Goal: Task Accomplishment & Management: Use online tool/utility

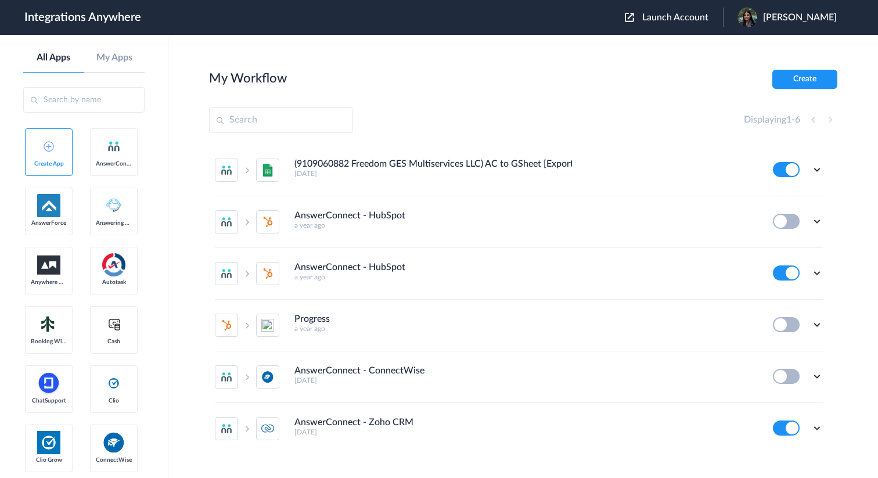
click at [691, 19] on span "Launch Account" at bounding box center [675, 17] width 66 height 9
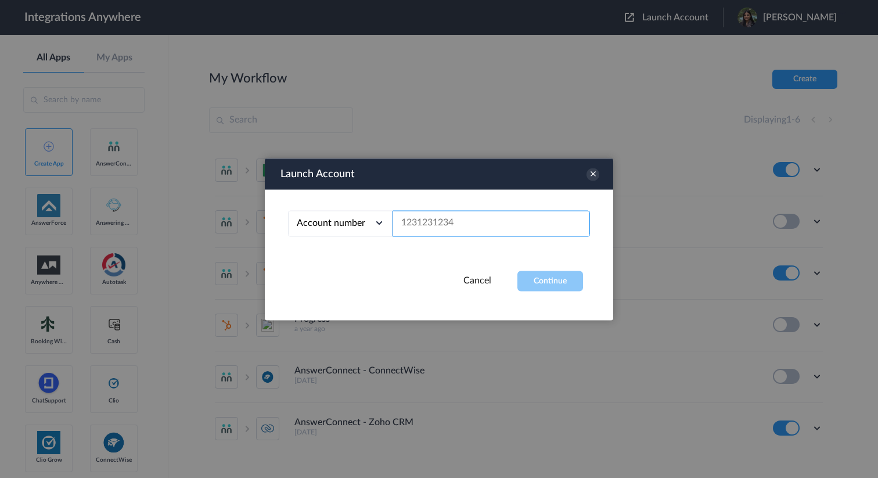
click at [502, 214] on input "text" at bounding box center [490, 223] width 197 height 26
paste input "9108390628"
click at [556, 280] on button "Continue" at bounding box center [550, 281] width 66 height 20
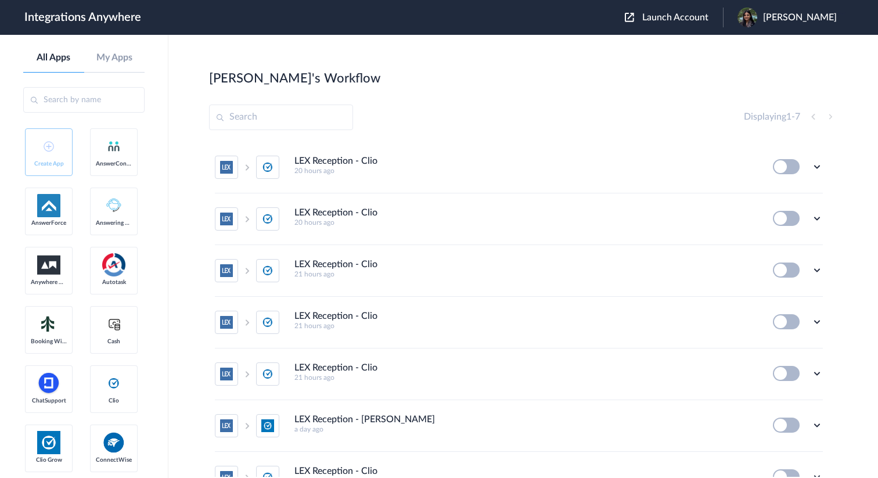
click at [702, 18] on span "Launch Account" at bounding box center [675, 17] width 66 height 9
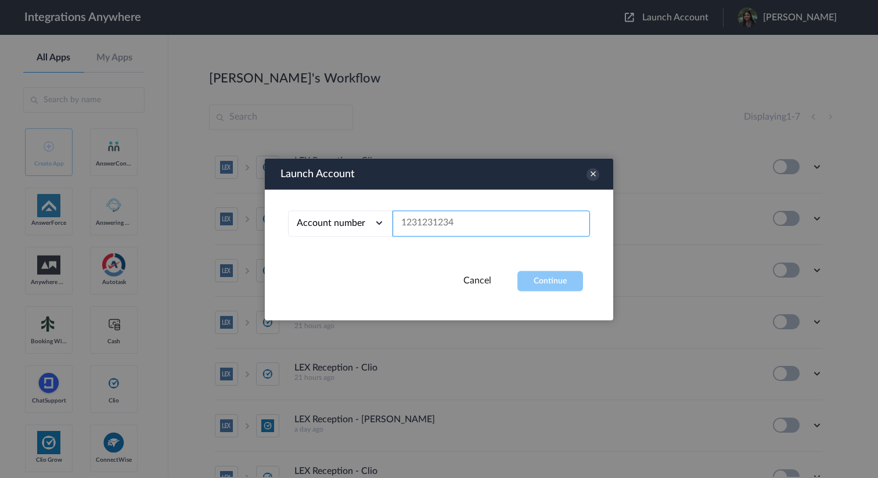
click at [467, 224] on input "text" at bounding box center [490, 223] width 197 height 26
paste input "9108390628"
type input "9108390628"
click at [540, 277] on button "Continue" at bounding box center [550, 281] width 66 height 20
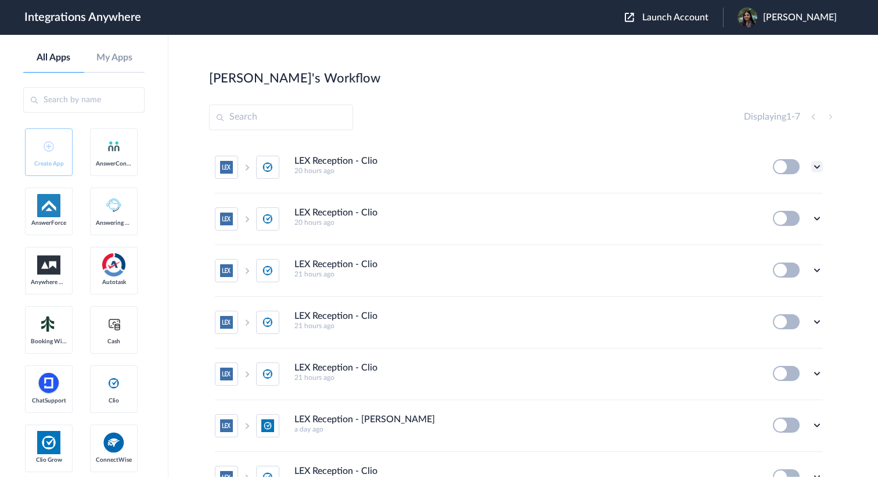
click at [813, 165] on icon at bounding box center [817, 167] width 12 height 12
click at [795, 192] on li "Edit" at bounding box center [784, 193] width 75 height 21
click at [276, 116] on input "text" at bounding box center [281, 118] width 144 height 26
type input "Clio"
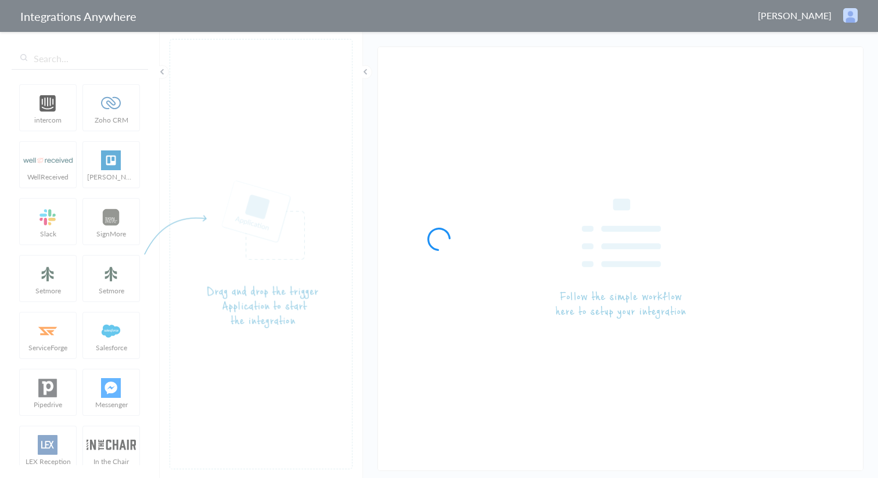
type input "LEX Reception - Clio"
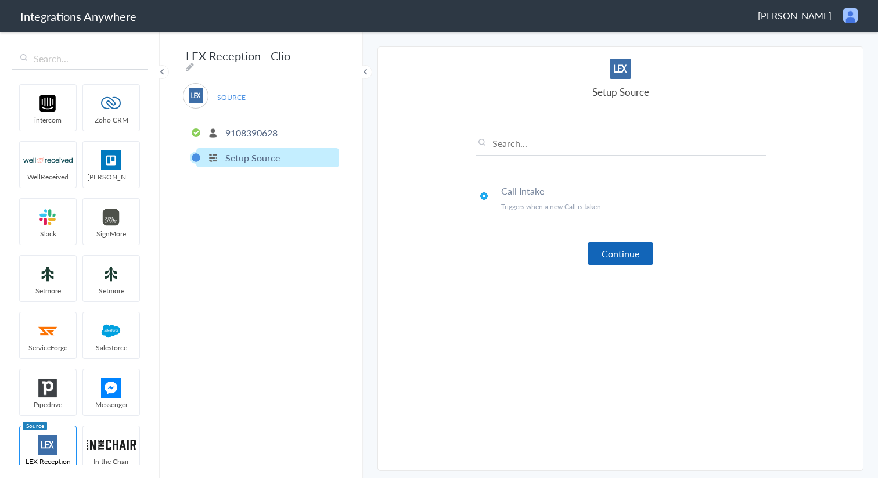
click at [616, 253] on button "Continue" at bounding box center [621, 253] width 66 height 23
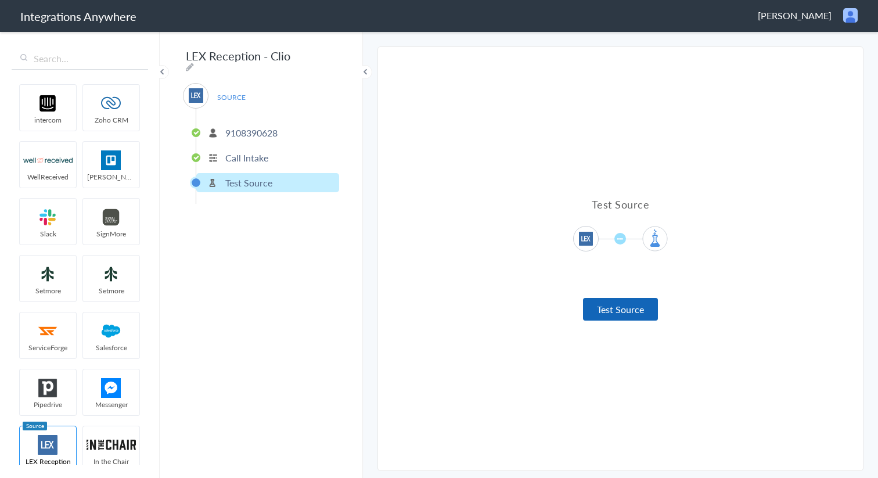
click at [625, 309] on button "Test Source" at bounding box center [620, 309] width 75 height 23
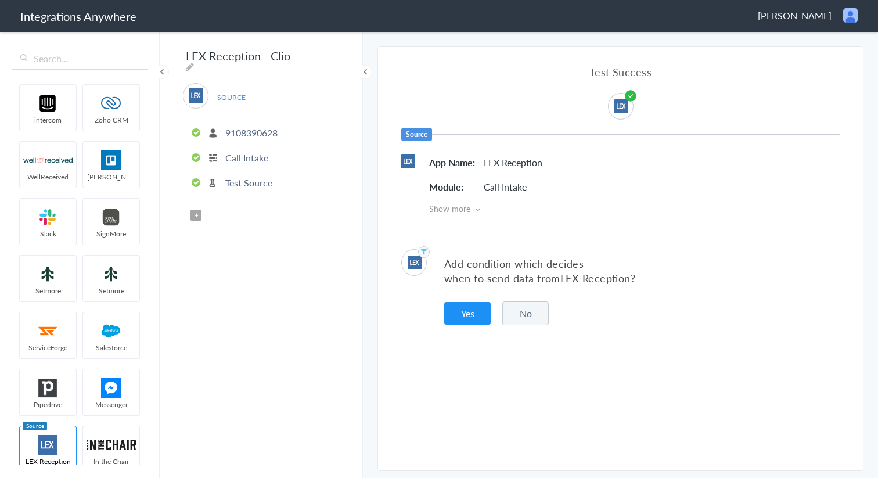
click at [525, 312] on button "No" at bounding box center [525, 313] width 46 height 24
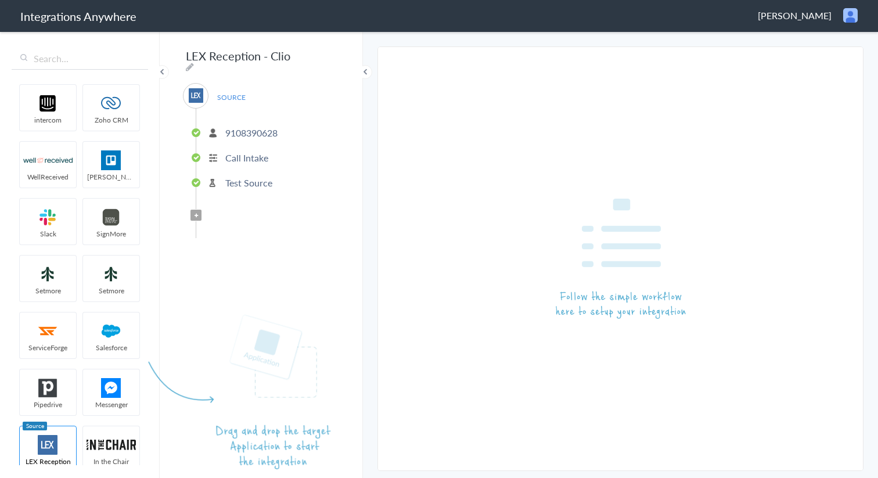
click at [194, 208] on article at bounding box center [261, 254] width 183 height 430
click at [196, 214] on article at bounding box center [261, 254] width 183 height 430
click at [91, 66] on input "text" at bounding box center [80, 59] width 136 height 22
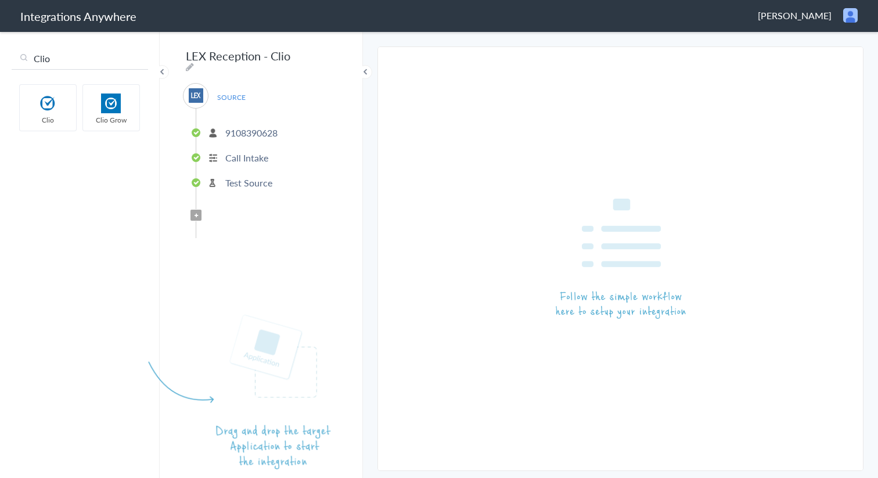
type input "Clio"
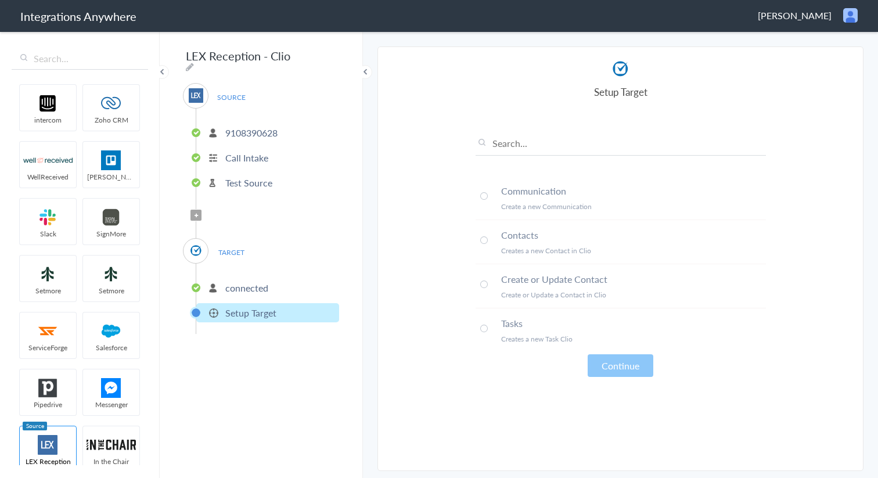
click at [247, 284] on p "connected" at bounding box center [246, 287] width 43 height 13
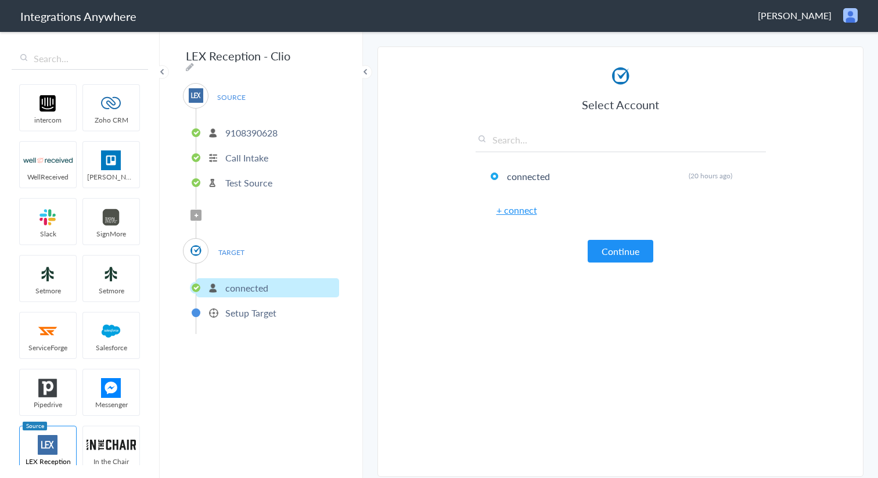
click at [225, 306] on p "Setup Target" at bounding box center [250, 312] width 51 height 13
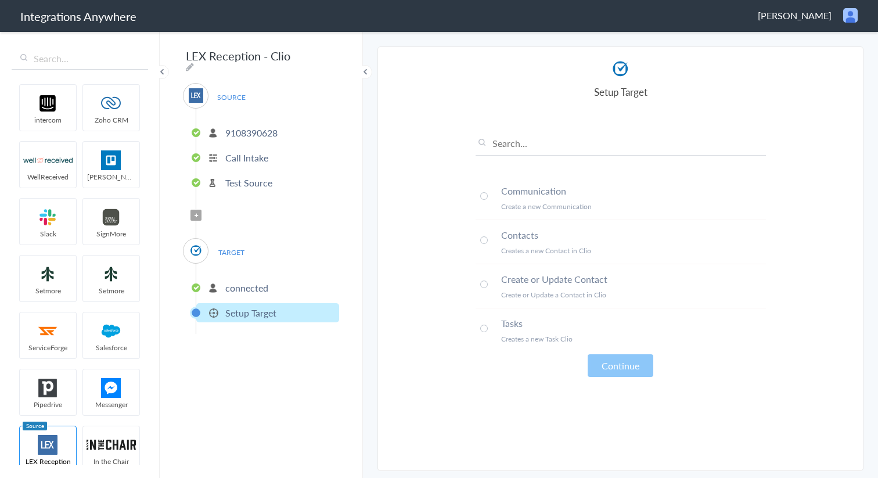
click at [484, 287] on li "Create or Update Contact Create or Update a Contact in Clio" at bounding box center [620, 286] width 290 height 44
click at [629, 371] on button "Continue" at bounding box center [621, 365] width 66 height 23
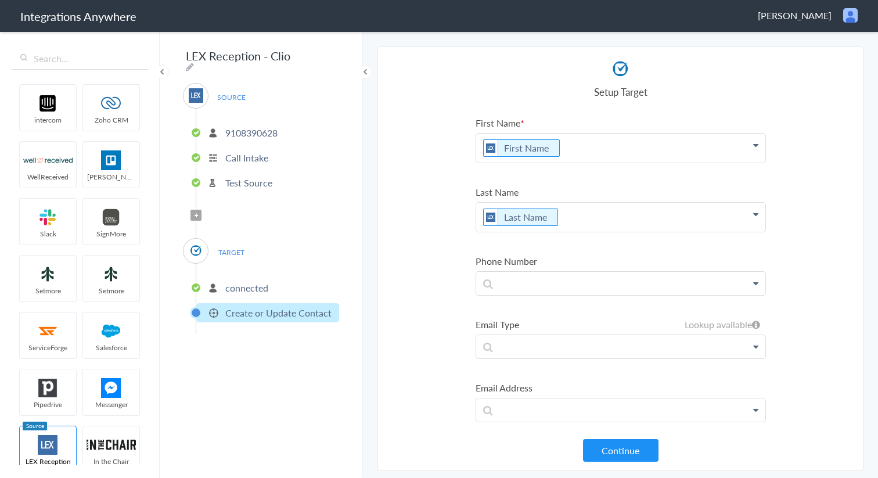
scroll to position [8, 0]
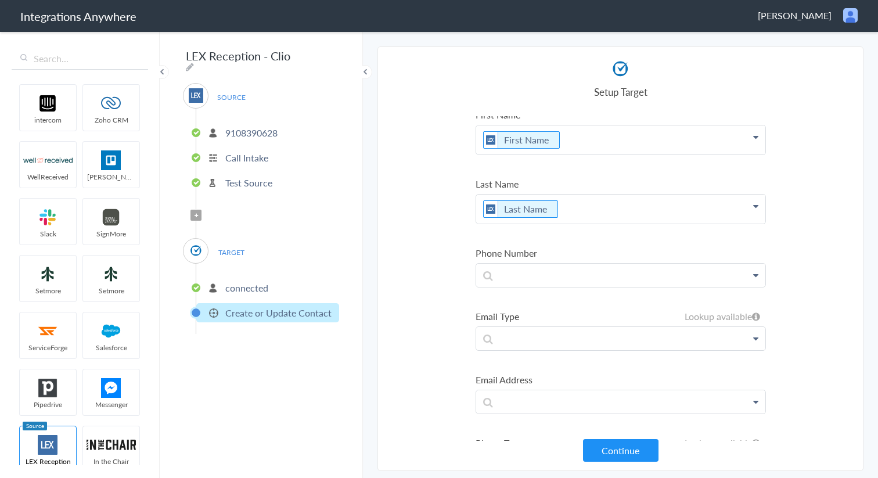
click at [755, 278] on icon at bounding box center [755, 275] width 5 height 9
click at [637, 275] on p at bounding box center [620, 275] width 289 height 23
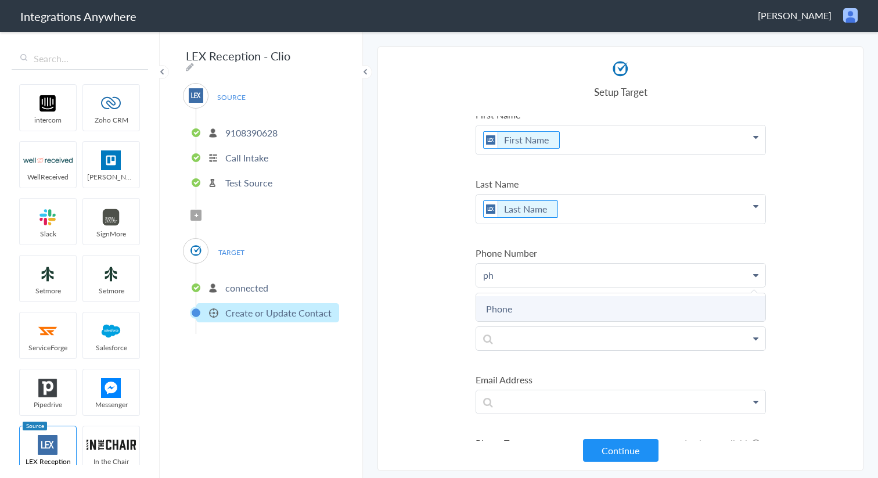
click at [577, 320] on link "Phone" at bounding box center [620, 308] width 289 height 25
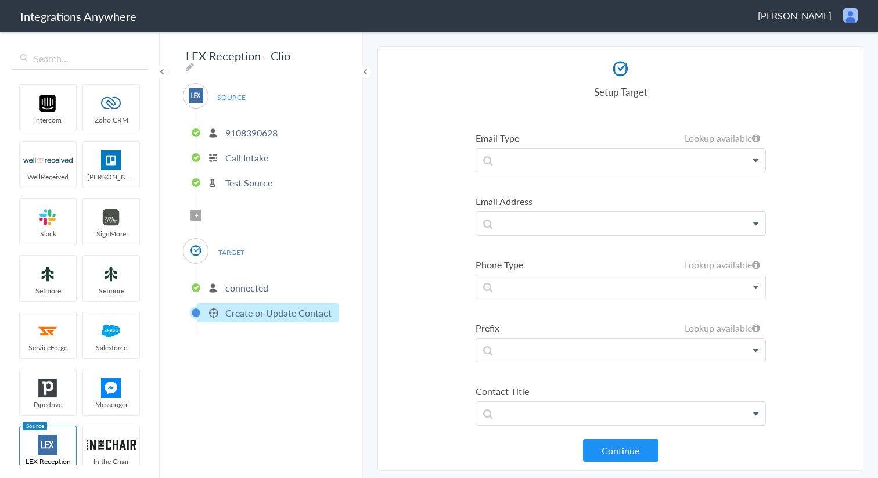
scroll to position [188, 0]
click at [754, 229] on icon at bounding box center [755, 227] width 5 height 9
click at [788, 193] on section "Select Account 9108390628 Rename Delete (a day ago) + connect Continue Setup So…" at bounding box center [620, 258] width 486 height 424
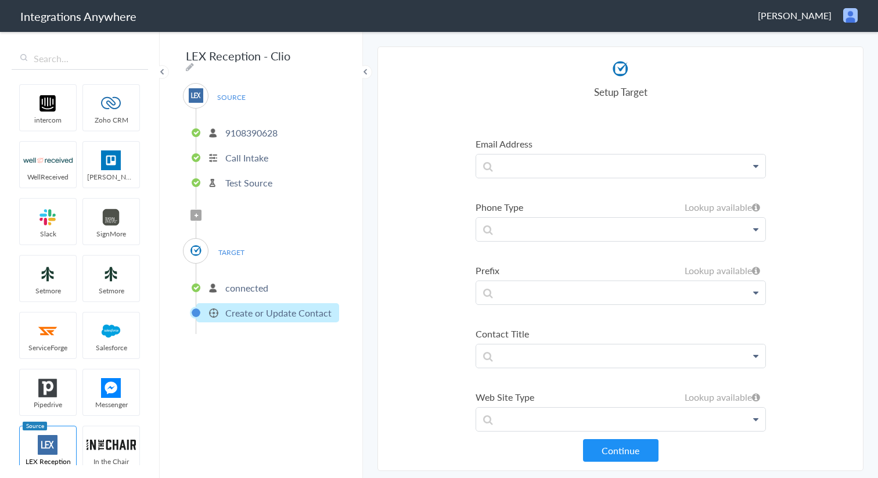
scroll to position [248, 0]
click at [755, 356] on icon at bounding box center [755, 356] width 5 height 9
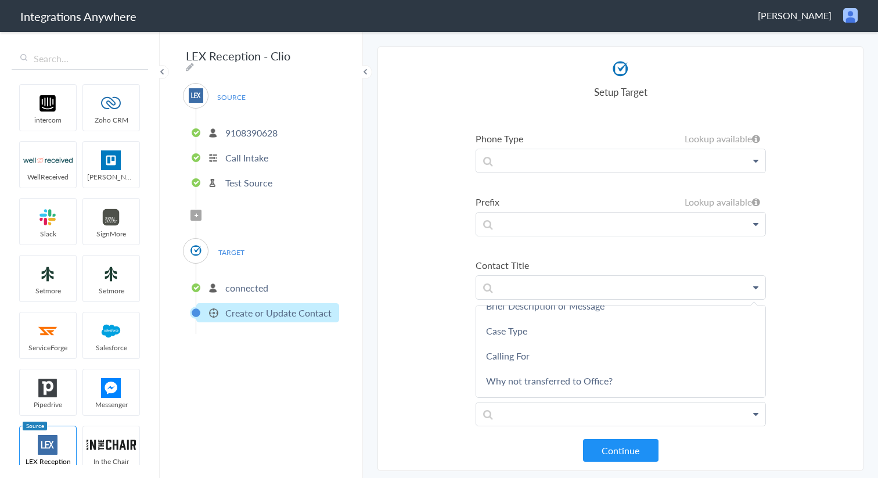
scroll to position [266, 0]
click at [836, 306] on section "Select Account 9108390628 Rename Delete (a day ago) + connect Continue Setup So…" at bounding box center [620, 258] width 486 height 424
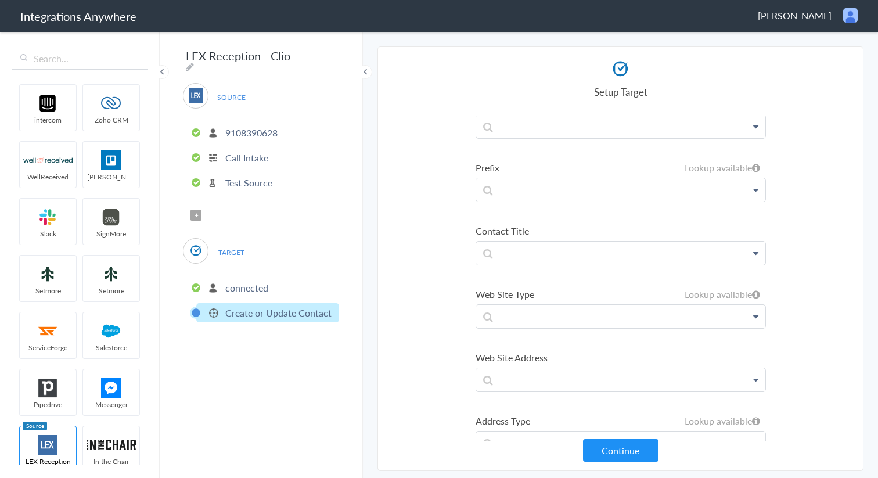
scroll to position [353, 0]
click at [754, 191] on icon at bounding box center [755, 189] width 5 height 9
click at [816, 240] on section "Select Account 9108390628 Rename Delete (a day ago) + connect Continue Setup So…" at bounding box center [620, 258] width 486 height 424
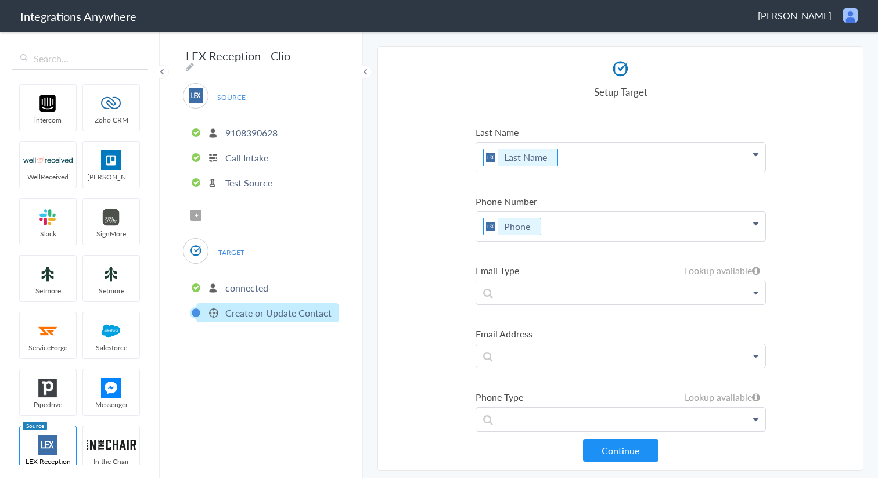
scroll to position [62, 0]
click at [755, 354] on icon at bounding box center [755, 354] width 5 height 9
click at [668, 356] on p at bounding box center [620, 354] width 289 height 23
click at [520, 433] on link "Email" at bounding box center [620, 437] width 289 height 25
click at [806, 338] on section "Select Account 9108390628 Rename Delete (a day ago) + connect Continue Setup So…" at bounding box center [620, 258] width 486 height 424
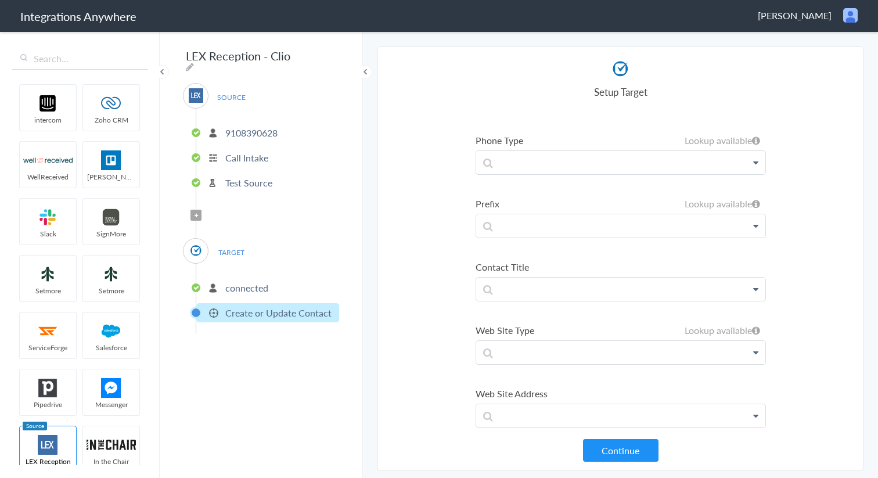
scroll to position [333, 0]
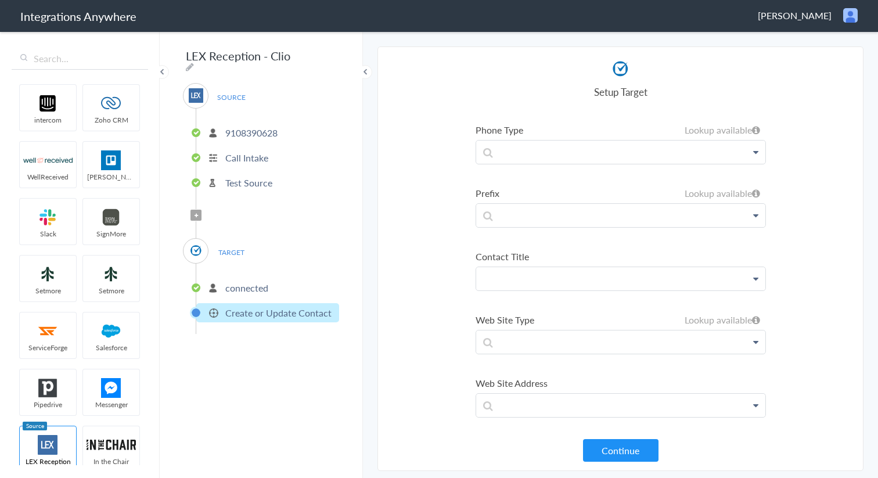
click at [758, 277] on p at bounding box center [620, 278] width 289 height 23
click at [797, 294] on section "Select Account 9108390628 Rename Delete (a day ago) + connect Continue Setup So…" at bounding box center [620, 258] width 486 height 424
click at [758, 280] on icon at bounding box center [755, 278] width 5 height 9
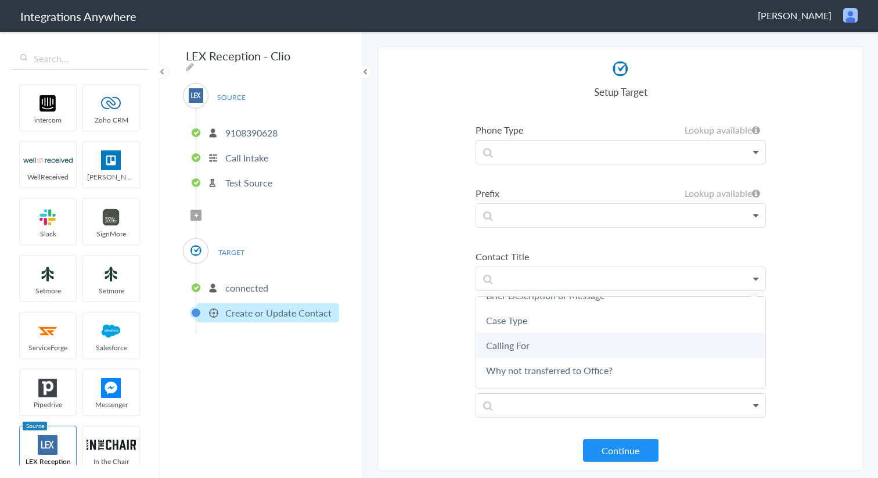
scroll to position [0, 0]
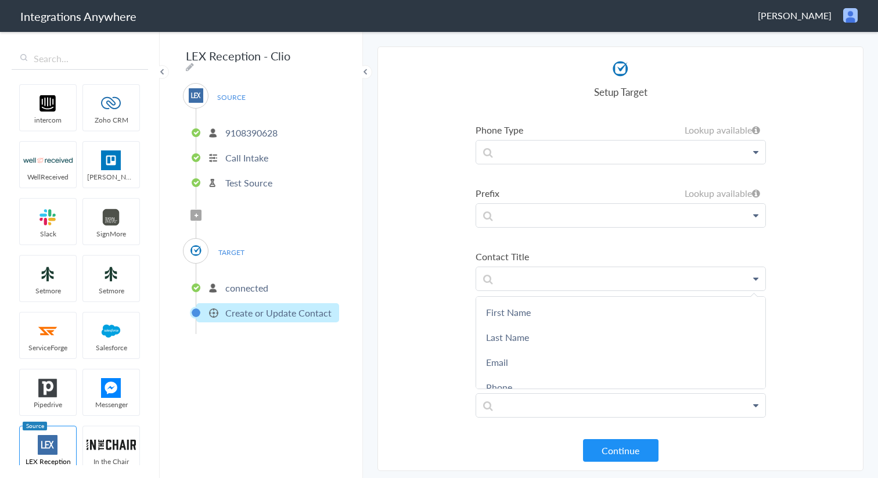
click at [816, 288] on section "Select Account 9108390628 Rename Delete (a day ago) + connect Continue Setup So…" at bounding box center [620, 258] width 486 height 424
click at [755, 406] on icon at bounding box center [755, 405] width 5 height 9
click at [764, 356] on ul "First Name First Name First Name Last Name Email Phone Case Name/Number Why not…" at bounding box center [620, 290] width 290 height 1014
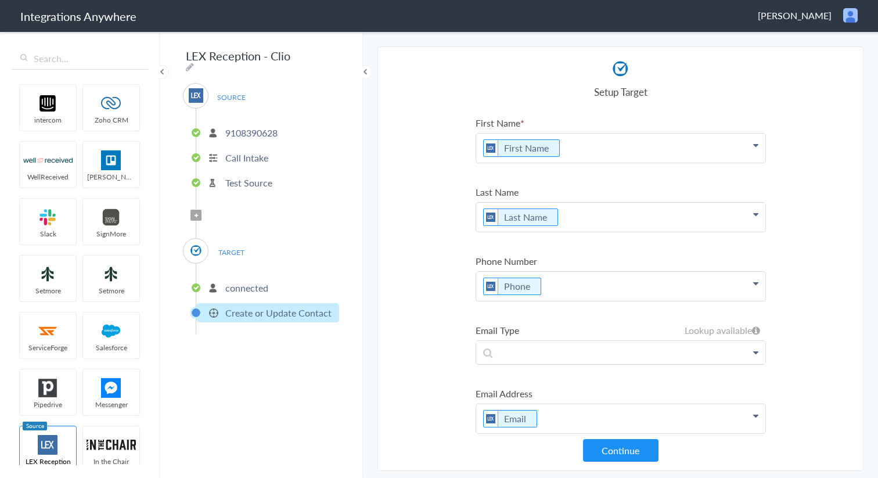
click at [236, 284] on p "connected" at bounding box center [246, 287] width 43 height 13
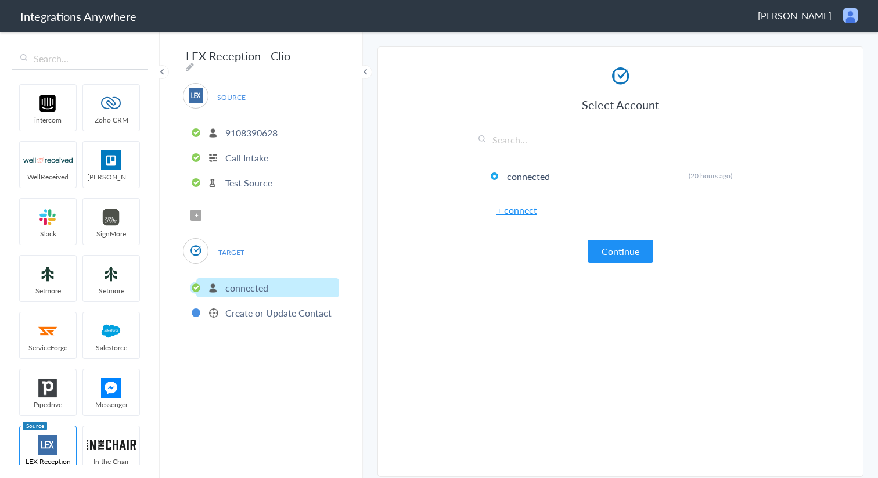
click at [240, 181] on p "Test Source" at bounding box center [248, 182] width 47 height 13
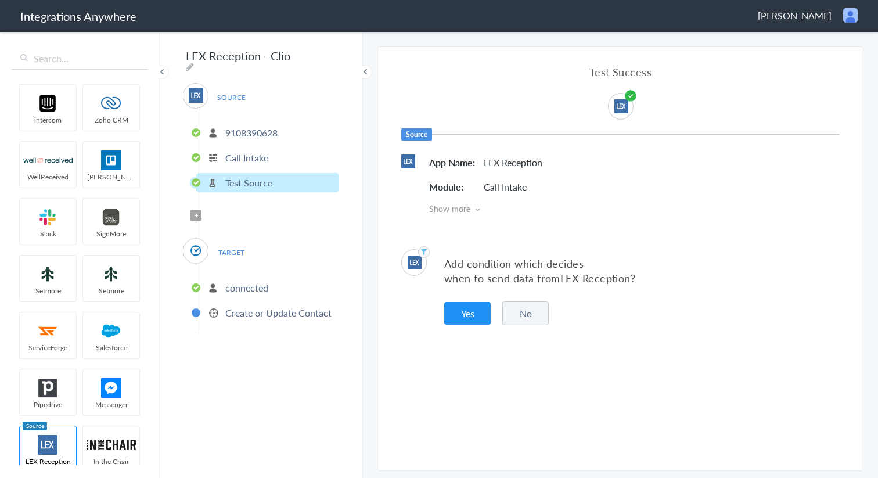
click at [195, 214] on span "Filter Applied" at bounding box center [195, 215] width 11 height 11
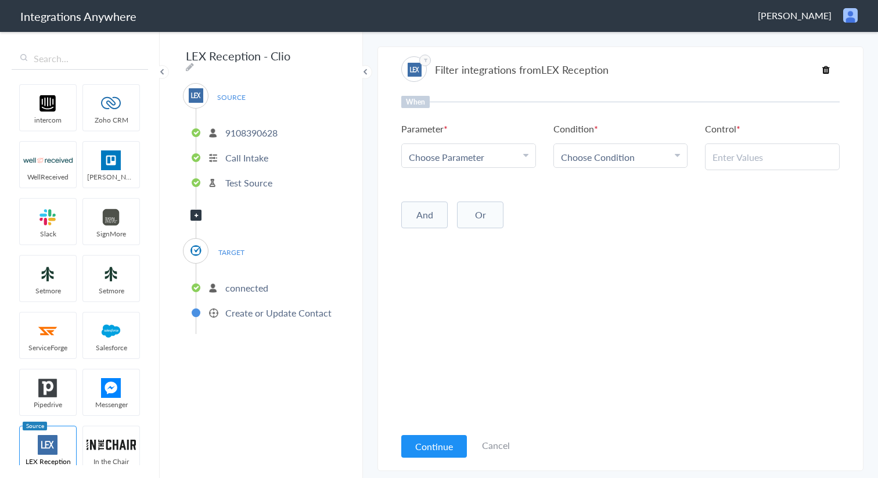
click at [246, 152] on p "Call Intake" at bounding box center [246, 157] width 43 height 13
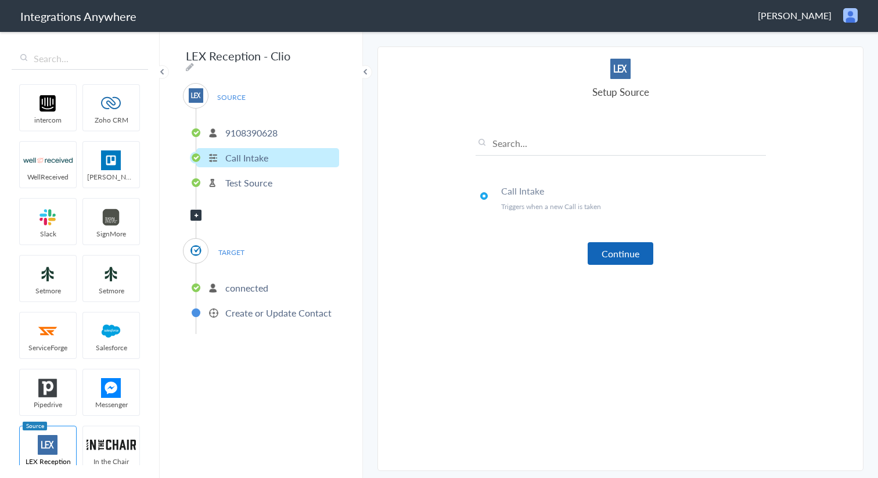
click at [628, 251] on button "Continue" at bounding box center [621, 253] width 66 height 23
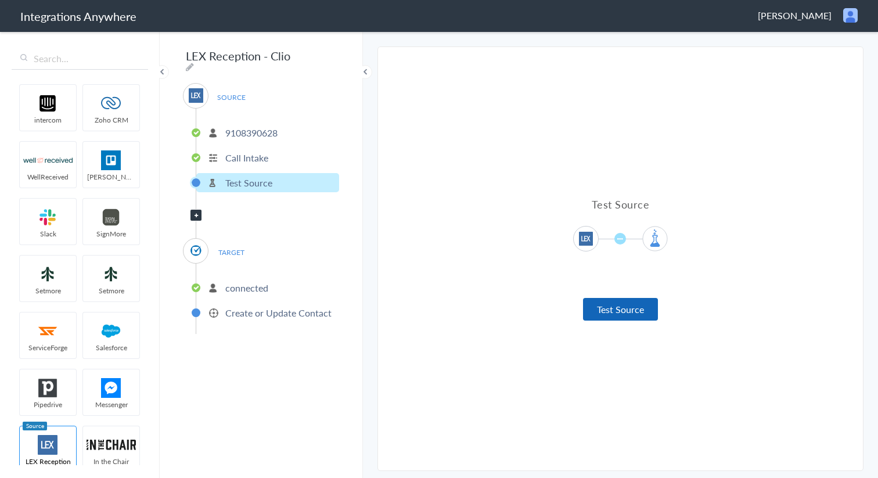
click at [617, 311] on button "Test Source" at bounding box center [620, 309] width 75 height 23
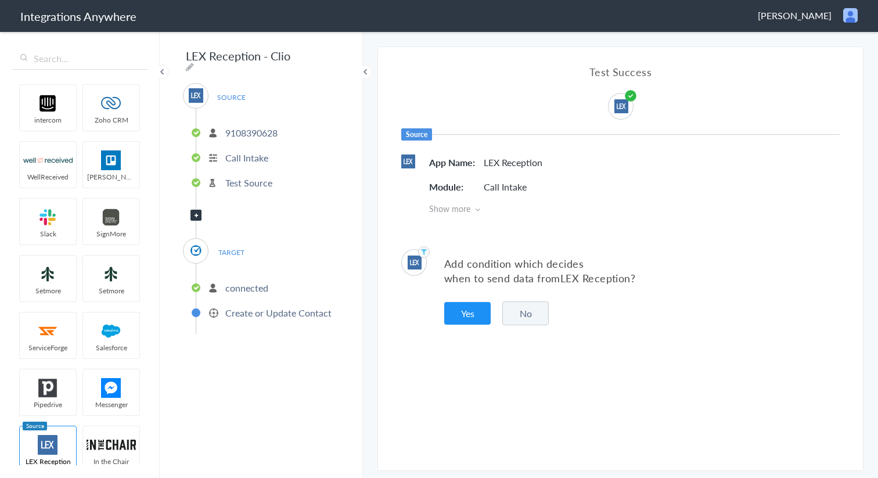
click at [530, 312] on button "No" at bounding box center [525, 313] width 46 height 24
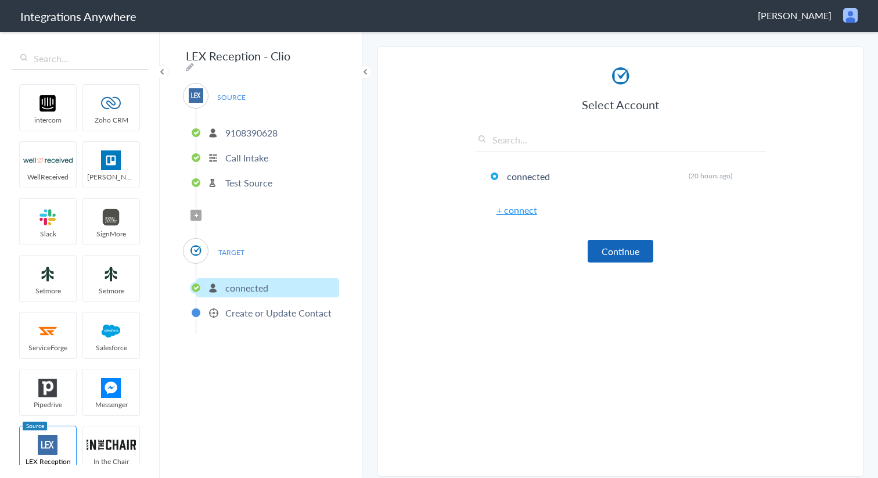
click at [621, 240] on div "Select Account connected Rename Delete (20 hours ago) + connect Continue" at bounding box center [620, 163] width 290 height 198
click at [619, 257] on button "Continue" at bounding box center [621, 251] width 66 height 23
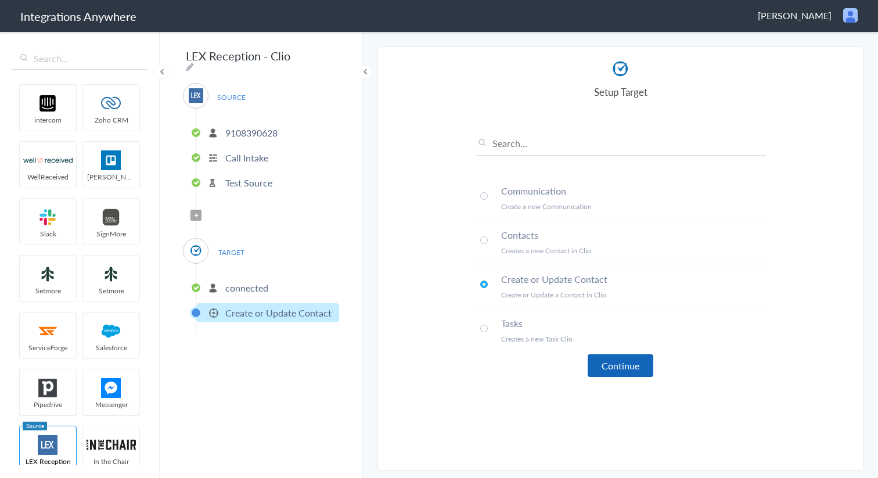
click at [614, 370] on button "Continue" at bounding box center [621, 365] width 66 height 23
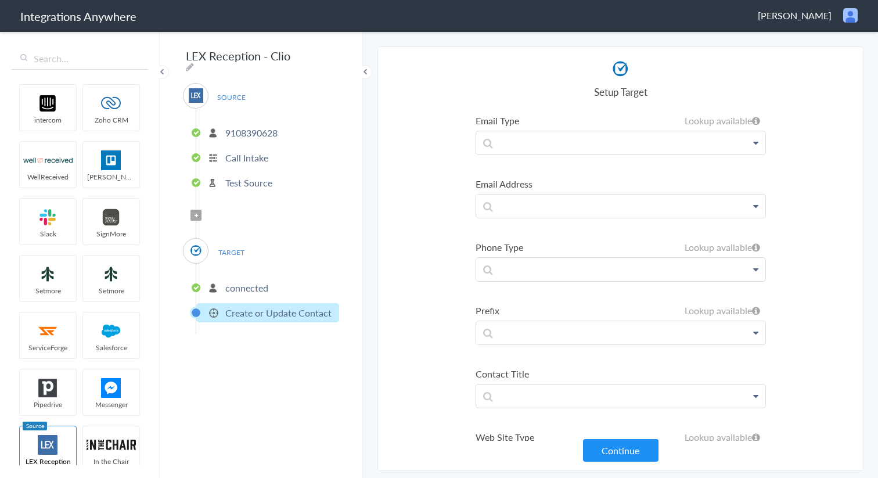
scroll to position [95, 0]
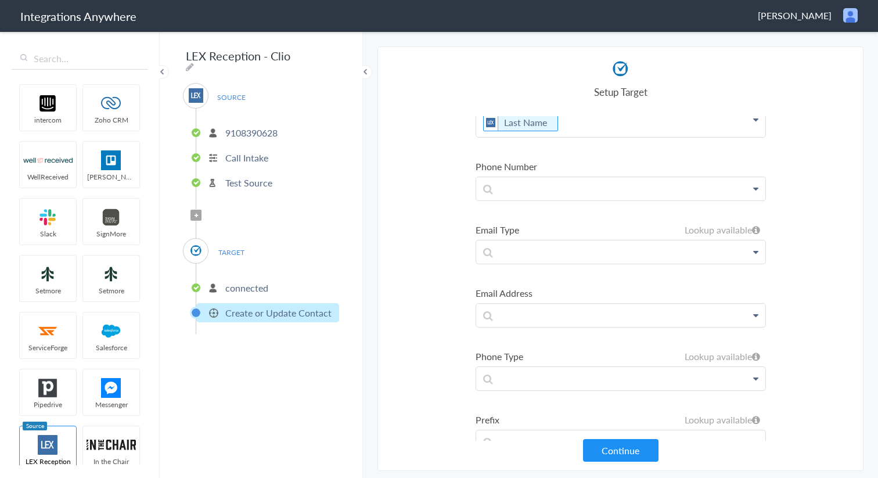
click at [246, 289] on p "connected" at bounding box center [246, 287] width 43 height 13
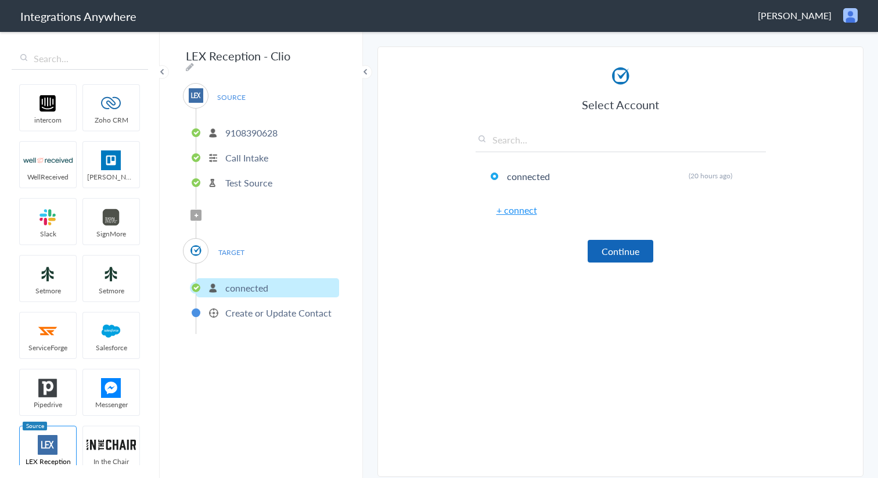
click at [627, 262] on button "Continue" at bounding box center [621, 251] width 66 height 23
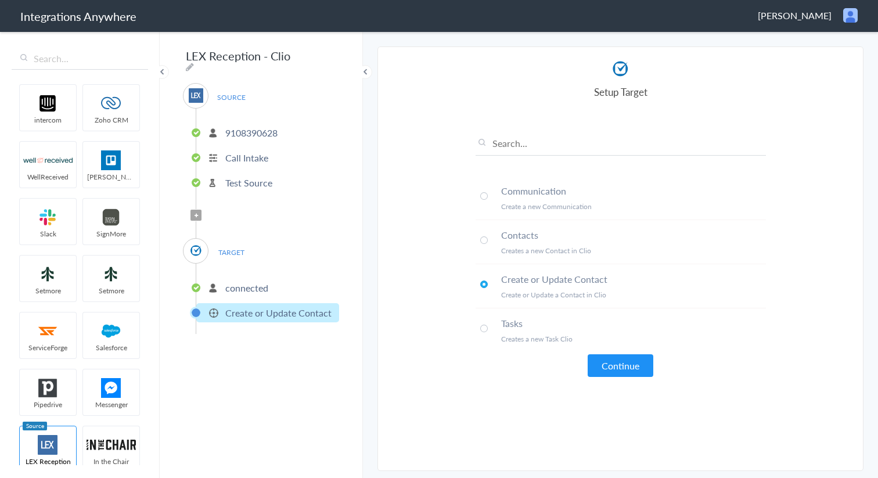
click at [481, 328] on span at bounding box center [484, 329] width 8 height 8
click at [602, 361] on button "Continue" at bounding box center [621, 365] width 66 height 23
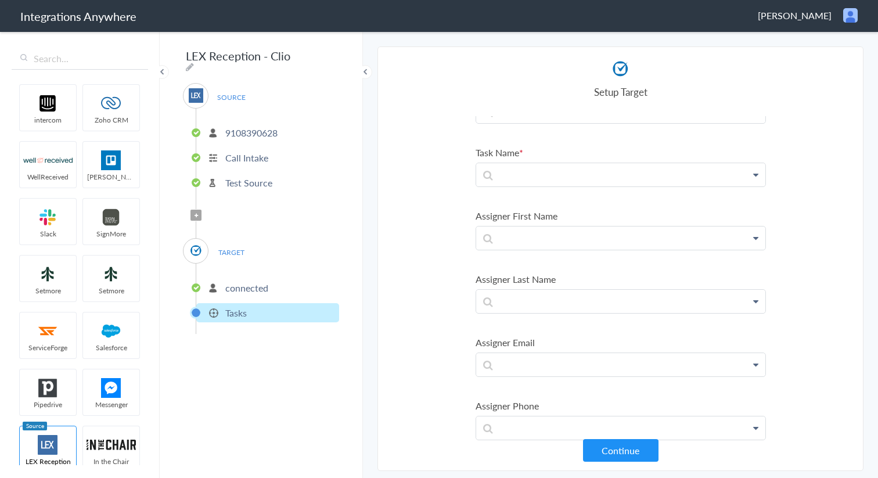
scroll to position [0, 0]
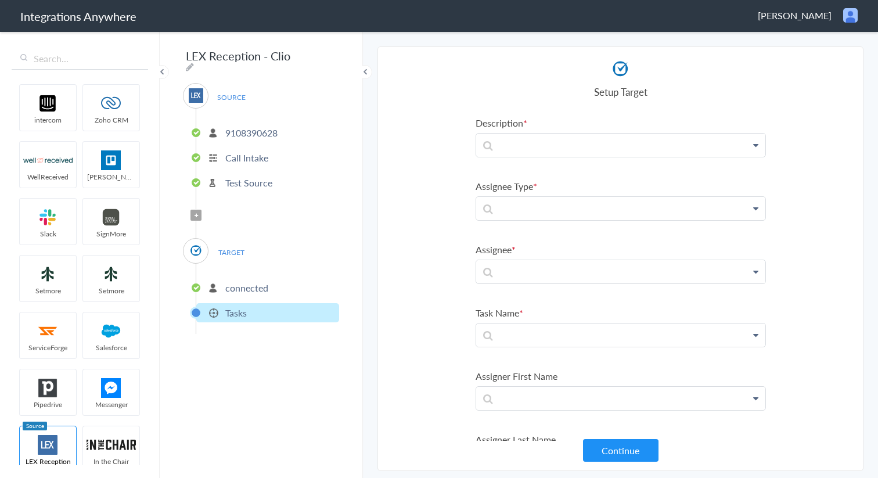
click at [242, 249] on span "TARGET" at bounding box center [231, 252] width 44 height 16
click at [246, 284] on p "connected" at bounding box center [246, 287] width 43 height 13
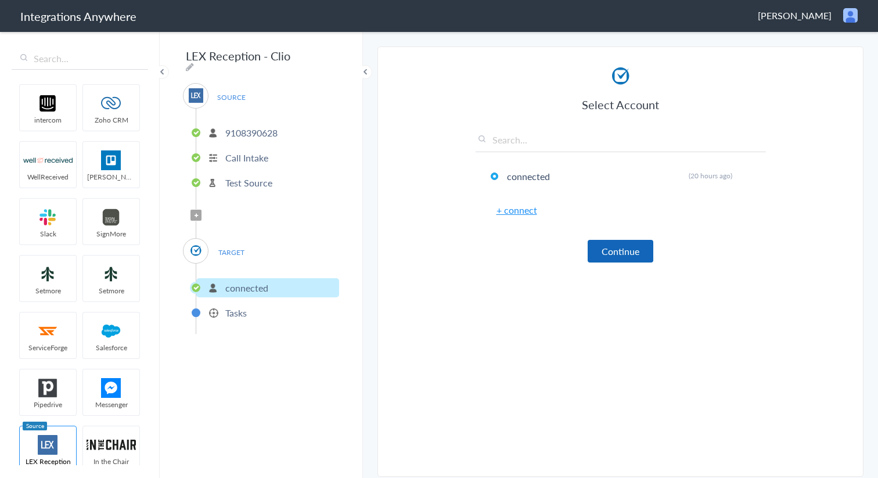
click at [637, 249] on button "Continue" at bounding box center [621, 251] width 66 height 23
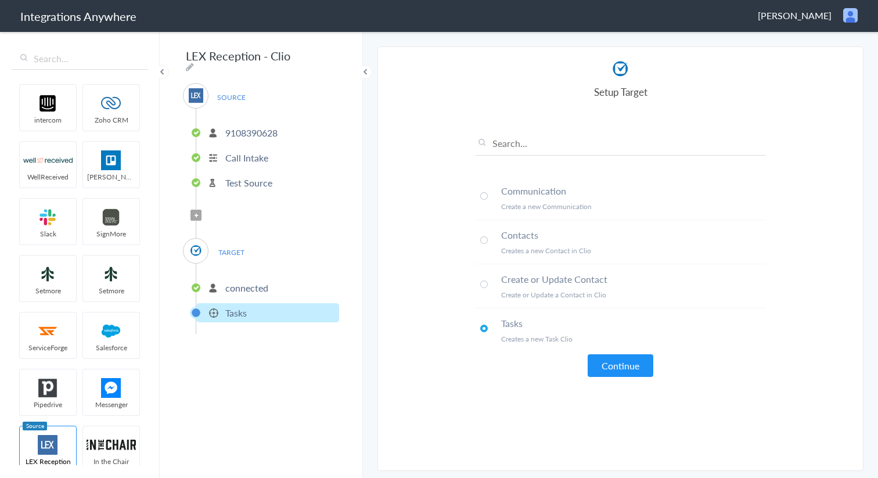
click at [487, 195] on span at bounding box center [484, 196] width 8 height 8
click at [626, 373] on button "Continue" at bounding box center [621, 365] width 66 height 23
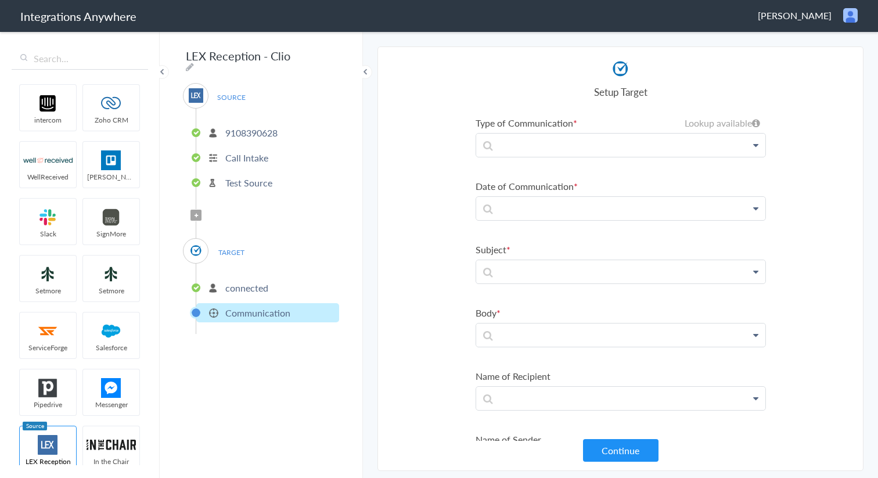
click at [235, 281] on p "connected" at bounding box center [246, 287] width 43 height 13
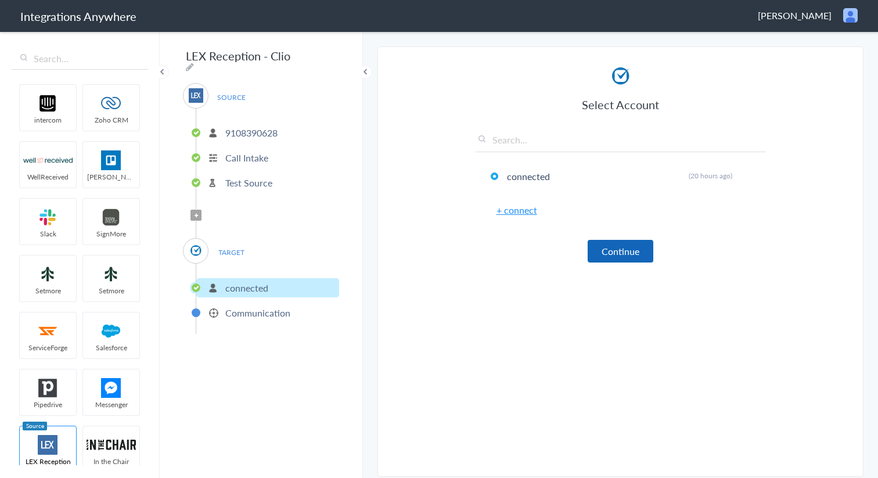
click at [614, 246] on button "Continue" at bounding box center [621, 251] width 66 height 23
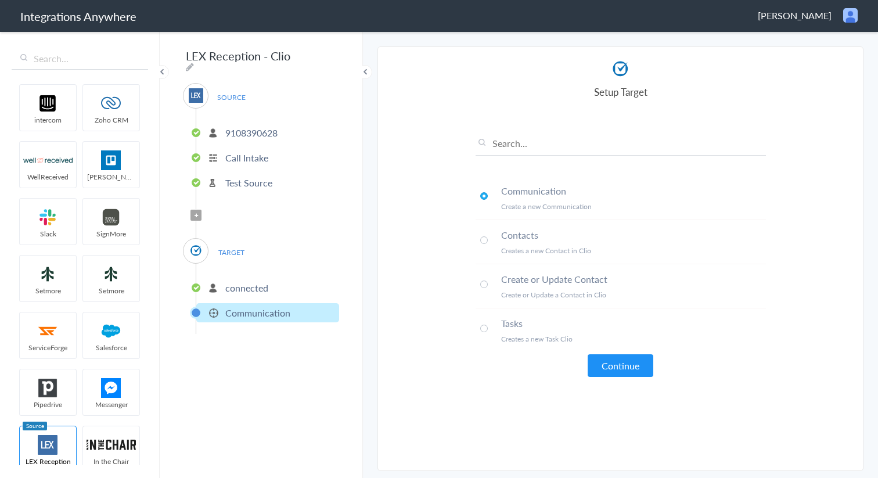
click at [510, 278] on h4 "Create or Update Contact" at bounding box center [633, 278] width 265 height 13
click at [643, 377] on article "Select Account connected Rename Delete (20 hours ago) + connect Continue Setup …" at bounding box center [620, 259] width 290 height 400
click at [623, 363] on button "Continue" at bounding box center [621, 365] width 66 height 23
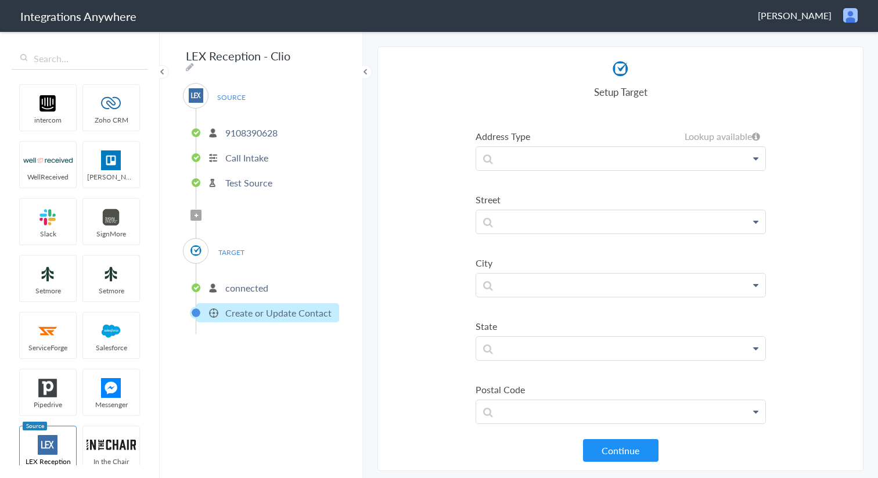
scroll to position [700, 0]
click at [266, 135] on li "9108390628" at bounding box center [267, 132] width 143 height 19
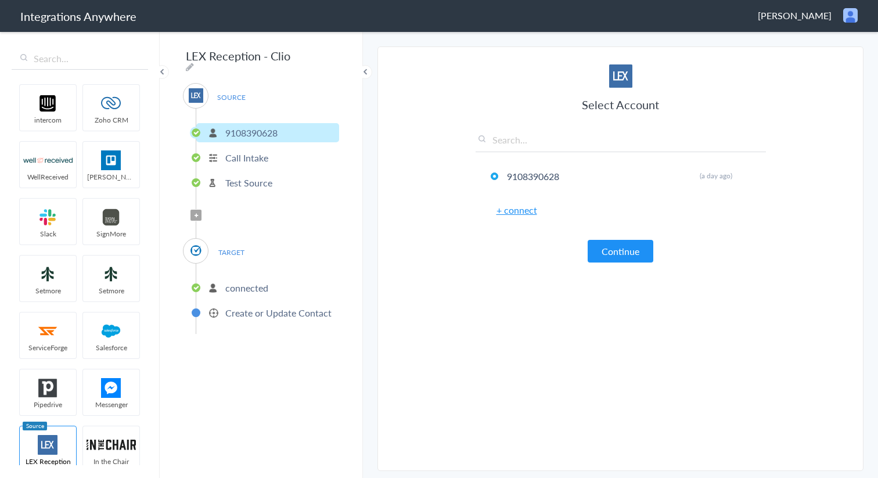
click at [633, 239] on div "Select Account 9108390628 Rename Delete (a day ago) + connect Continue" at bounding box center [620, 163] width 290 height 198
click at [626, 250] on button "Continue" at bounding box center [621, 251] width 66 height 23
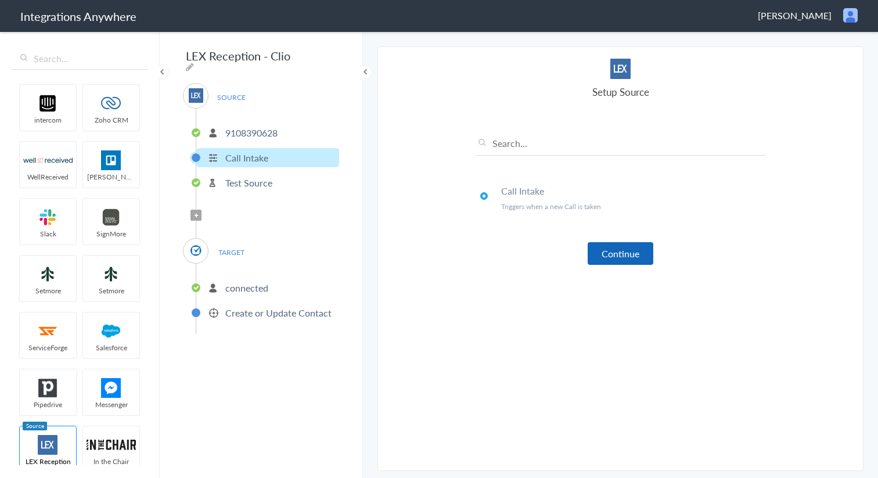
click at [625, 250] on button "Continue" at bounding box center [621, 253] width 66 height 23
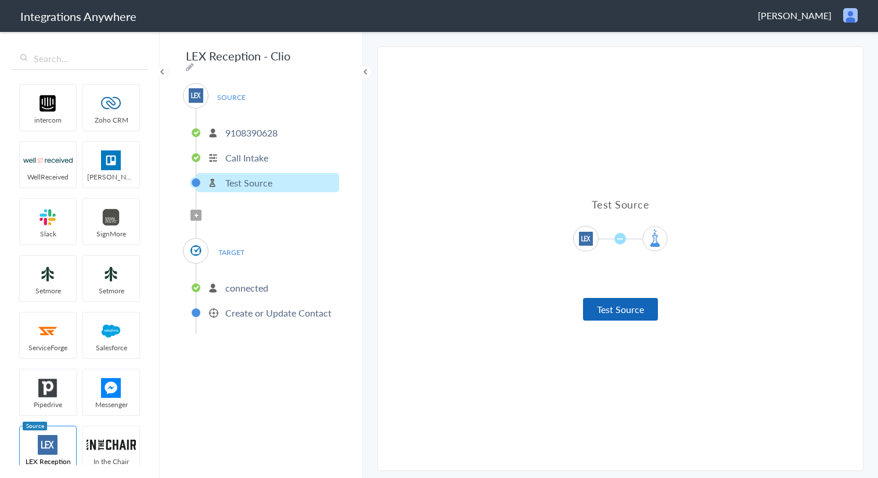
click at [618, 306] on button "Test Source" at bounding box center [620, 309] width 75 height 23
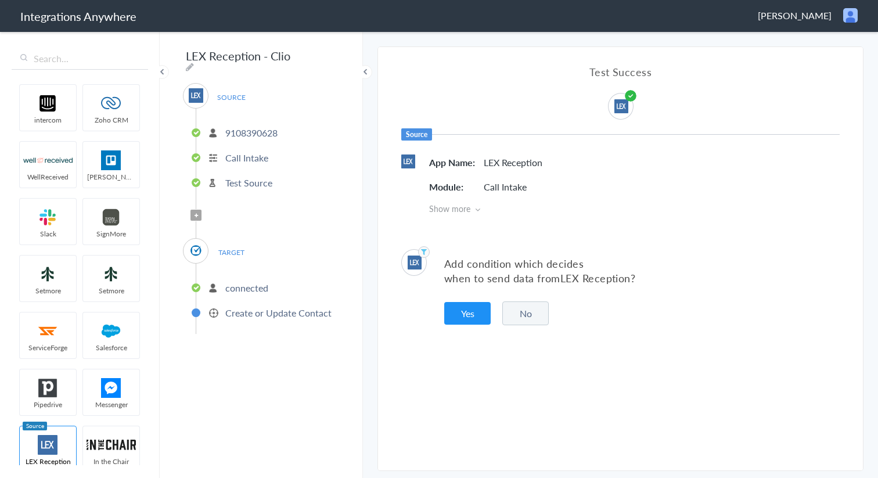
click at [541, 311] on button "No" at bounding box center [525, 313] width 46 height 24
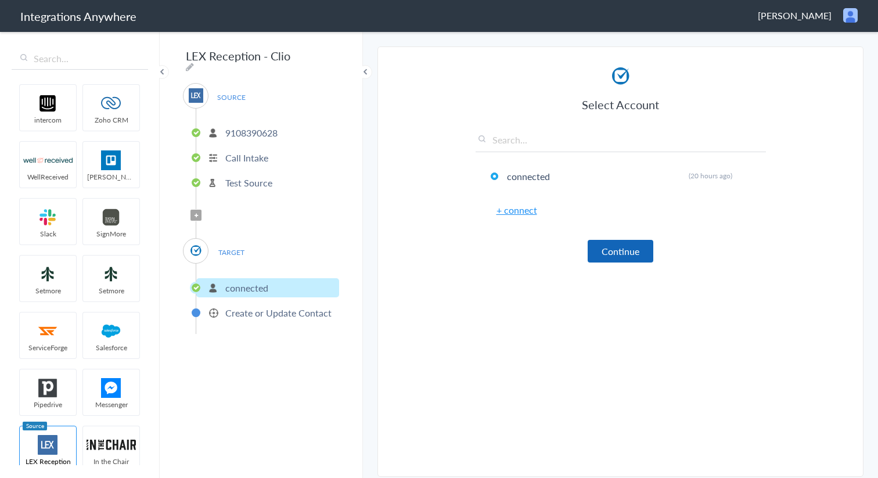
click at [626, 244] on button "Continue" at bounding box center [621, 251] width 66 height 23
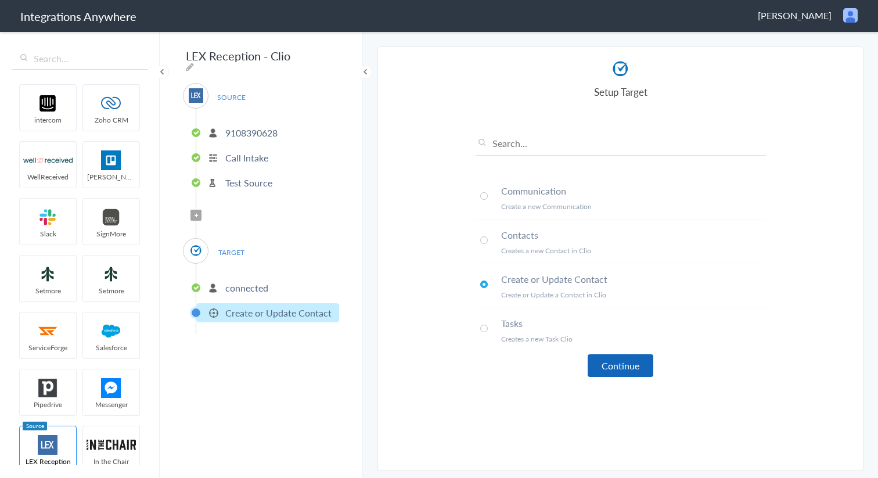
click at [639, 365] on button "Continue" at bounding box center [621, 365] width 66 height 23
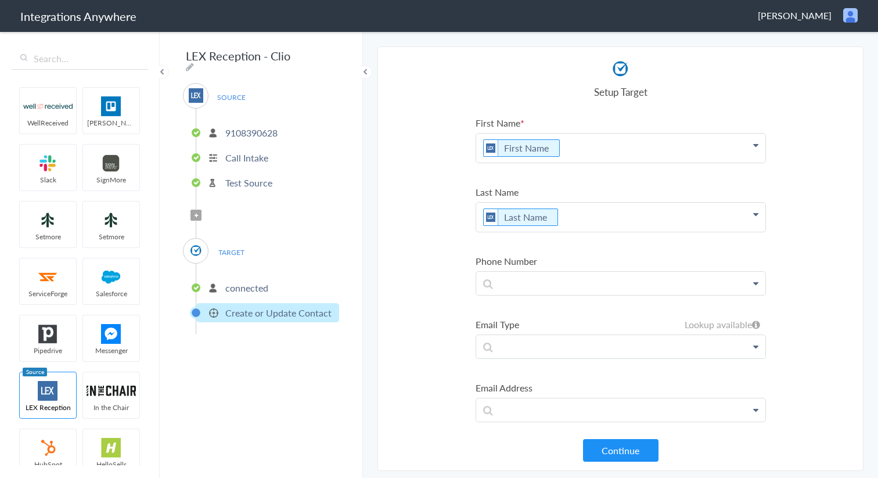
scroll to position [56, 0]
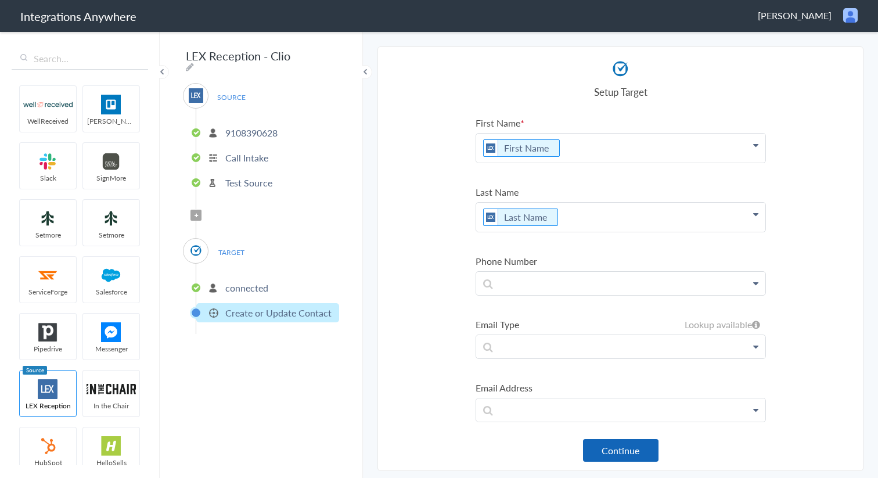
click at [621, 440] on button "Continue" at bounding box center [620, 450] width 75 height 23
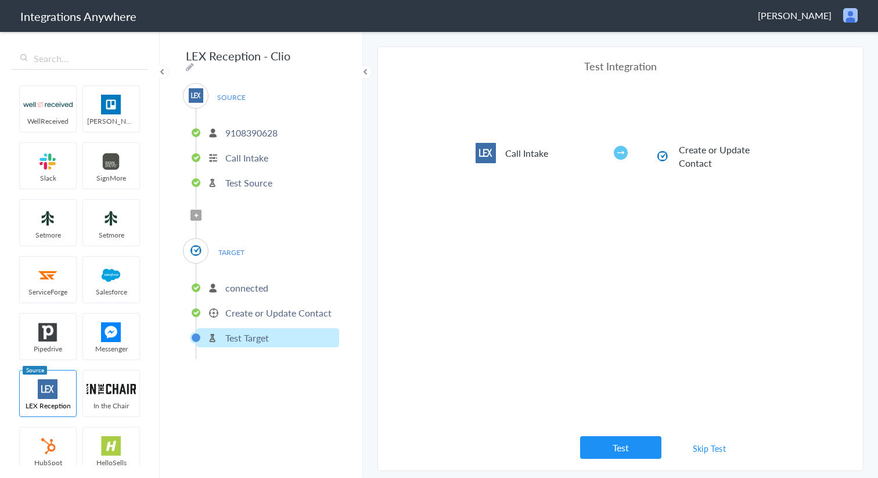
click at [266, 309] on p "Create or Update Contact" at bounding box center [278, 312] width 106 height 13
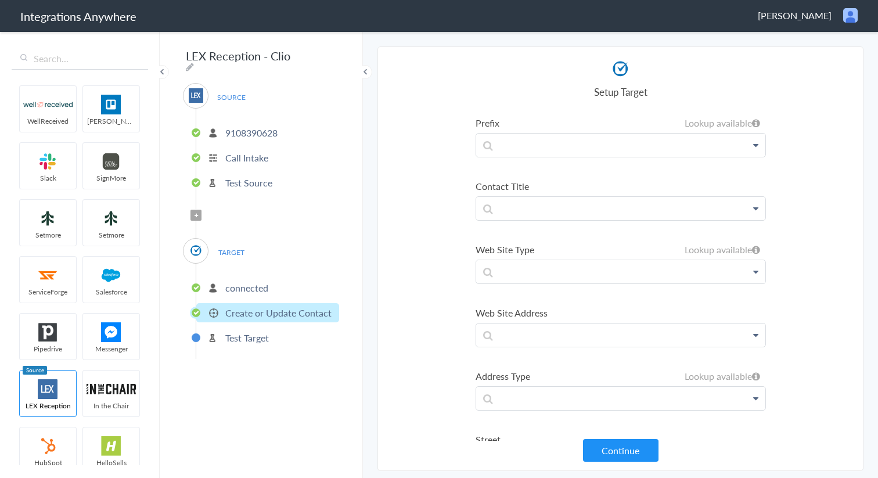
scroll to position [405, 0]
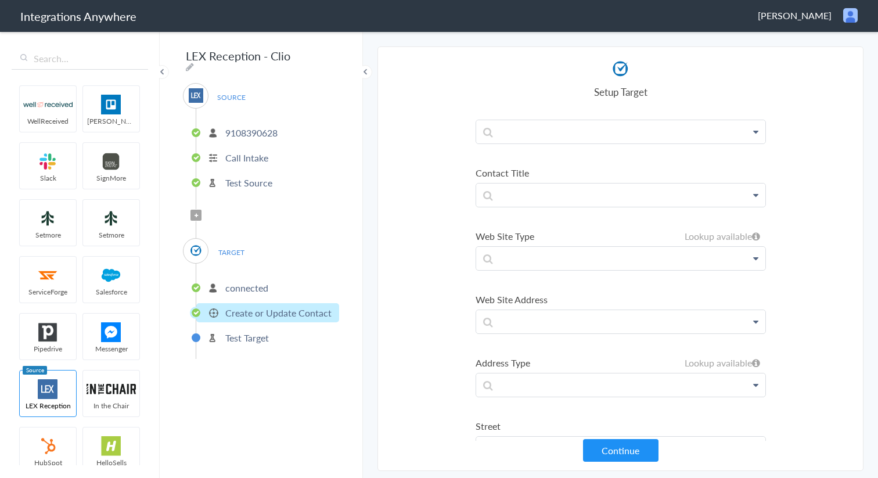
click at [756, 194] on icon at bounding box center [755, 194] width 5 height 9
click at [805, 176] on section "Select Account 9108390628 Rename Delete (a day ago) + connect Continue Setup So…" at bounding box center [620, 258] width 486 height 424
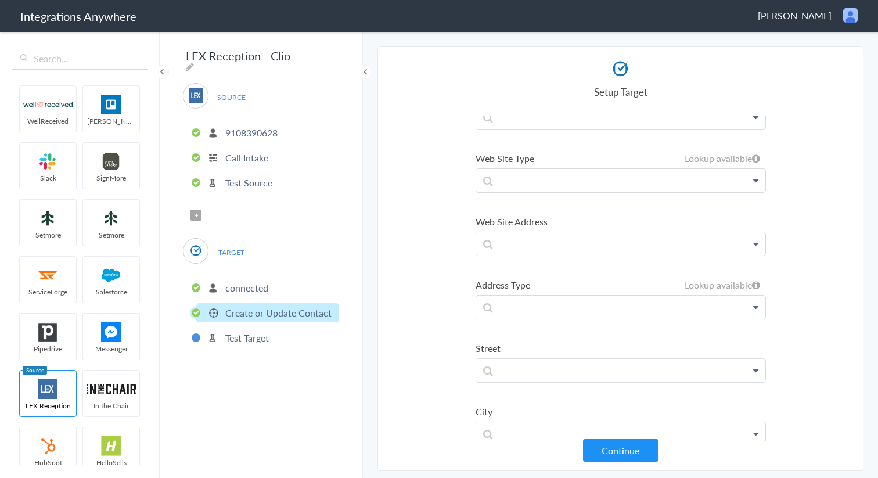
scroll to position [486, 0]
click at [755, 178] on icon at bounding box center [755, 176] width 5 height 9
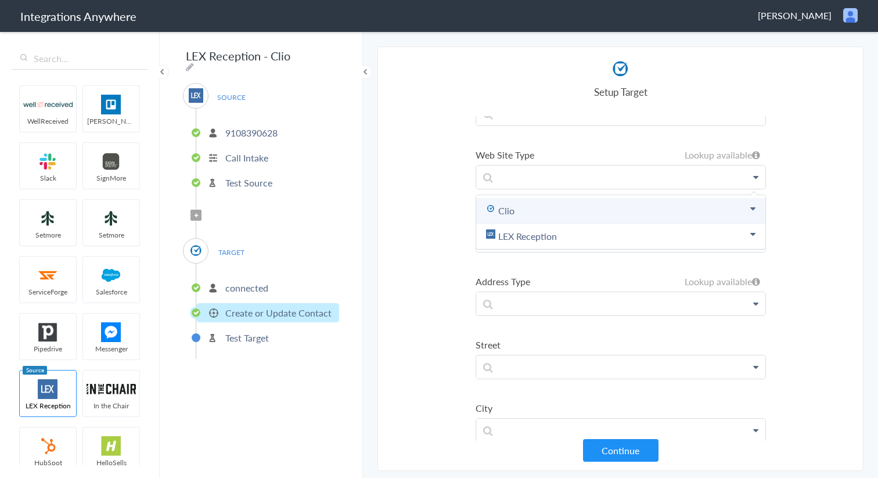
click at [719, 207] on link "Clio" at bounding box center [620, 211] width 289 height 26
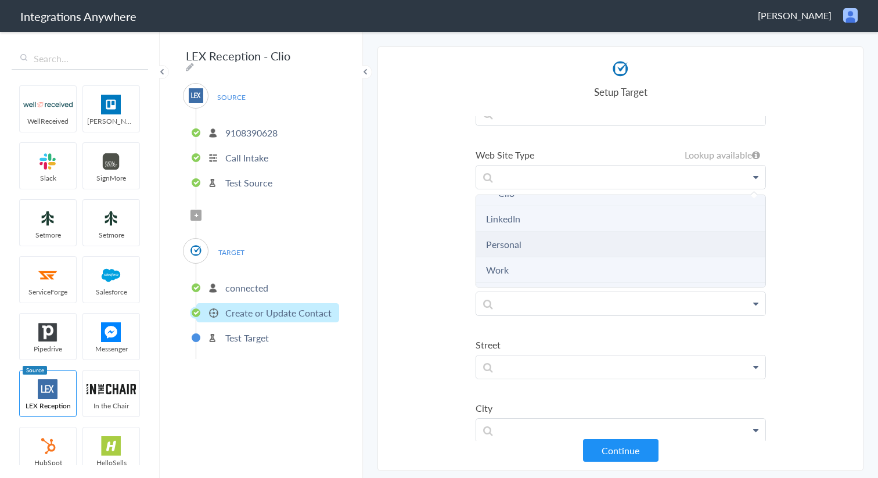
scroll to position [0, 0]
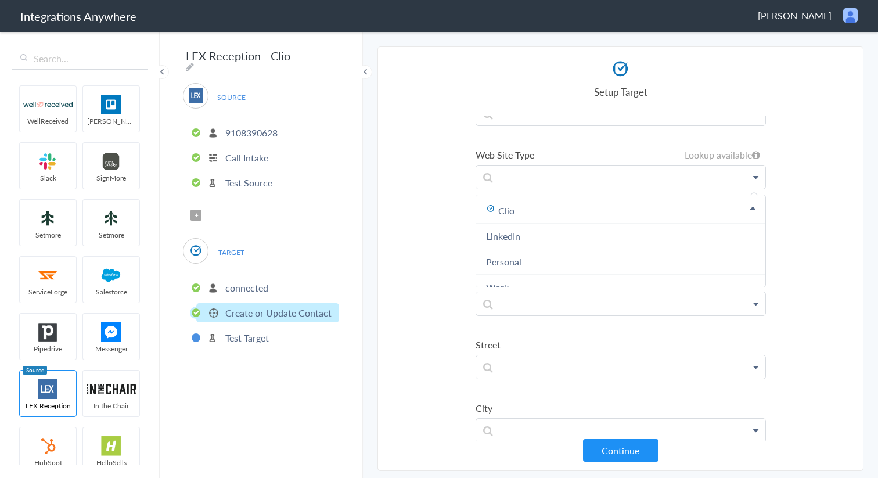
click at [822, 209] on section "Select Account 9108390628 Rename Delete (a day ago) + connect Continue Setup So…" at bounding box center [620, 258] width 486 height 424
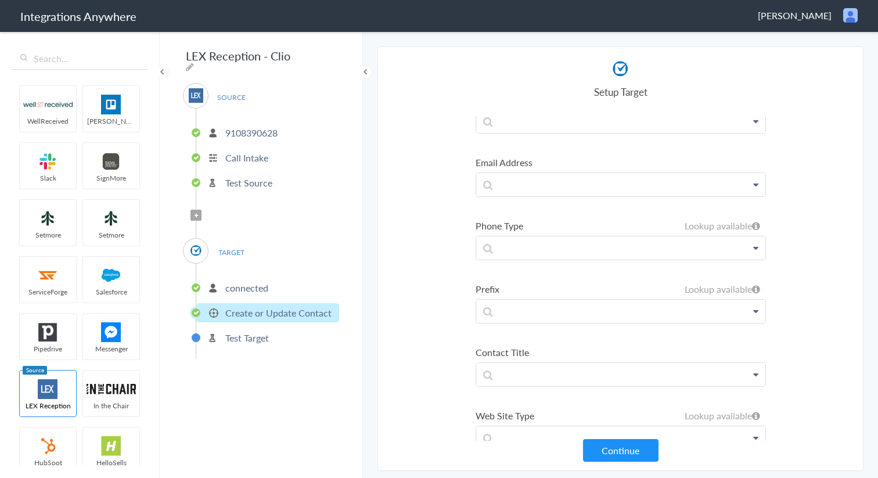
scroll to position [214, 0]
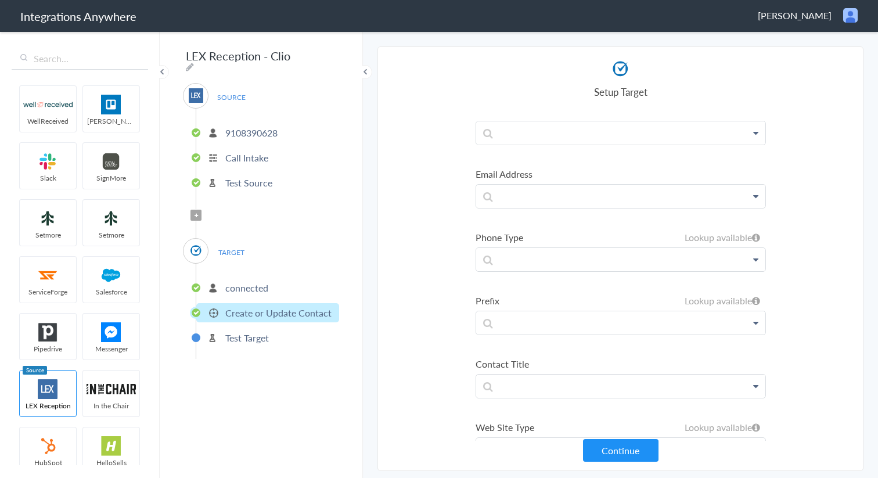
click at [755, 260] on icon at bounding box center [755, 259] width 5 height 9
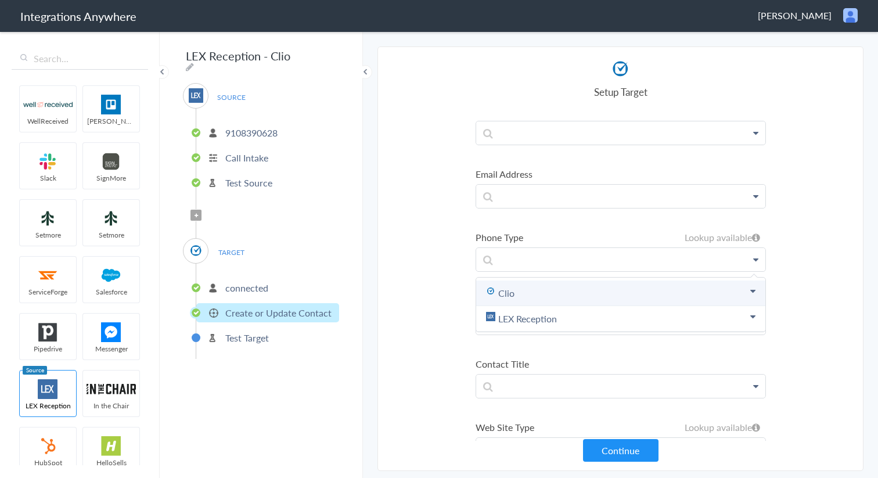
scroll to position [222, 0]
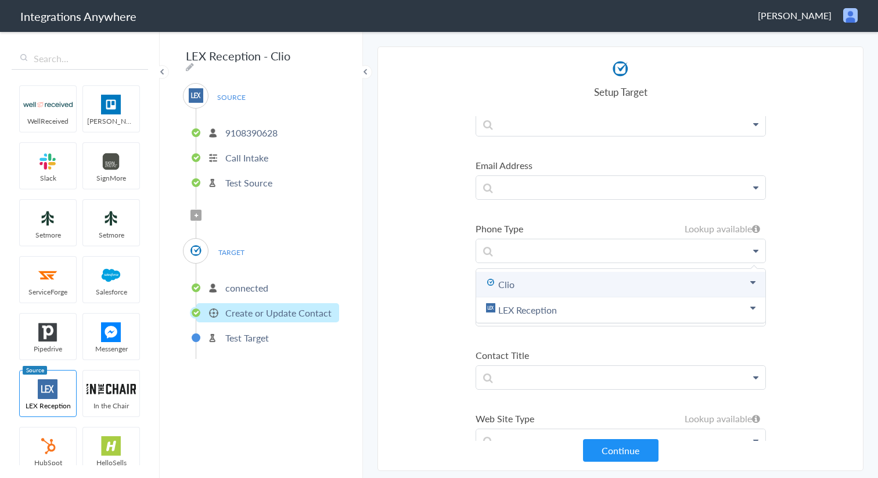
click at [660, 296] on link "Clio" at bounding box center [620, 285] width 289 height 26
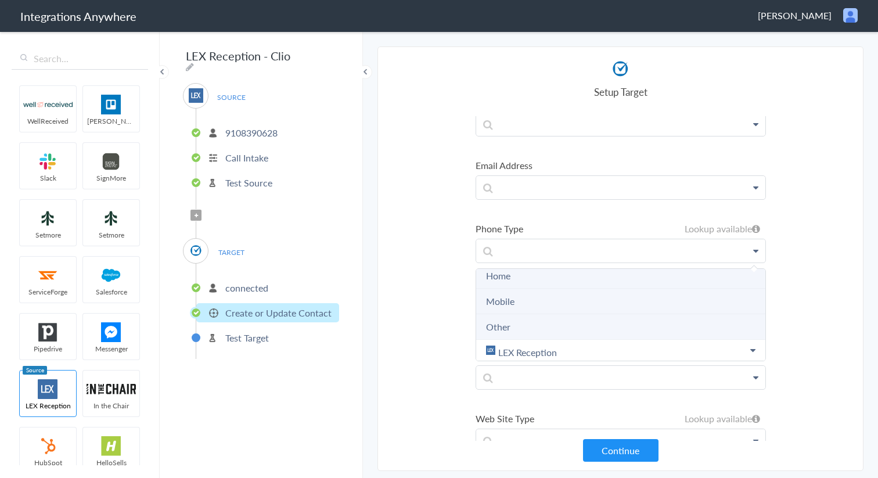
scroll to position [116, 0]
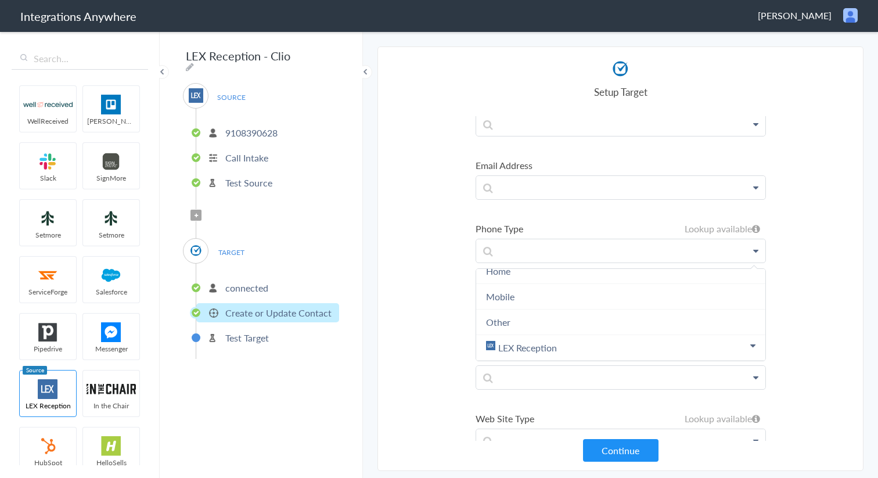
click at [871, 309] on main "The system encountered four errors. Check More Trigger Connect Action Setup Tes…" at bounding box center [620, 254] width 515 height 448
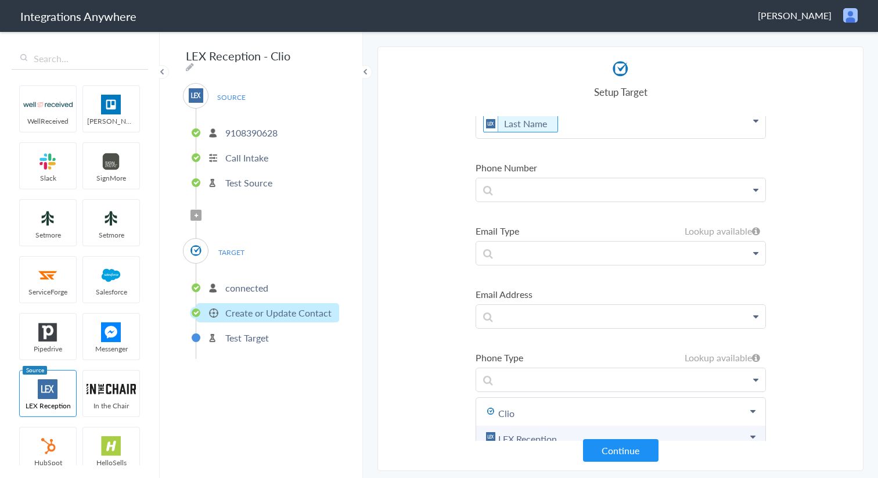
scroll to position [60, 0]
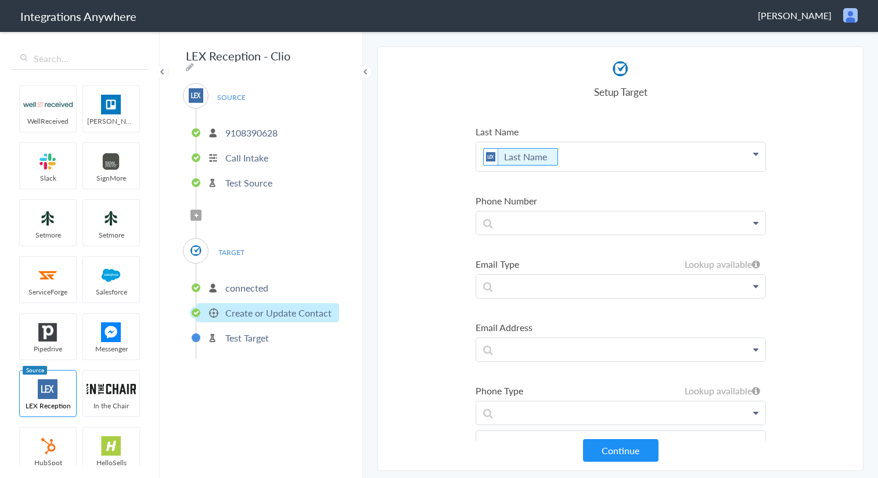
click at [821, 315] on section "Select Account 9108390628 Rename Delete (a day ago) + connect Continue Setup So…" at bounding box center [620, 258] width 486 height 424
click at [749, 289] on p at bounding box center [620, 286] width 289 height 23
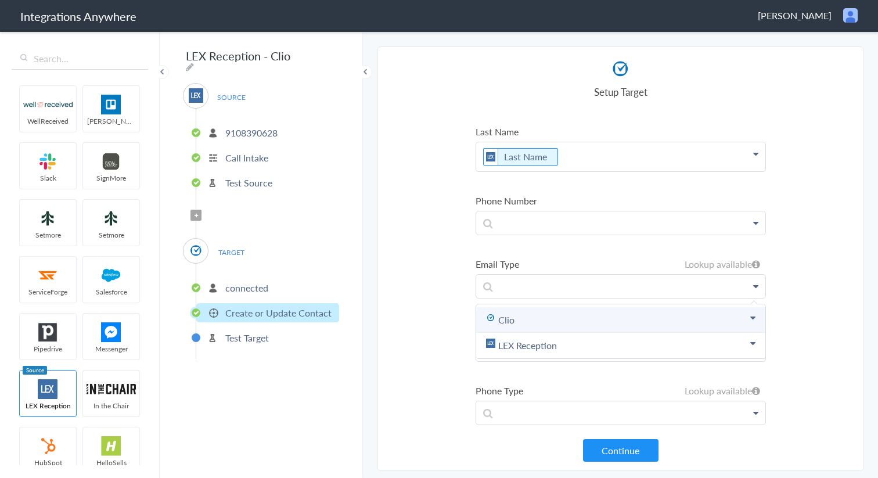
click at [636, 326] on link "Clio" at bounding box center [620, 320] width 289 height 26
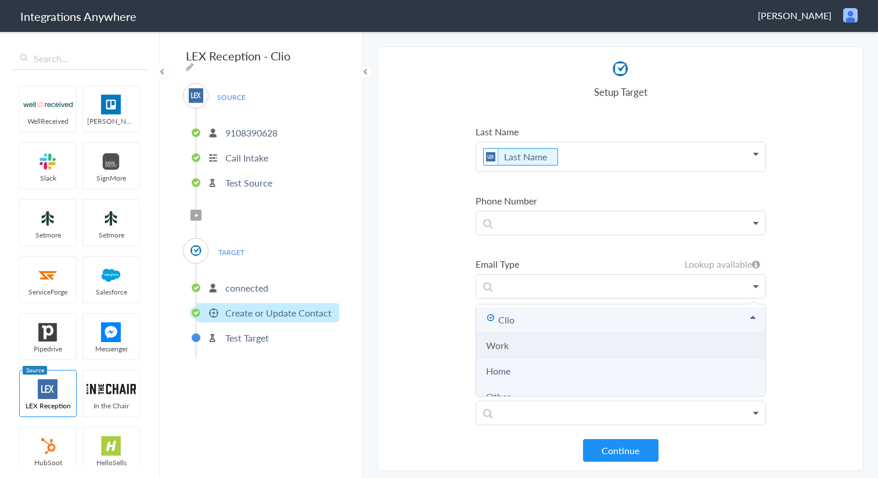
scroll to position [39, 0]
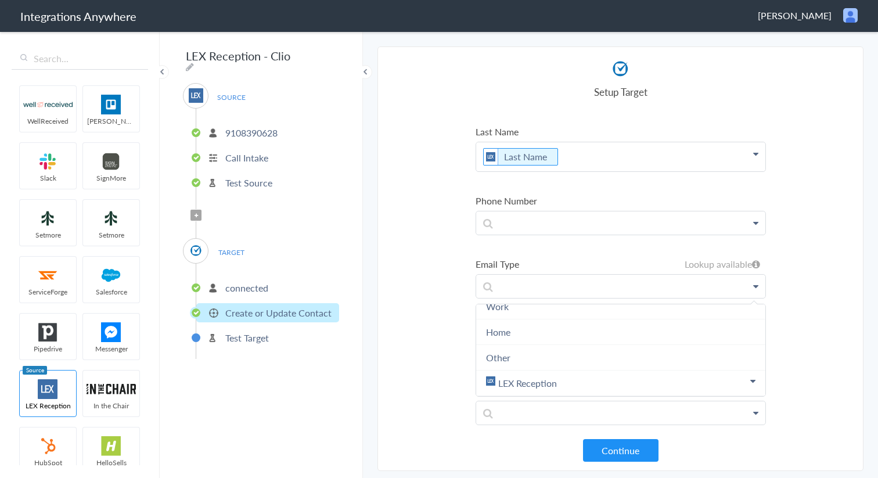
click at [802, 287] on section "Select Account 9108390628 Rename Delete (a day ago) + connect Continue Setup So…" at bounding box center [620, 258] width 486 height 424
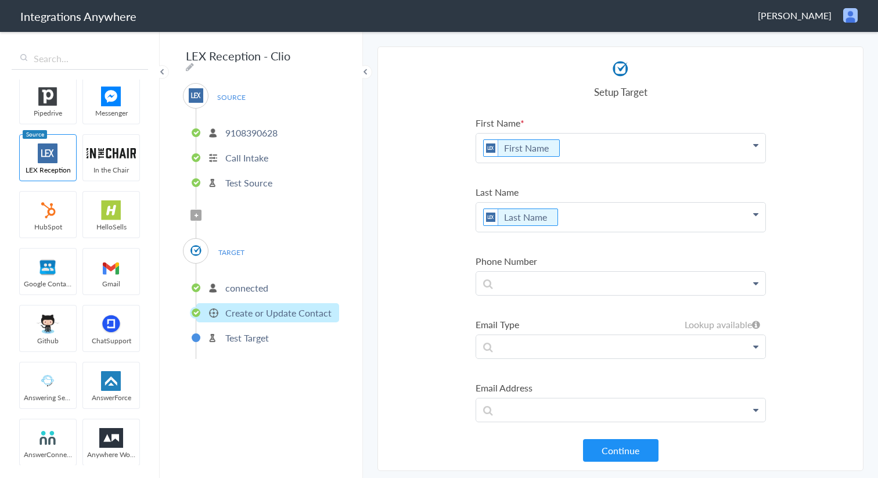
scroll to position [293, 0]
click at [253, 285] on p "connected" at bounding box center [246, 287] width 43 height 13
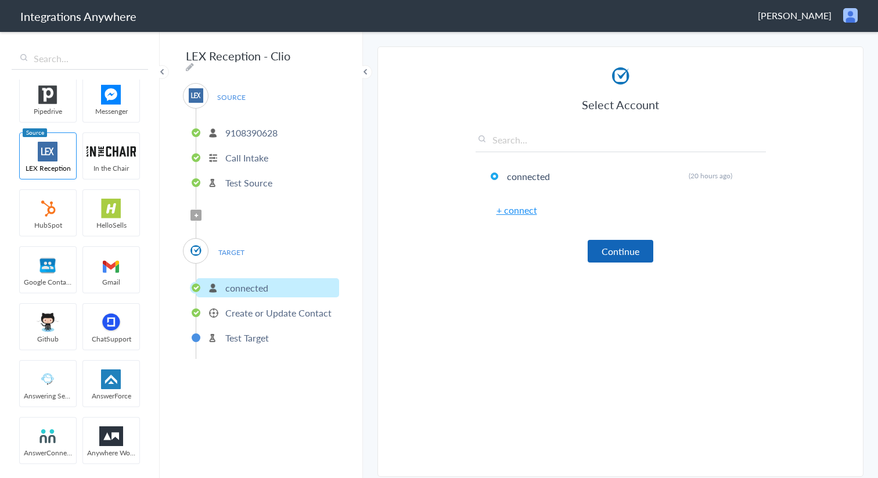
click at [617, 258] on button "Continue" at bounding box center [621, 251] width 66 height 23
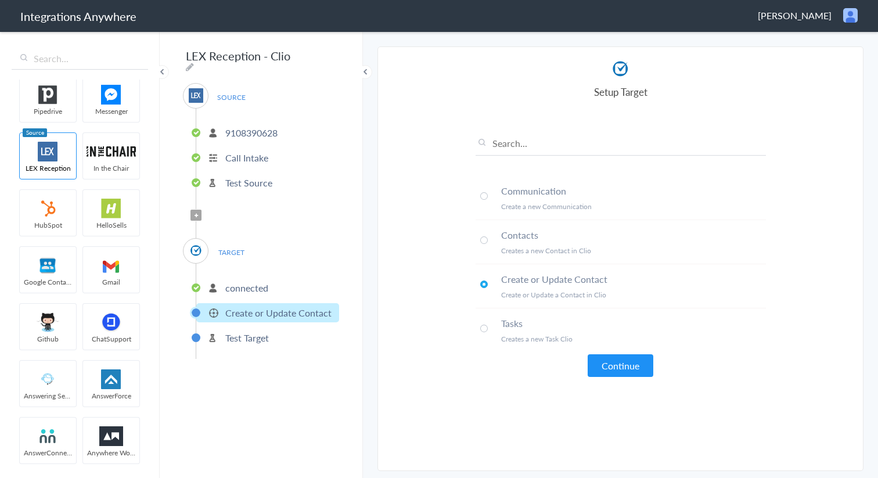
click at [485, 239] on span at bounding box center [484, 240] width 8 height 8
click at [618, 351] on li "Tasks Creates a new Task Clio" at bounding box center [620, 330] width 290 height 44
click at [485, 242] on span at bounding box center [484, 240] width 8 height 8
click at [606, 365] on button "Continue" at bounding box center [621, 365] width 66 height 23
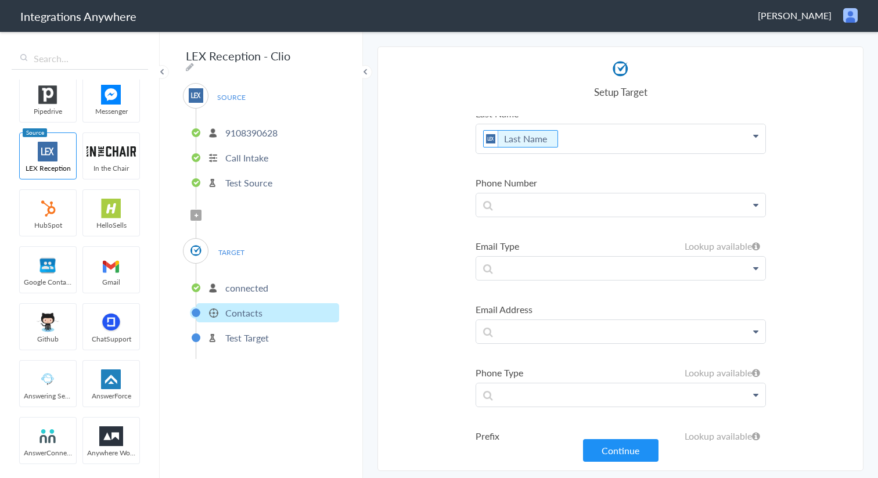
scroll to position [0, 0]
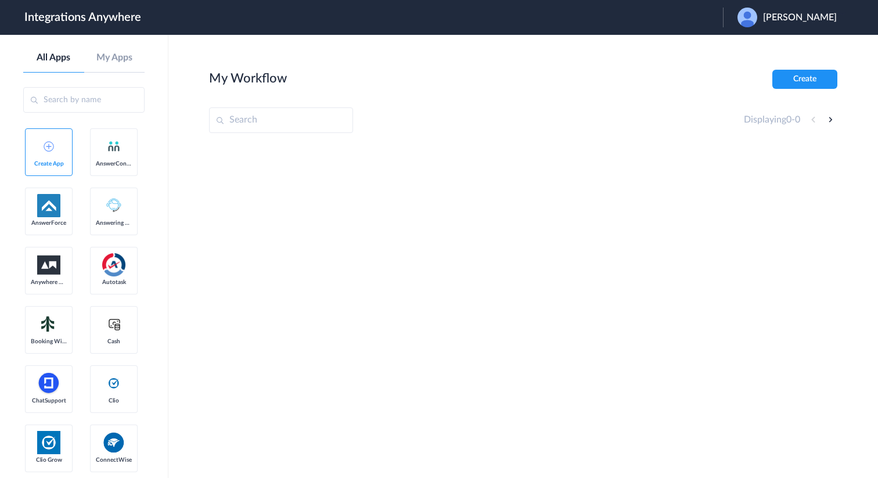
click at [830, 22] on span "[PERSON_NAME]" at bounding box center [800, 17] width 74 height 11
click at [801, 52] on li "Logout" at bounding box center [785, 47] width 125 height 21
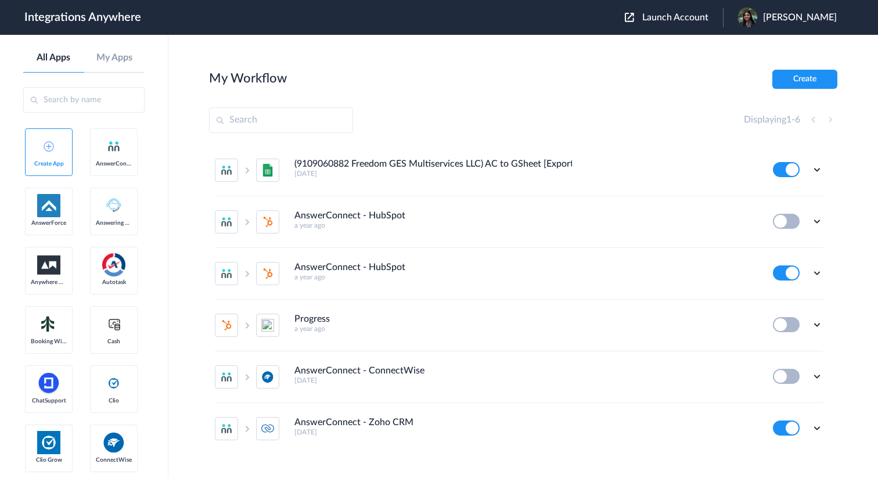
click at [292, 122] on input "text" at bounding box center [281, 120] width 144 height 26
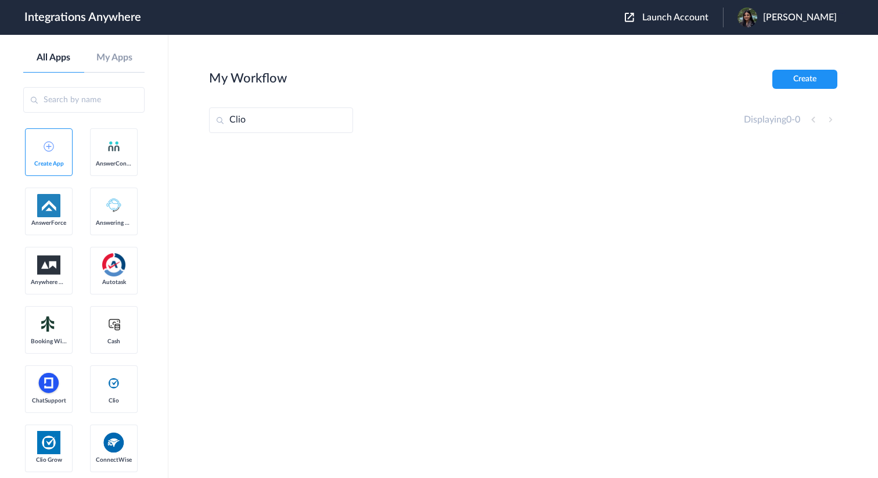
type input "Clio"
click at [108, 106] on input "text" at bounding box center [83, 100] width 121 height 26
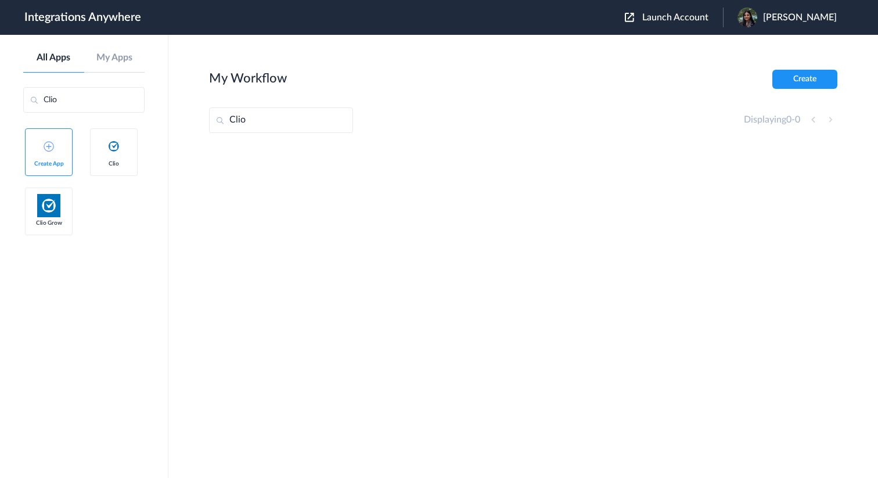
type input "Clio"
click at [708, 14] on span "Launch Account" at bounding box center [675, 17] width 66 height 9
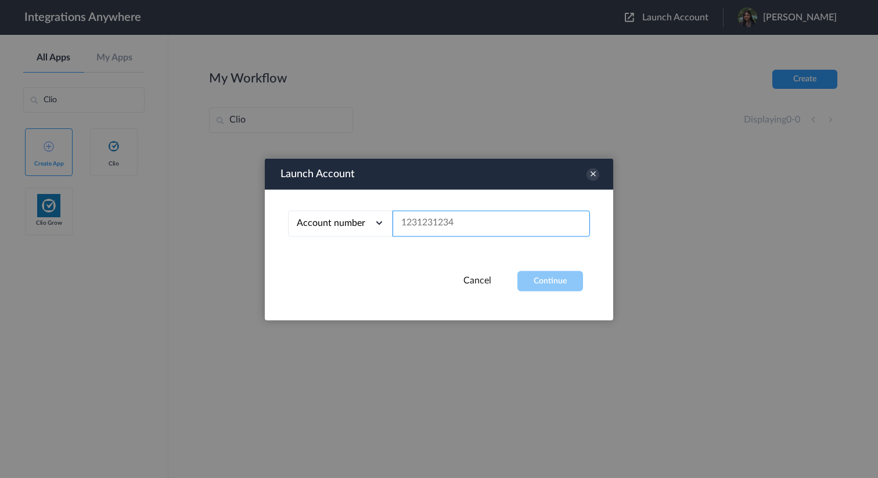
click at [467, 224] on input "text" at bounding box center [490, 223] width 197 height 26
paste input "3232385785"
type input "3232385785"
click at [579, 295] on div "Launch Account Account number Account number Email address 3232385785 Cancel Co…" at bounding box center [439, 239] width 348 height 162
click at [571, 289] on button "Continue" at bounding box center [550, 281] width 66 height 20
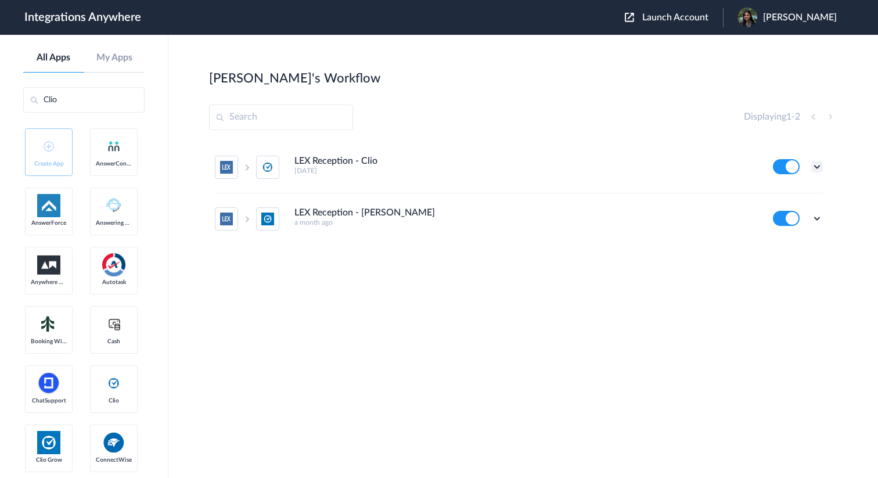
click at [813, 167] on icon at bounding box center [817, 167] width 12 height 12
click at [789, 188] on li "Edit" at bounding box center [784, 193] width 75 height 21
click at [708, 16] on span "Launch Account" at bounding box center [675, 17] width 66 height 9
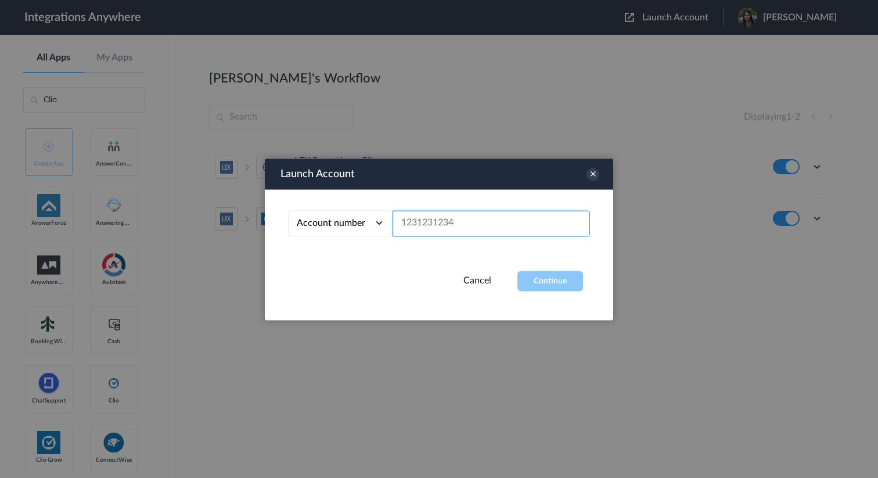
click at [481, 226] on input "text" at bounding box center [490, 223] width 197 height 26
paste input "3367905771"
type input "3367905771"
click at [572, 276] on button "Continue" at bounding box center [550, 281] width 66 height 20
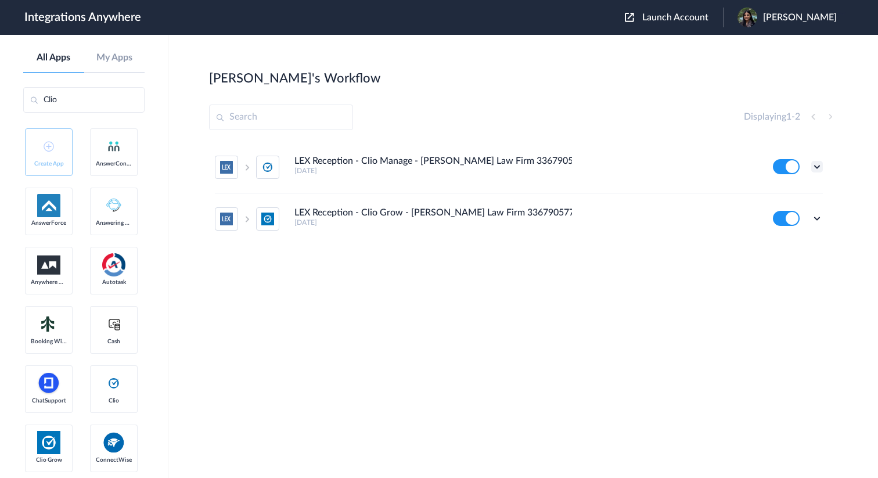
click at [818, 165] on icon at bounding box center [817, 167] width 12 height 12
click at [786, 189] on li "Edit" at bounding box center [784, 193] width 75 height 21
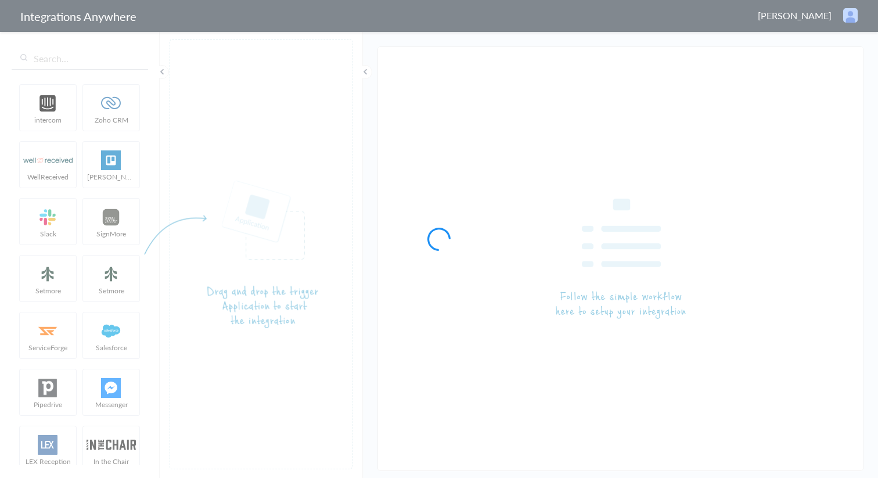
type input "LEX Reception - Clio"
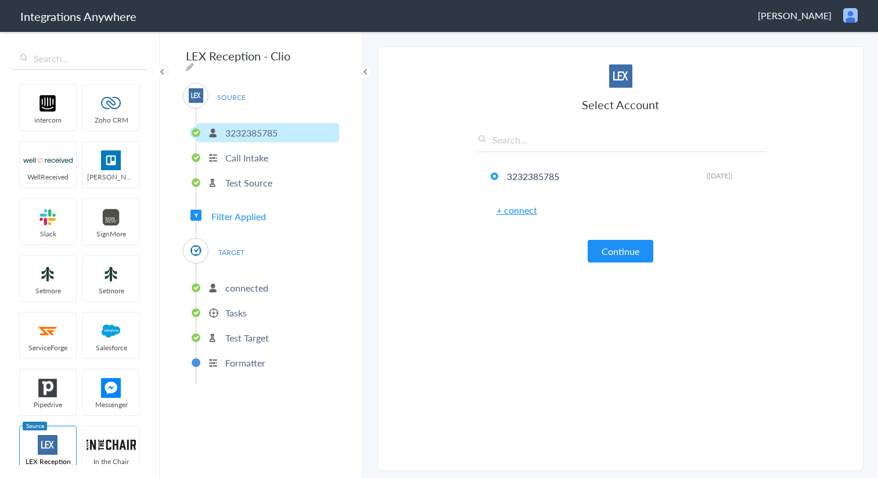
click at [247, 286] on p "connected" at bounding box center [246, 287] width 43 height 13
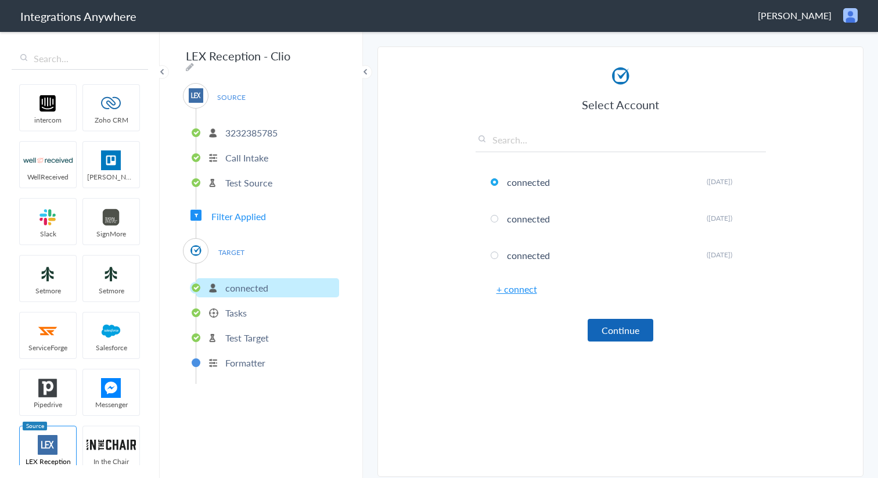
click at [623, 336] on button "Continue" at bounding box center [621, 330] width 66 height 23
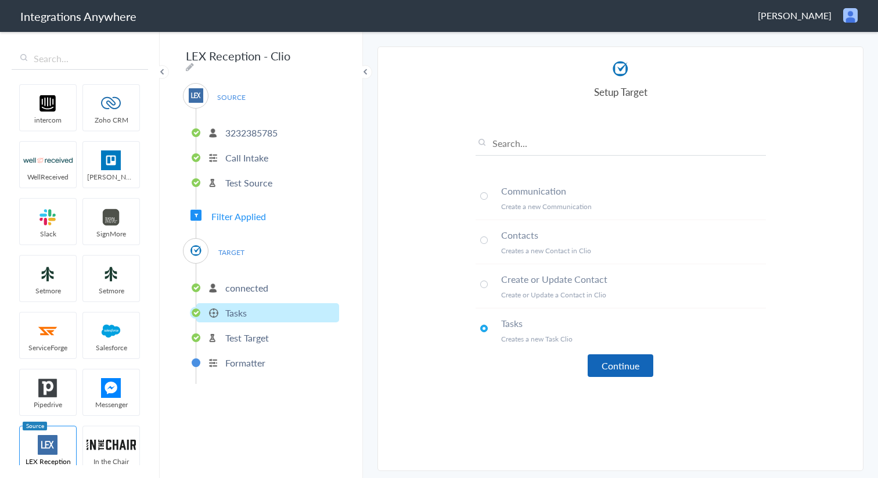
click at [603, 362] on button "Continue" at bounding box center [621, 365] width 66 height 23
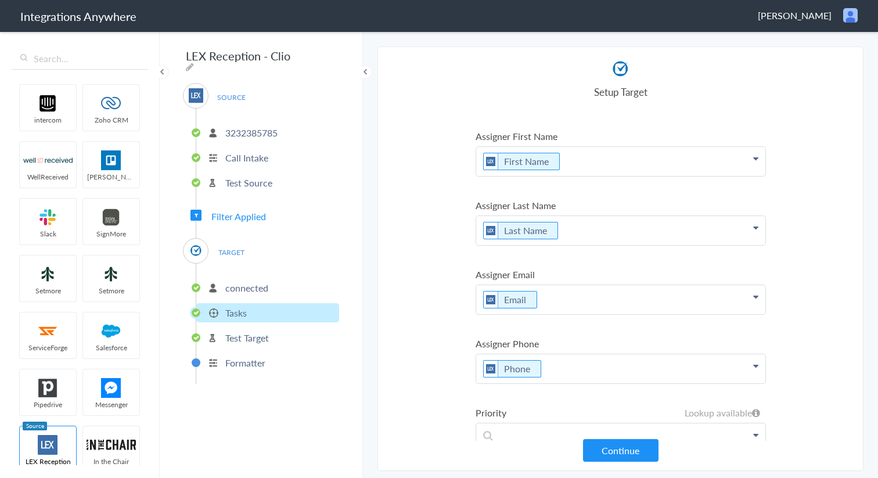
scroll to position [294, 0]
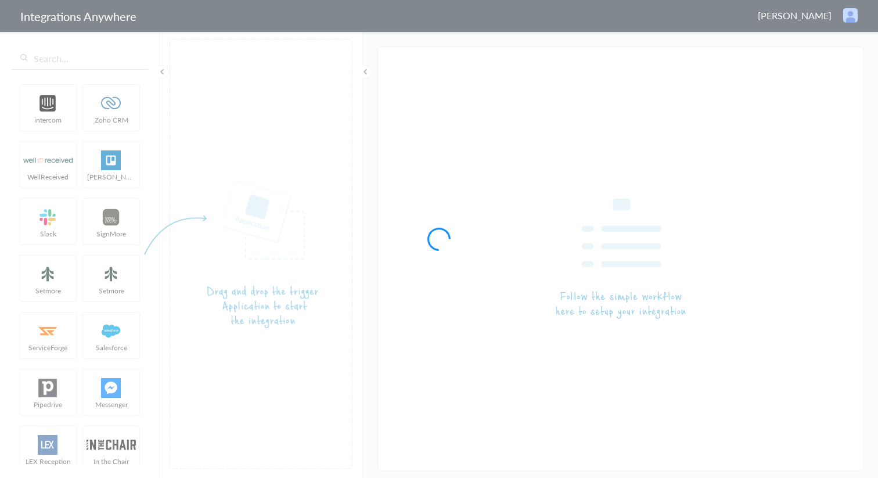
type input "LEX Reception - Clio Manage - [PERSON_NAME] Law Firm 3367905771"
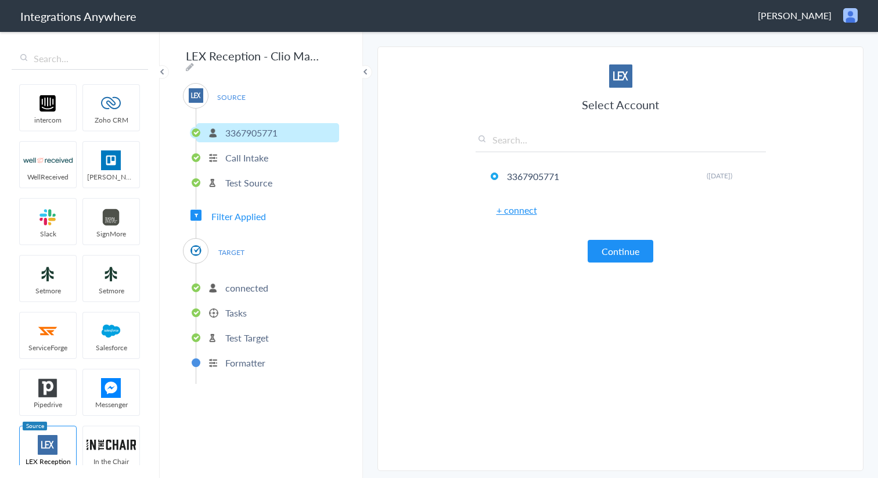
click at [243, 291] on li "connected" at bounding box center [267, 287] width 143 height 19
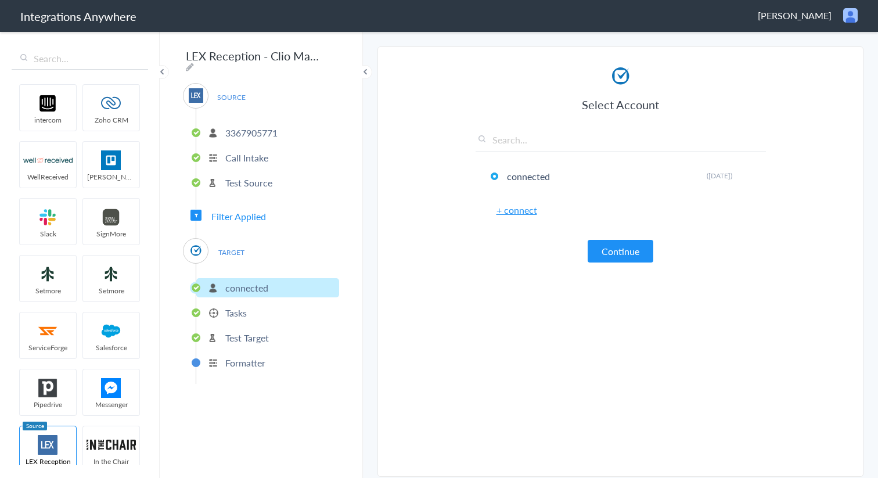
click at [240, 311] on p "Tasks" at bounding box center [235, 312] width 21 height 13
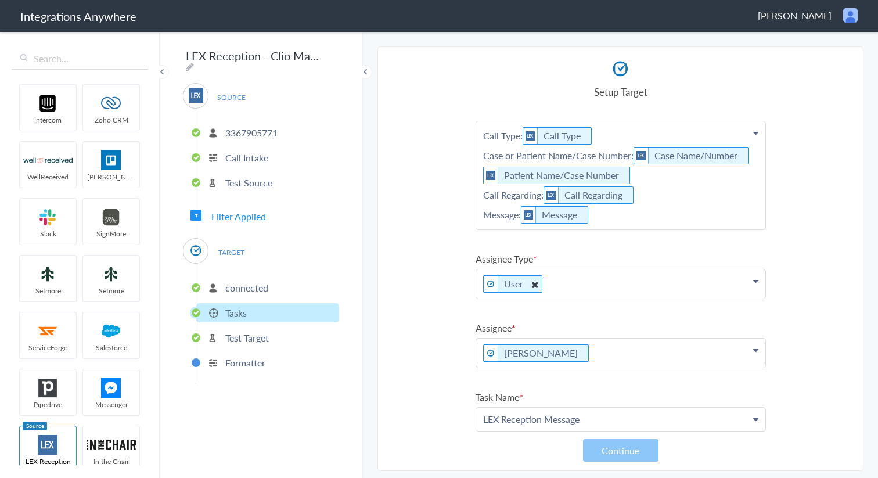
scroll to position [14, 0]
click at [755, 349] on icon at bounding box center [755, 348] width 5 height 9
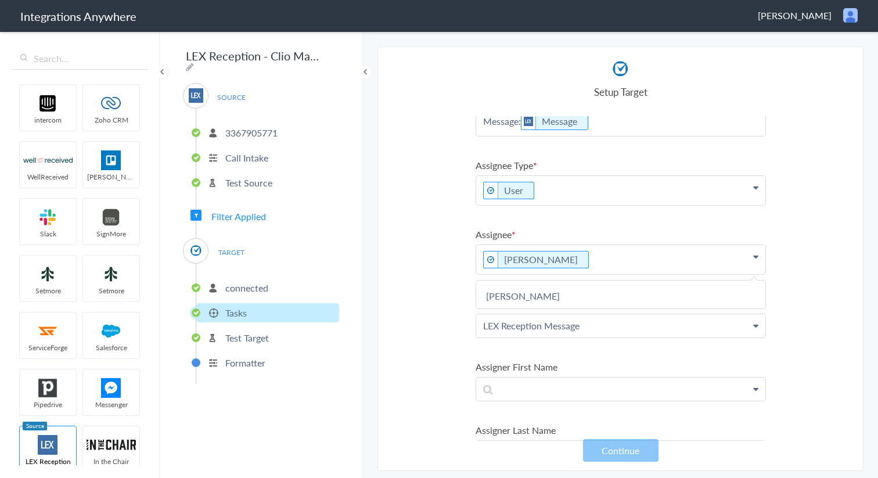
scroll to position [108, 0]
click at [822, 304] on section "Select Account 3367905771 Rename Delete ([DATE]) + connect Continue Setup Sourc…" at bounding box center [620, 258] width 486 height 424
click at [236, 213] on span "Filter Applied" at bounding box center [238, 216] width 55 height 13
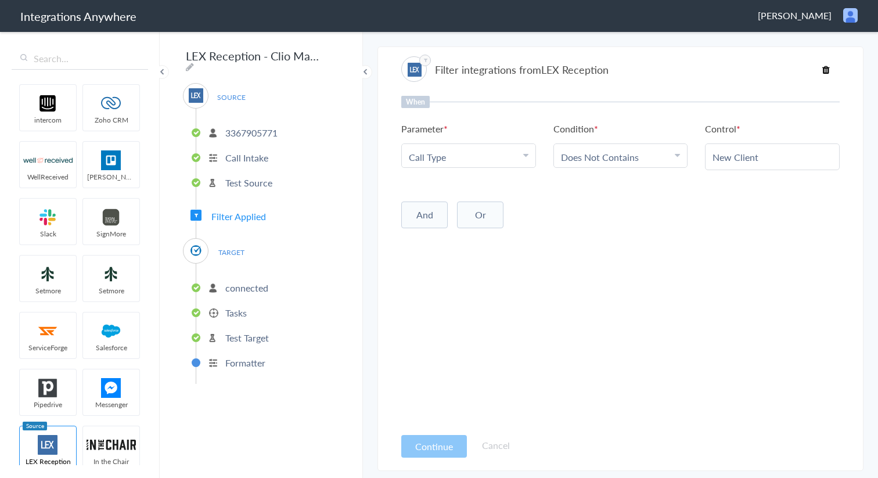
click at [257, 183] on p "Test Source" at bounding box center [248, 182] width 47 height 13
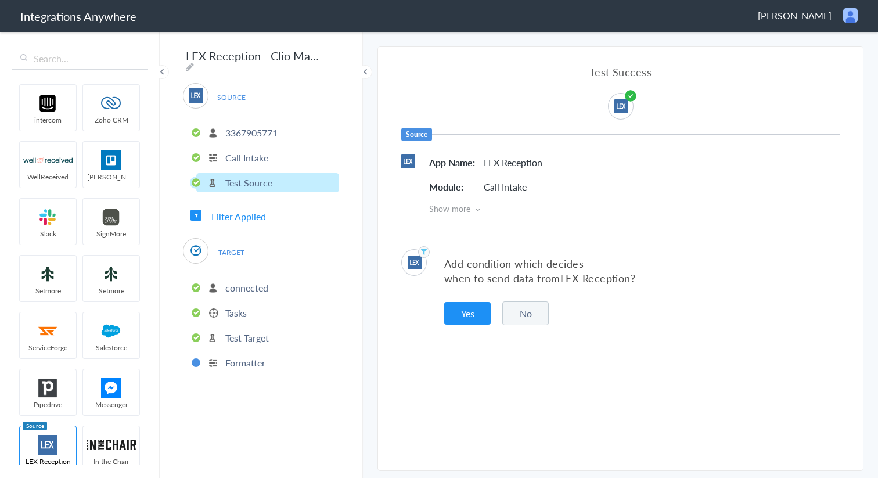
click at [255, 158] on p "Call Intake" at bounding box center [246, 157] width 43 height 13
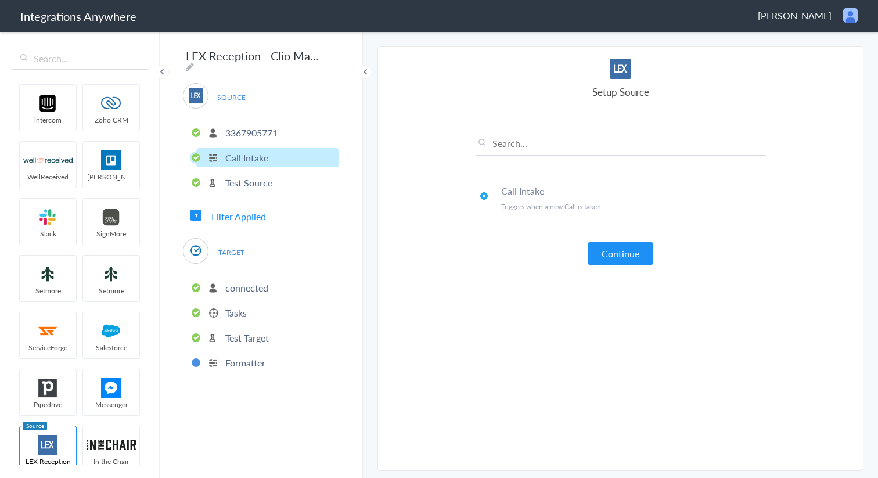
click at [244, 282] on p "connected" at bounding box center [246, 287] width 43 height 13
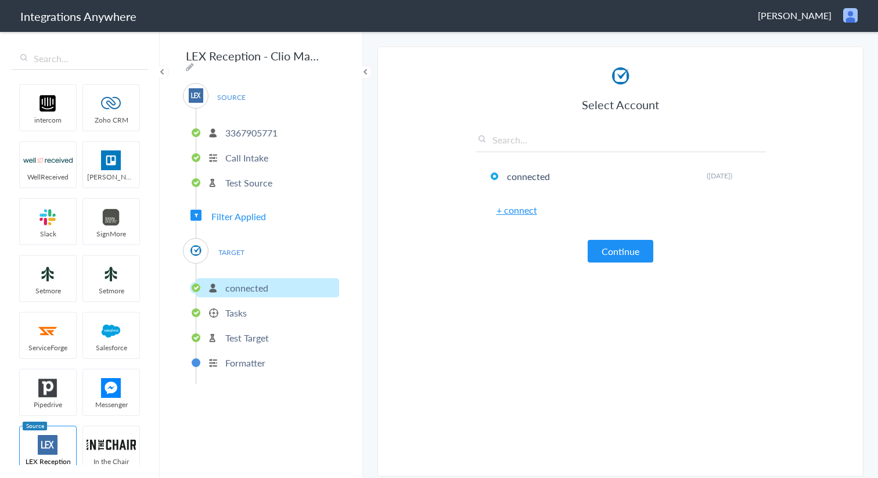
click at [246, 320] on ul "connected Tasks Test Target Formatter" at bounding box center [267, 324] width 143 height 120
click at [243, 313] on p "Tasks" at bounding box center [235, 312] width 21 height 13
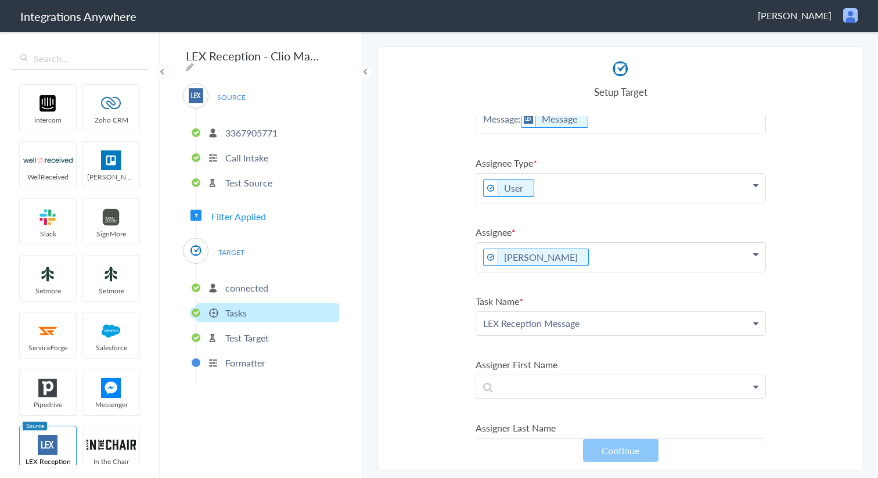
scroll to position [0, 0]
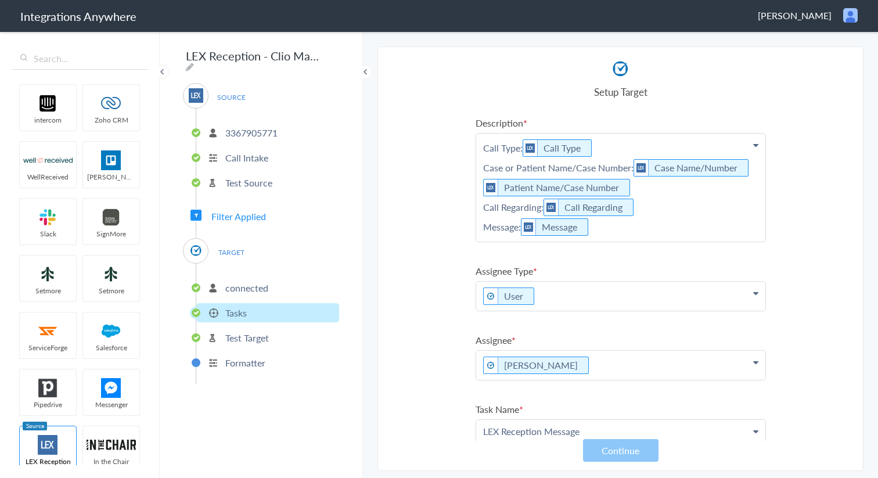
click at [248, 181] on p "Test Source" at bounding box center [248, 182] width 47 height 13
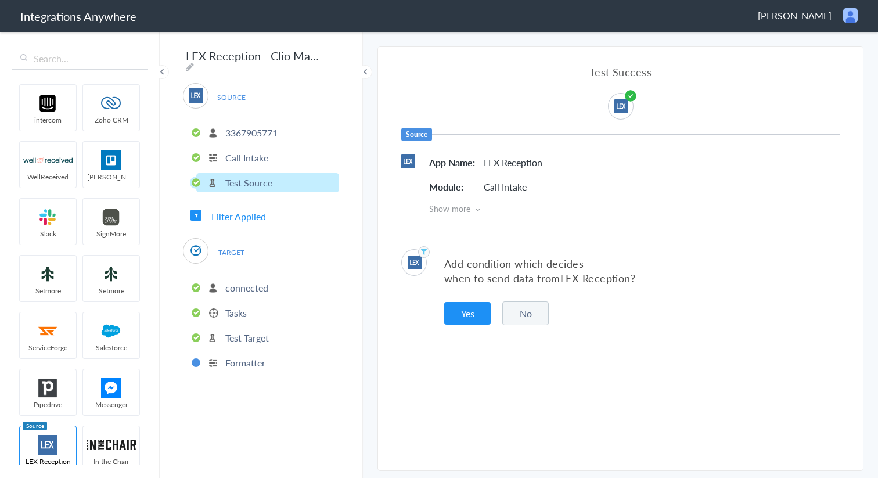
click at [248, 284] on p "connected" at bounding box center [246, 287] width 43 height 13
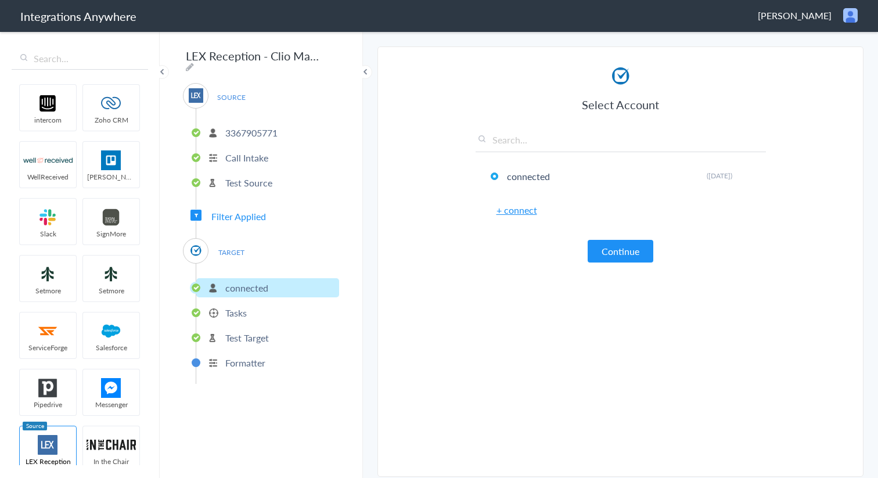
click at [246, 311] on p "Tasks" at bounding box center [235, 312] width 21 height 13
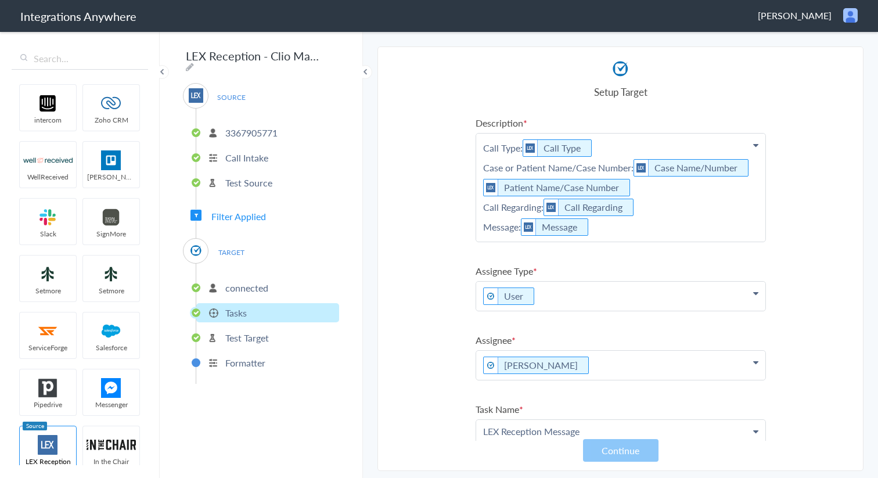
click at [254, 284] on p "connected" at bounding box center [246, 287] width 43 height 13
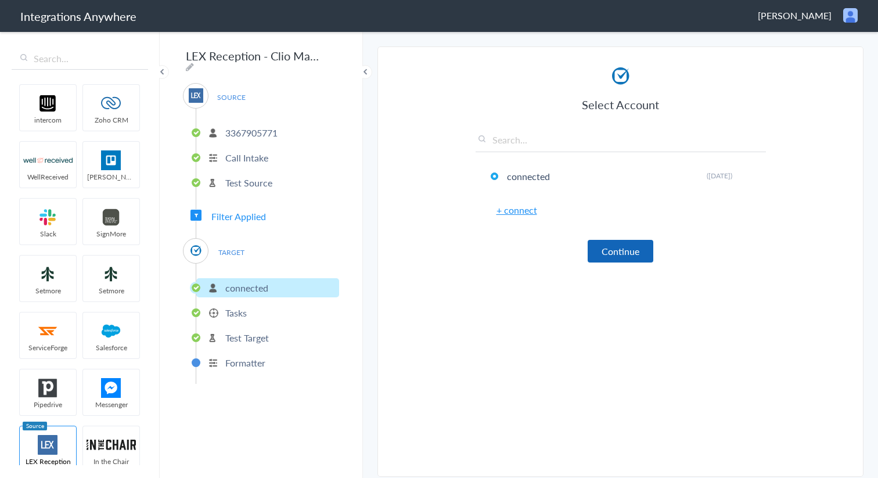
click at [643, 251] on button "Continue" at bounding box center [621, 251] width 66 height 23
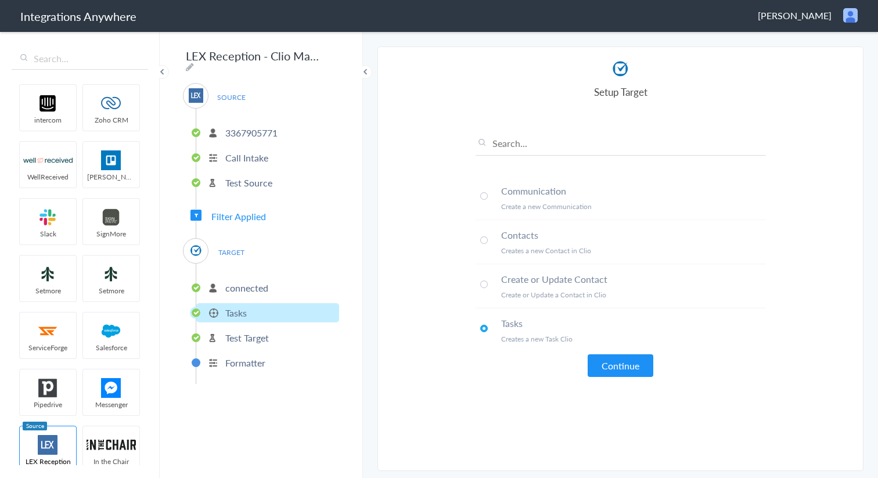
click at [230, 333] on p "Test Target" at bounding box center [247, 337] width 44 height 13
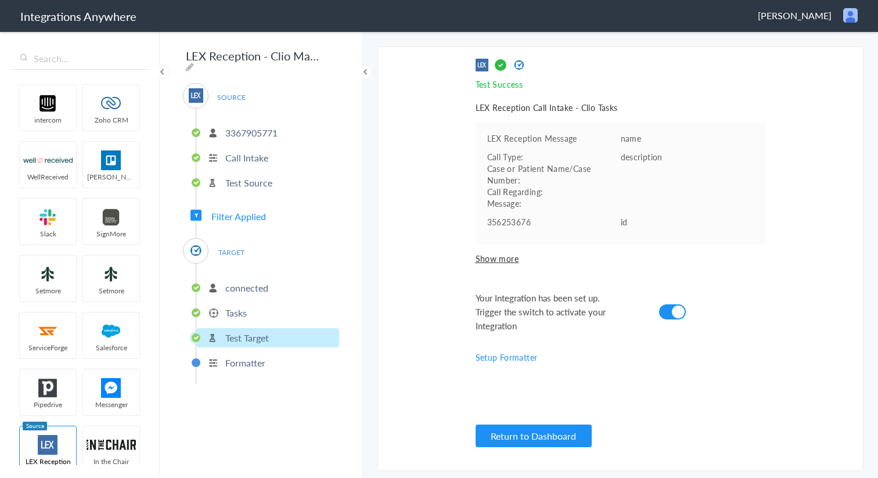
click at [246, 286] on p "connected" at bounding box center [246, 287] width 43 height 13
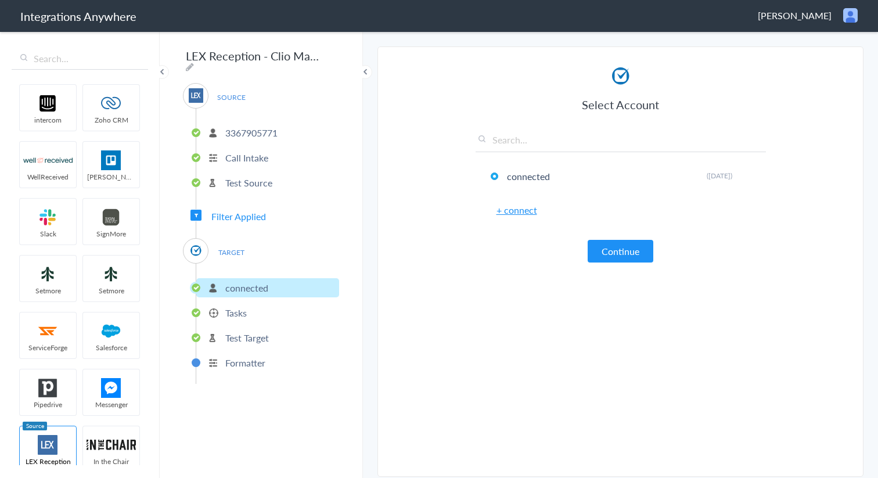
click at [250, 304] on li "Tasks" at bounding box center [267, 312] width 143 height 19
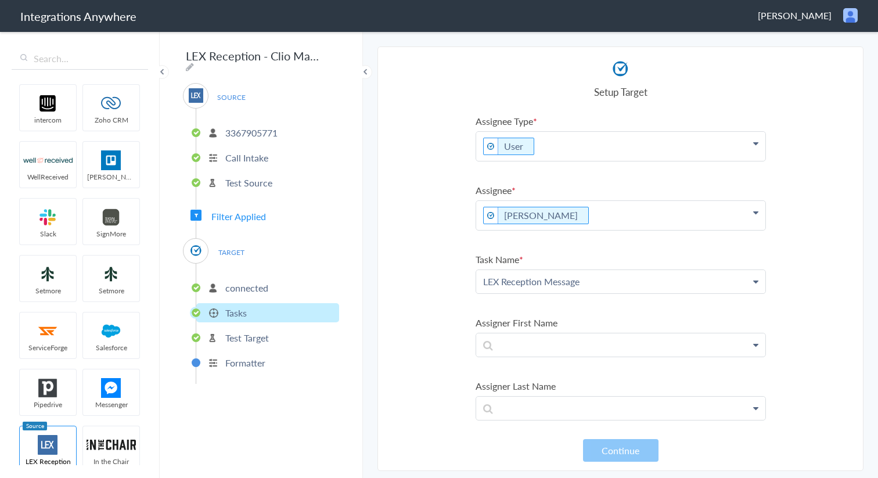
scroll to position [153, 0]
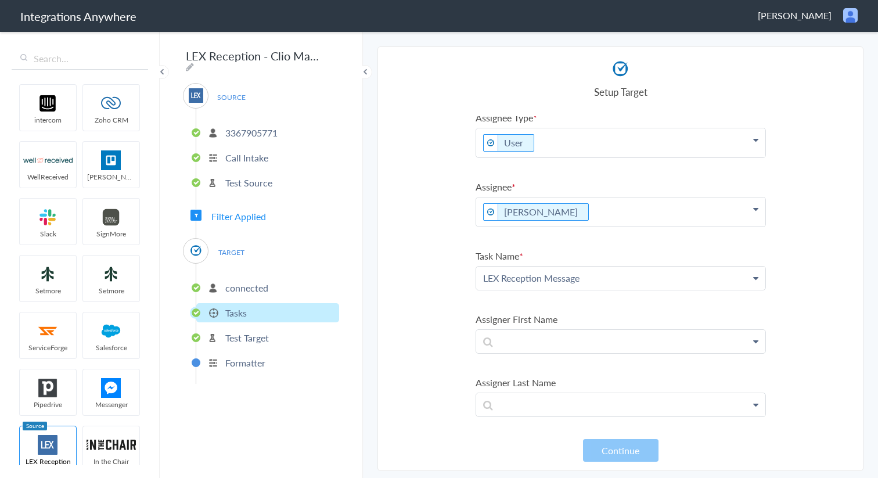
click at [754, 279] on icon at bounding box center [755, 277] width 5 height 9
click at [798, 244] on section "Select Account 3367905771 Rename Delete (3 months ago) + connect Continue Setup…" at bounding box center [620, 258] width 486 height 424
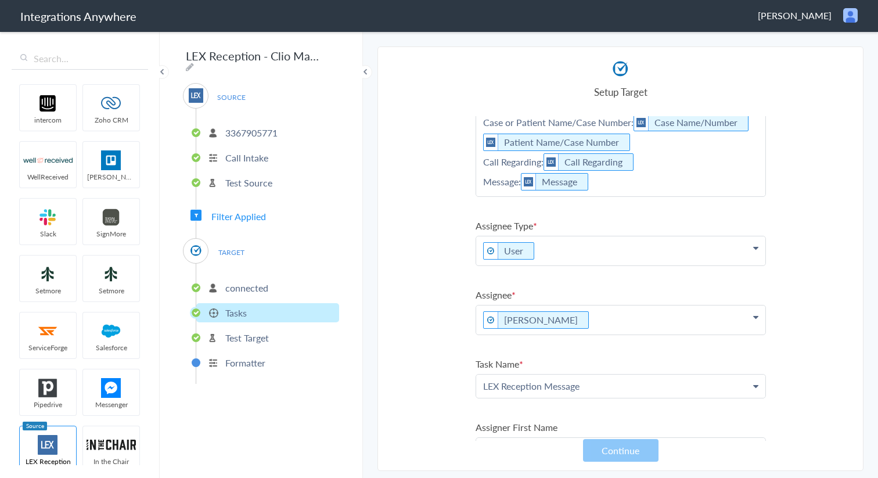
scroll to position [0, 0]
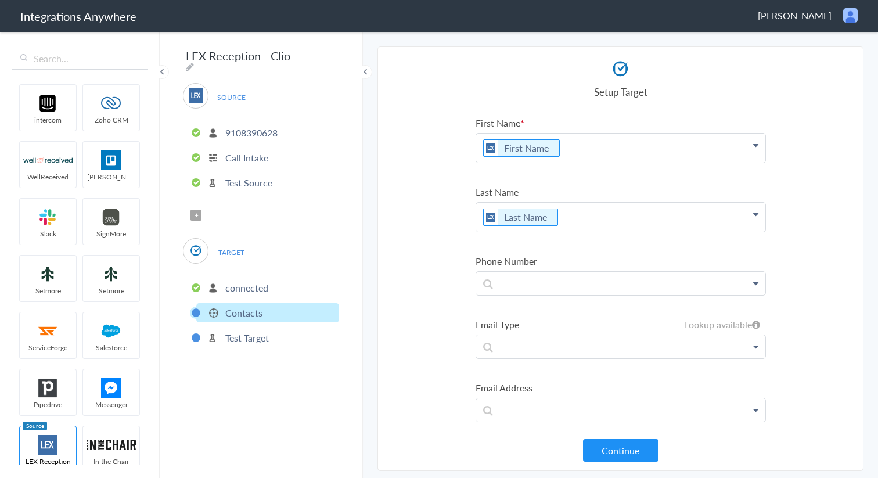
scroll to position [293, 0]
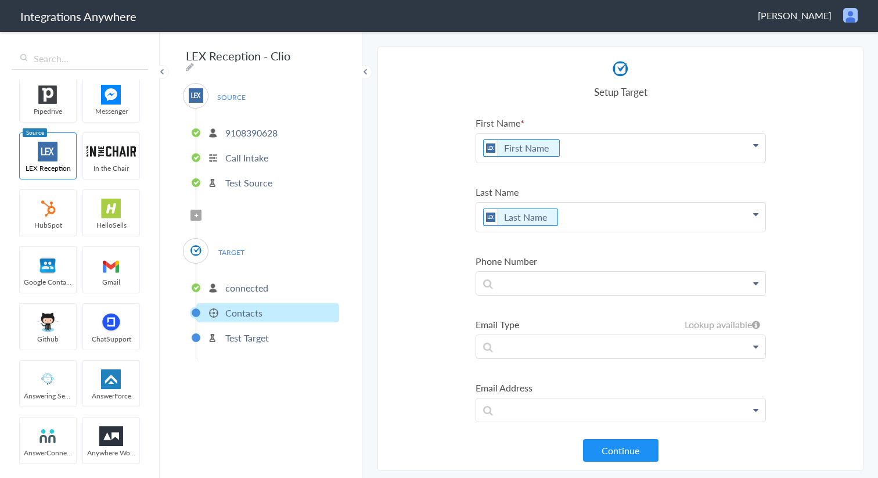
click at [239, 257] on div "TARGET connected Contacts Test Target" at bounding box center [261, 298] width 156 height 121
click at [239, 286] on p "connected" at bounding box center [246, 287] width 43 height 13
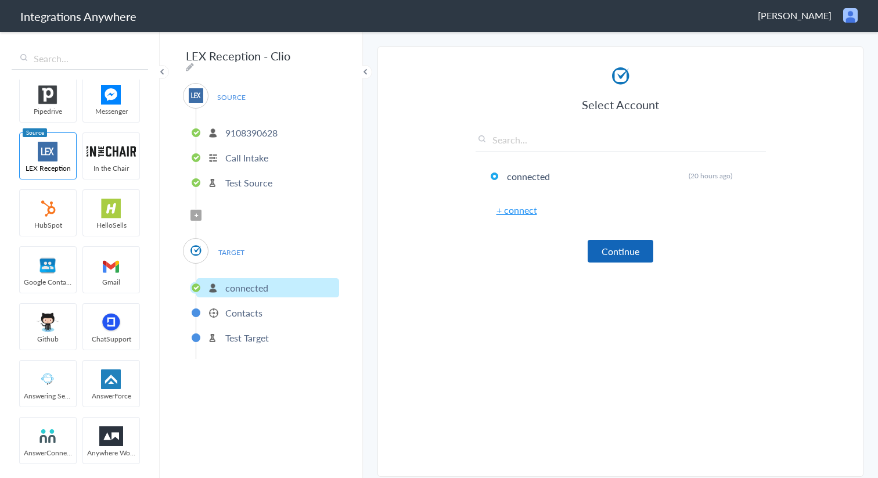
click at [623, 251] on button "Continue" at bounding box center [621, 251] width 66 height 23
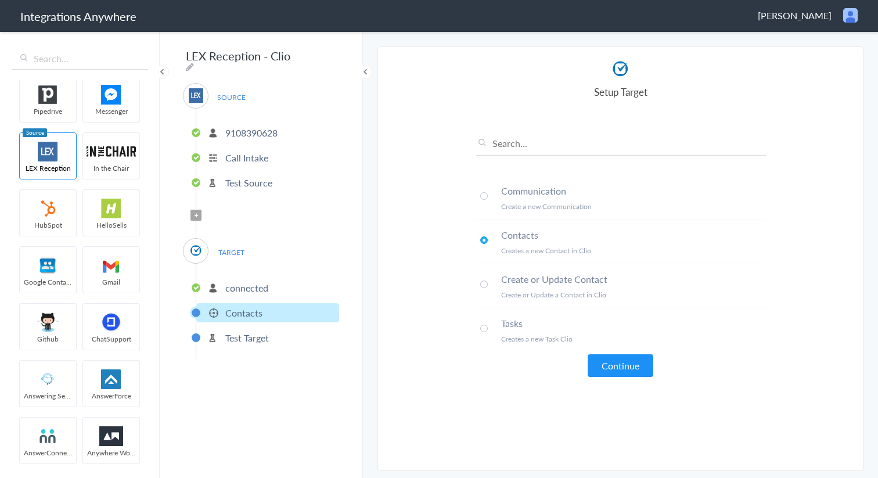
click at [484, 330] on span at bounding box center [484, 329] width 8 height 8
click at [652, 367] on button "Continue" at bounding box center [621, 365] width 66 height 23
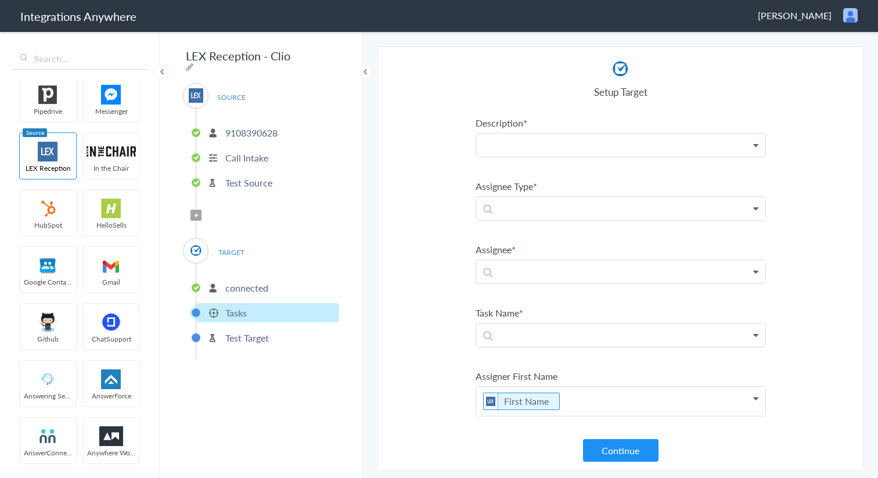
click at [590, 152] on p at bounding box center [620, 145] width 289 height 23
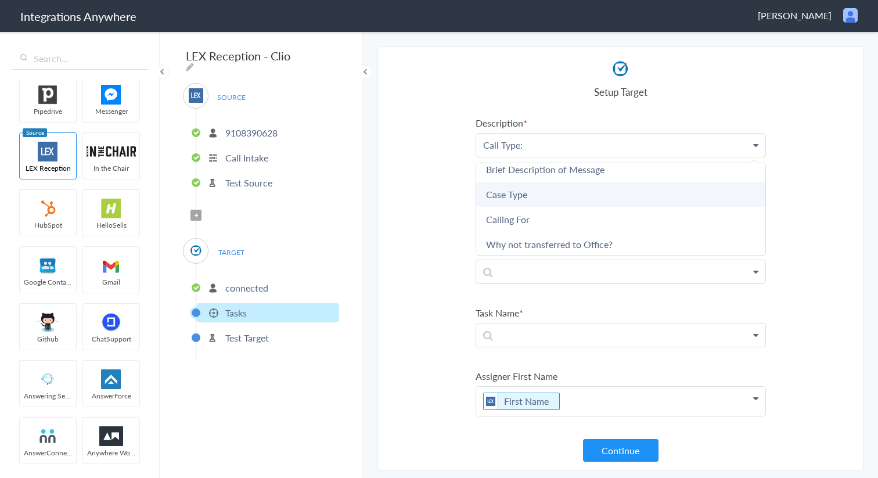
click at [577, 196] on link "Case Type" at bounding box center [620, 194] width 289 height 25
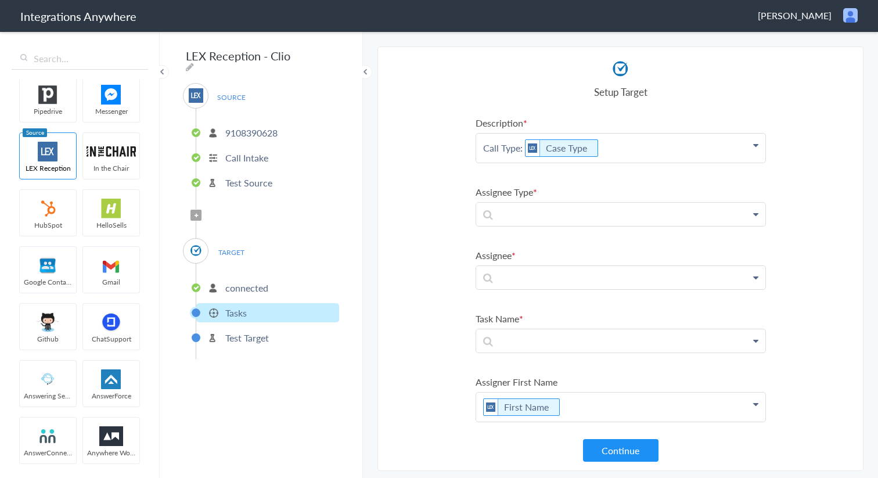
click at [577, 196] on label "Assignee Type" at bounding box center [620, 191] width 290 height 13
click at [611, 149] on p "Call Type: Case Type" at bounding box center [620, 148] width 289 height 29
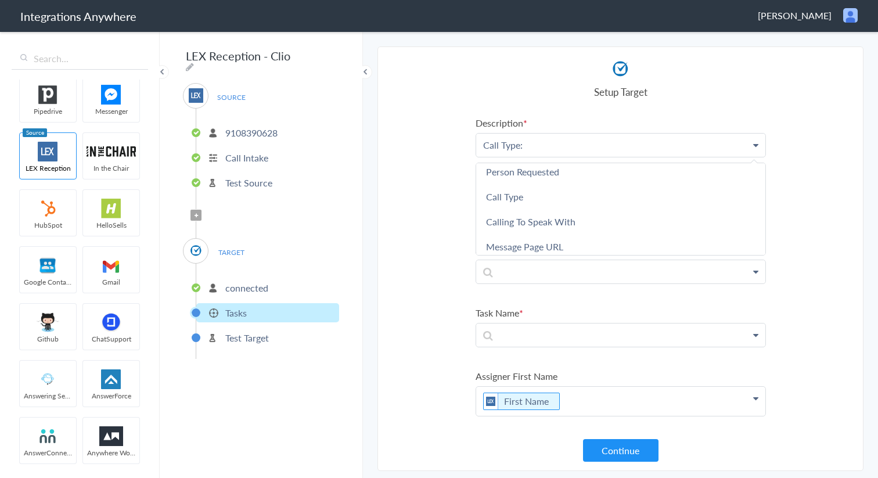
scroll to position [707, 0]
click at [597, 198] on link "Call Type" at bounding box center [620, 195] width 289 height 25
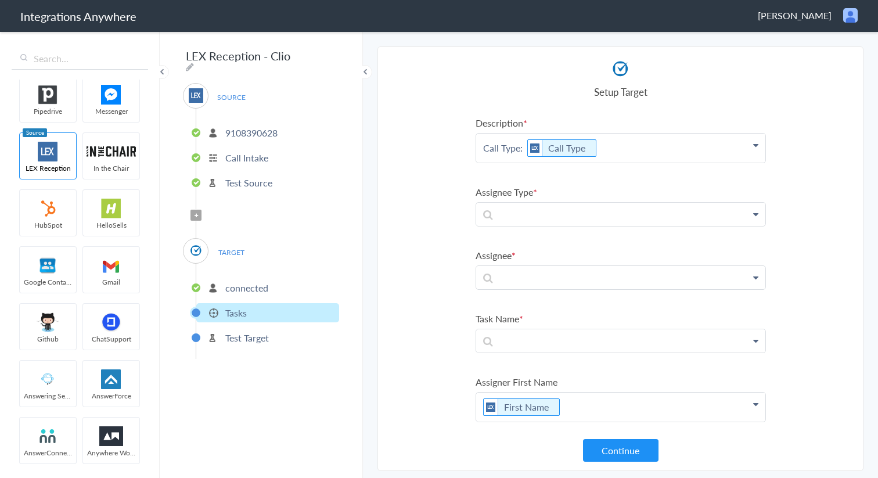
click at [637, 148] on p "Call Type: Call Type" at bounding box center [620, 148] width 289 height 29
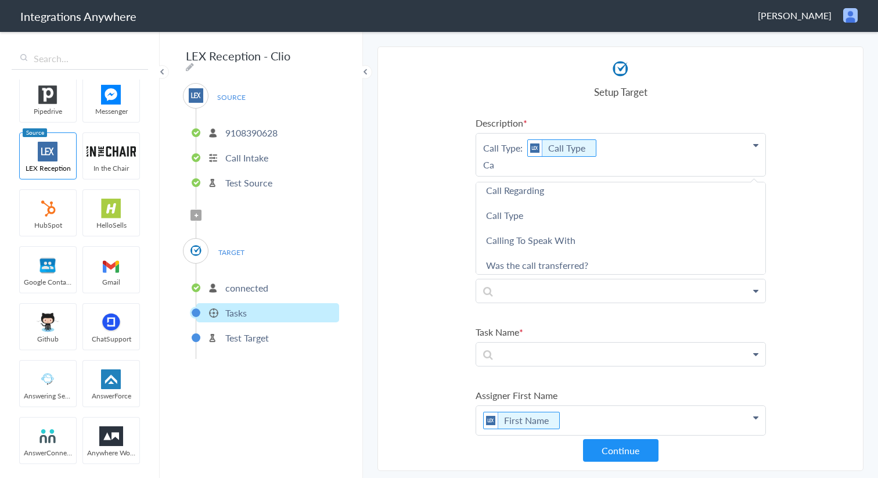
scroll to position [0, 0]
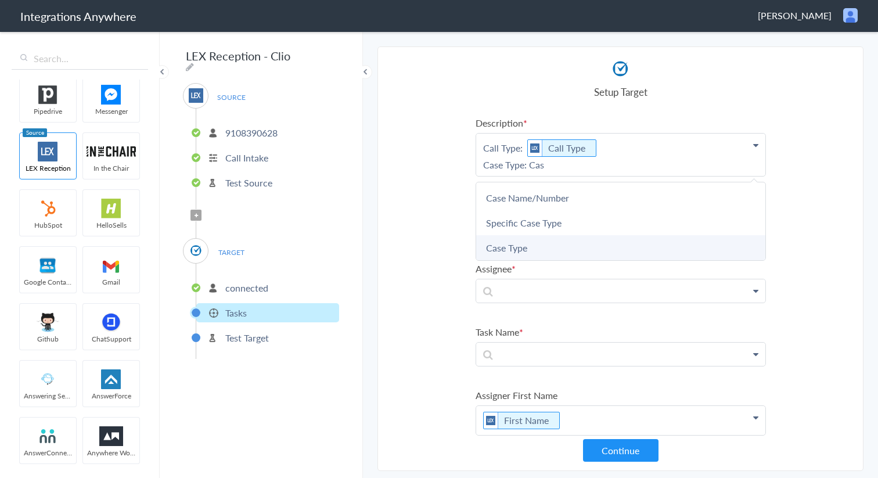
click at [518, 240] on link "Case Type" at bounding box center [620, 247] width 289 height 25
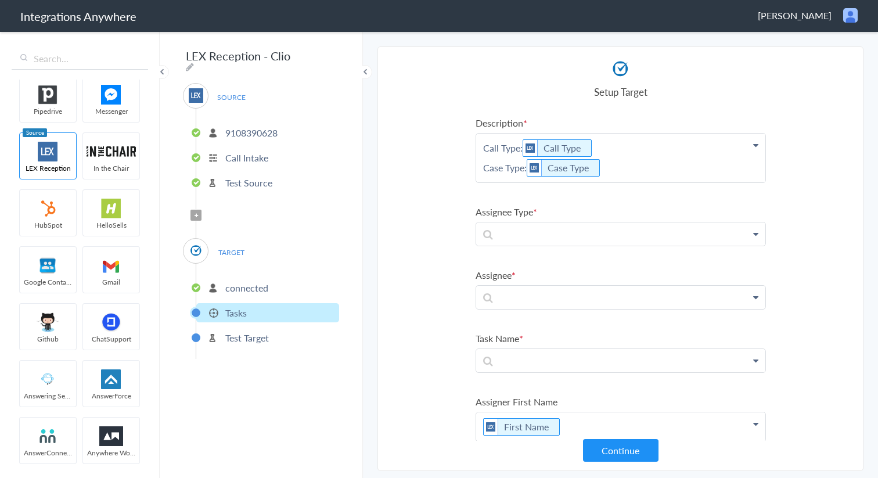
click at [614, 171] on p "Call Type: Call Type Case Type: Case Type" at bounding box center [620, 158] width 289 height 49
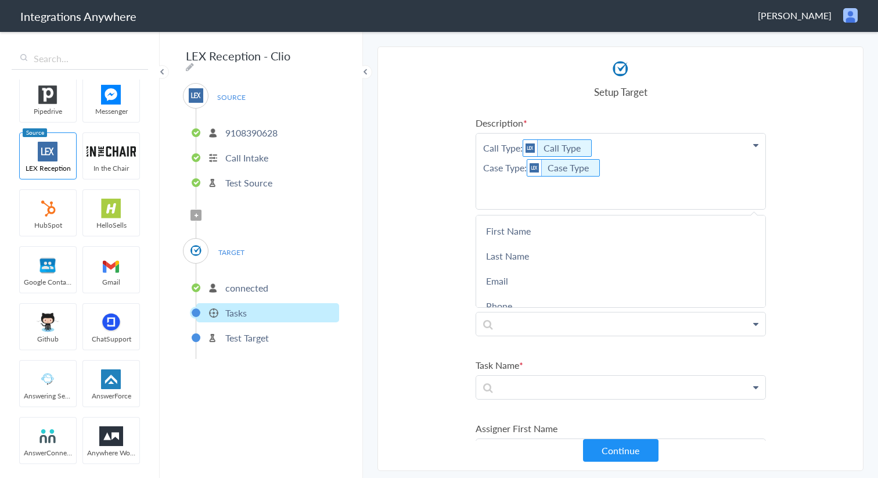
click at [838, 220] on section "Select Account 9108390628 Rename Delete (a day ago) + connect Continue Setup So…" at bounding box center [620, 258] width 486 height 424
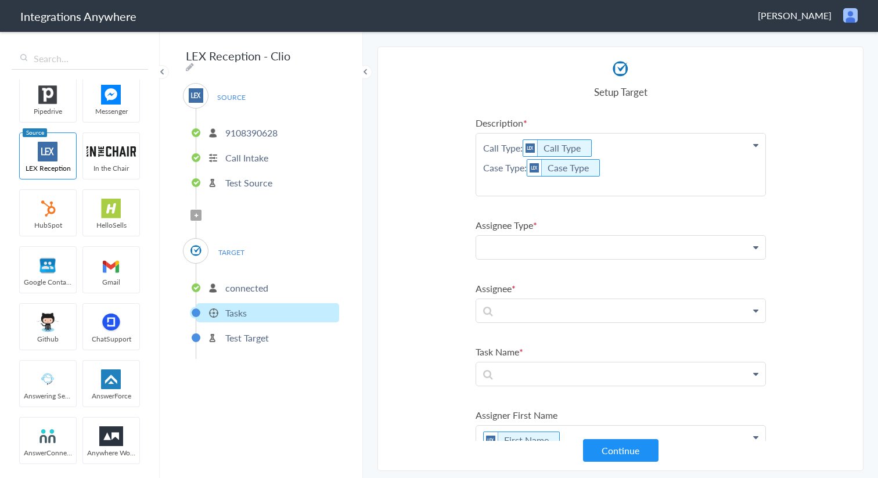
click at [758, 243] on p at bounding box center [620, 247] width 289 height 23
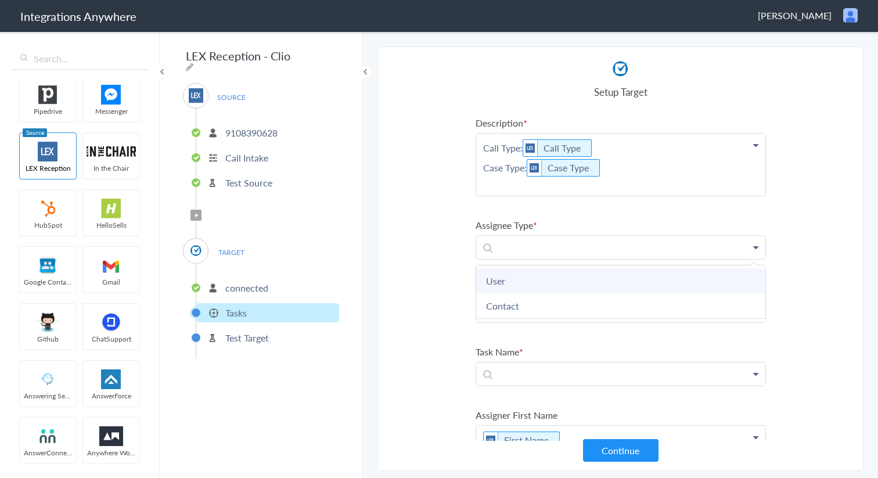
click at [667, 280] on link "User" at bounding box center [620, 280] width 289 height 25
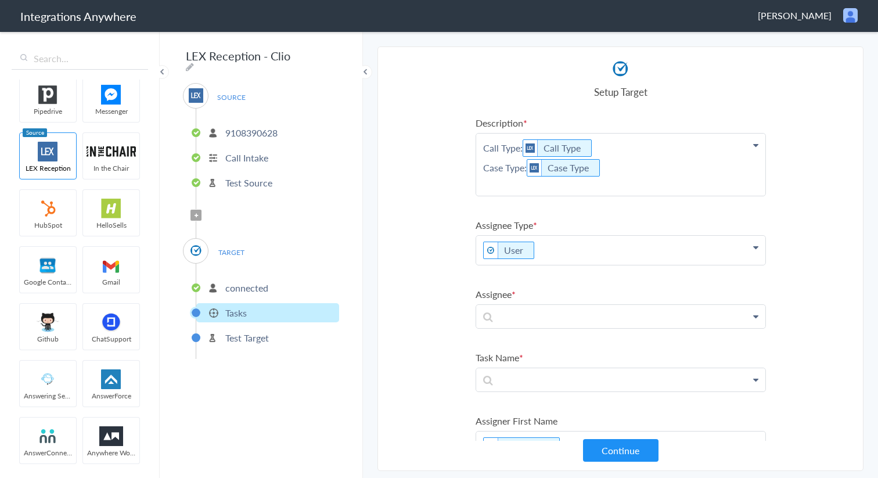
click at [800, 282] on section "Select Account 9108390628 Rename Delete (a day ago) + connect Continue Setup So…" at bounding box center [620, 258] width 486 height 424
click at [754, 315] on icon at bounding box center [755, 316] width 5 height 9
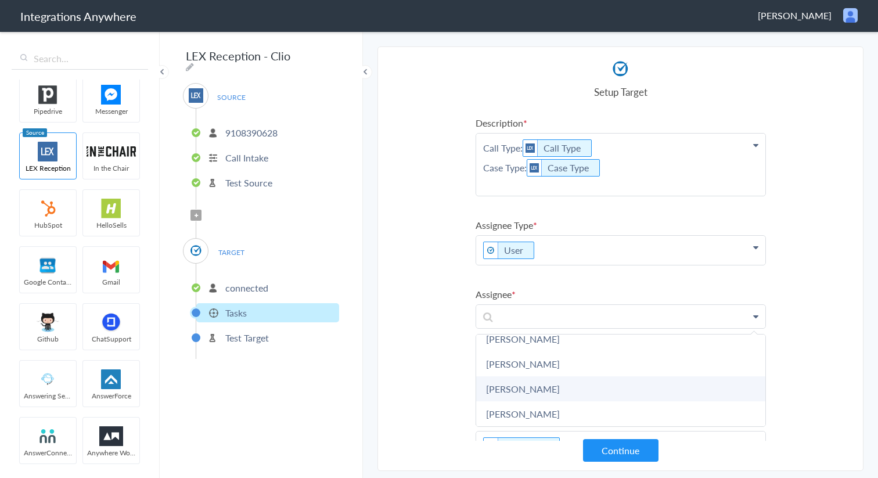
click at [610, 395] on link "Brandi Collins" at bounding box center [620, 388] width 289 height 25
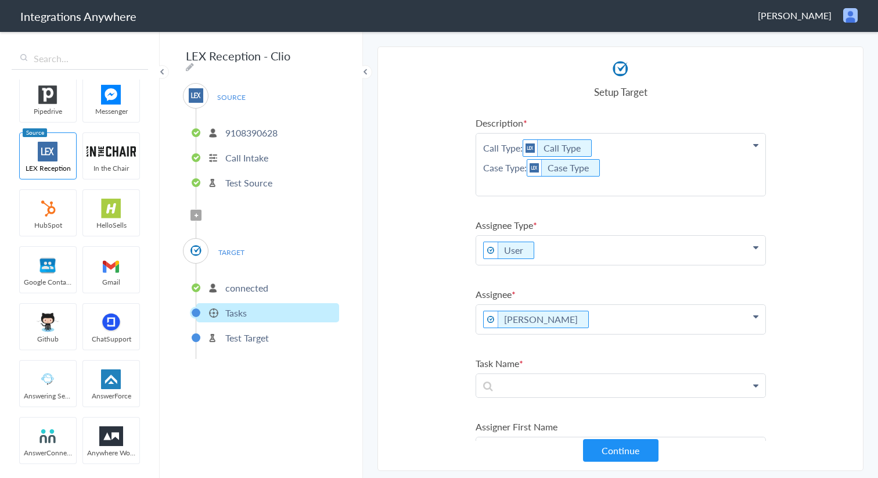
click at [854, 363] on section "Select Account 9108390628 Rename Delete (a day ago) + connect Continue Setup So…" at bounding box center [620, 258] width 486 height 424
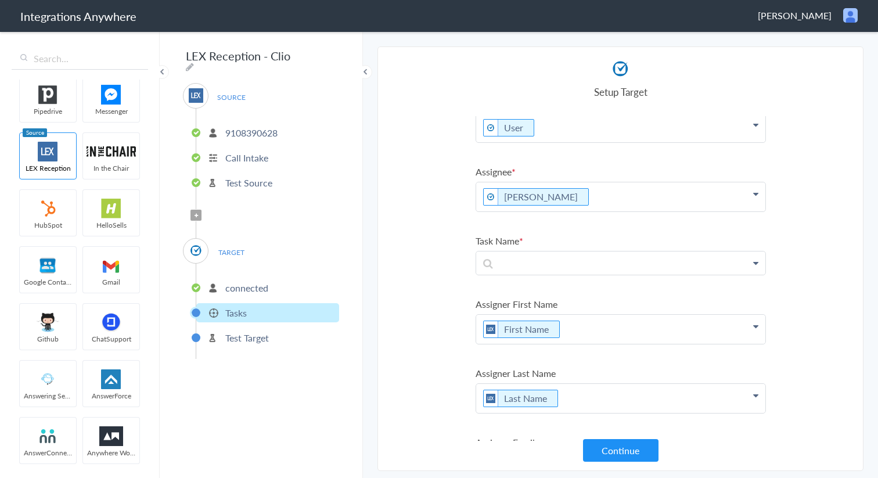
scroll to position [128, 0]
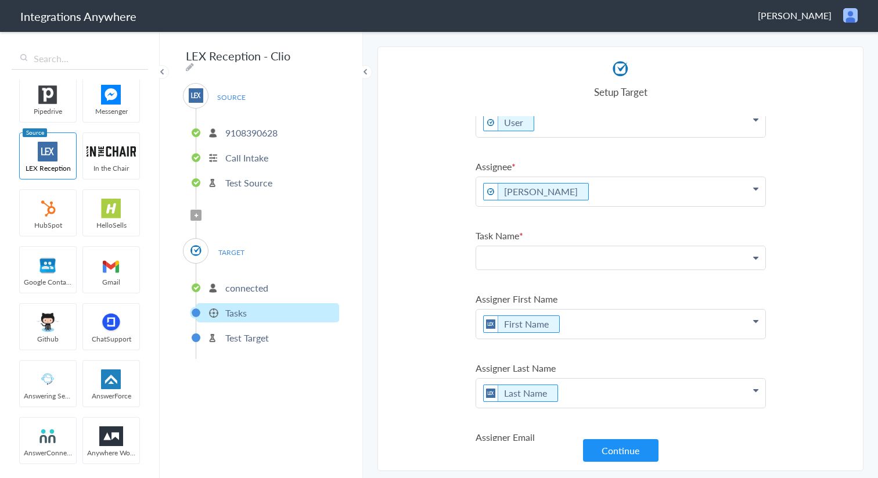
click at [752, 257] on p at bounding box center [620, 257] width 289 height 23
click at [799, 228] on section "Select Account 9108390628 Rename Delete (a day ago) + connect Continue Setup So…" at bounding box center [620, 258] width 486 height 424
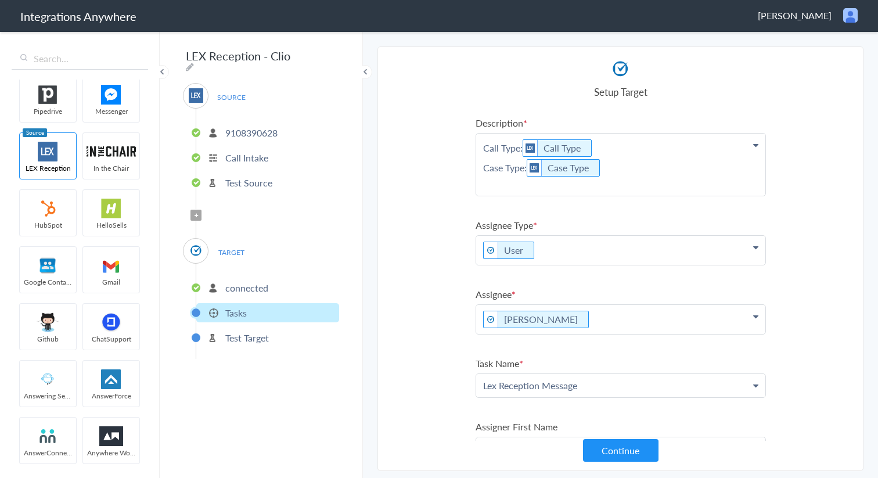
click at [607, 176] on p "Call Type: Call Type Case Type: Case Type" at bounding box center [620, 165] width 289 height 62
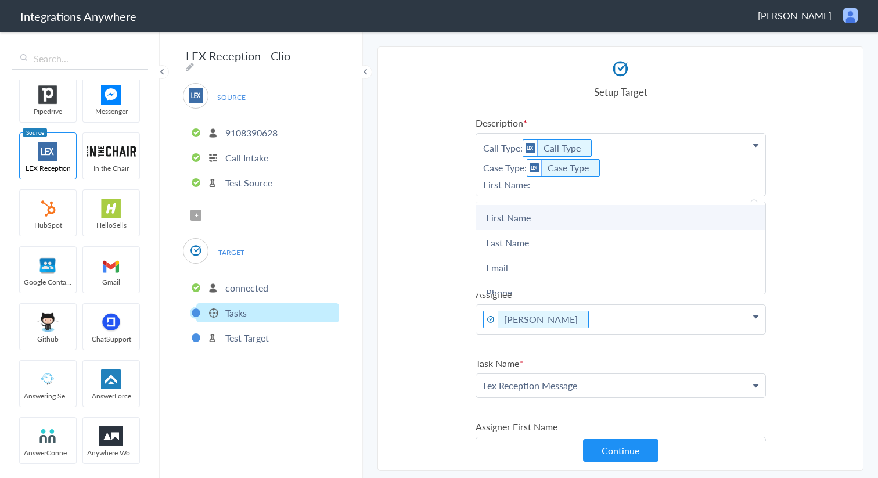
click at [523, 215] on link "First Name" at bounding box center [620, 217] width 289 height 25
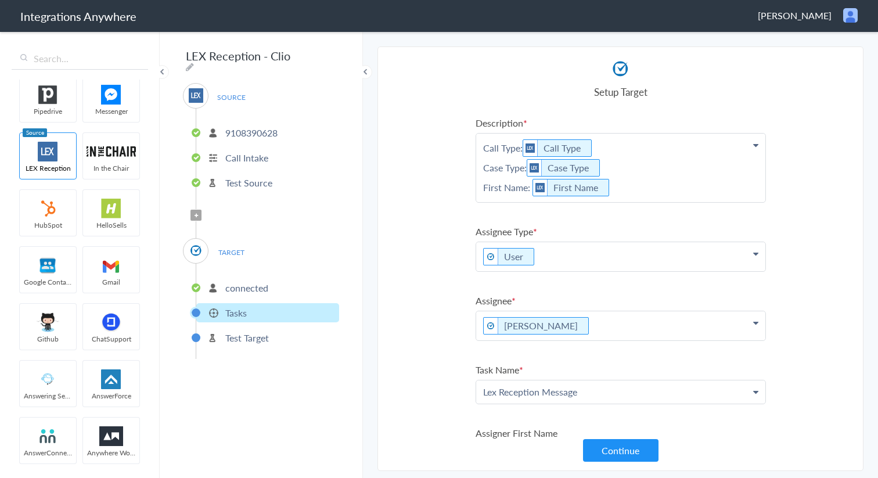
click at [617, 193] on p "Call Type: Call Type Case Type: Case Type First Name: First Name" at bounding box center [620, 168] width 289 height 69
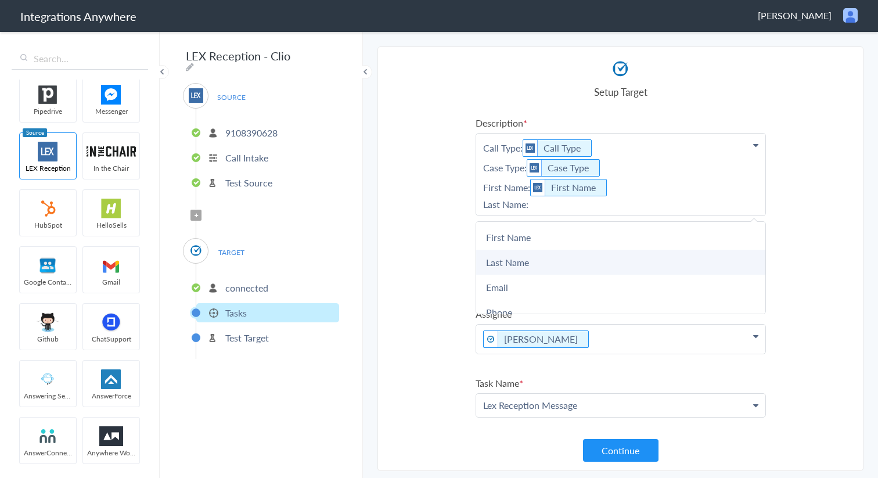
click at [521, 256] on link "Last Name" at bounding box center [620, 262] width 289 height 25
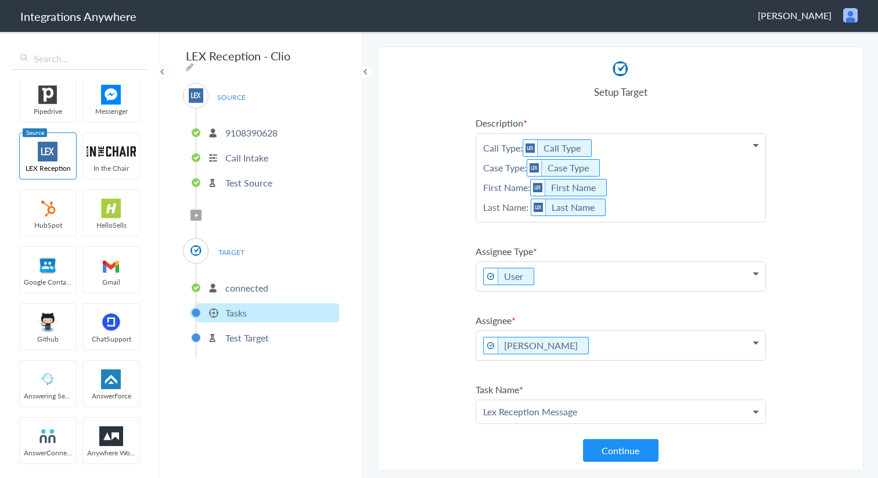
click at [625, 213] on p "Call Type: Call Type Case Type: Case Type First Name: First Name Last Name: Las…" at bounding box center [620, 178] width 289 height 88
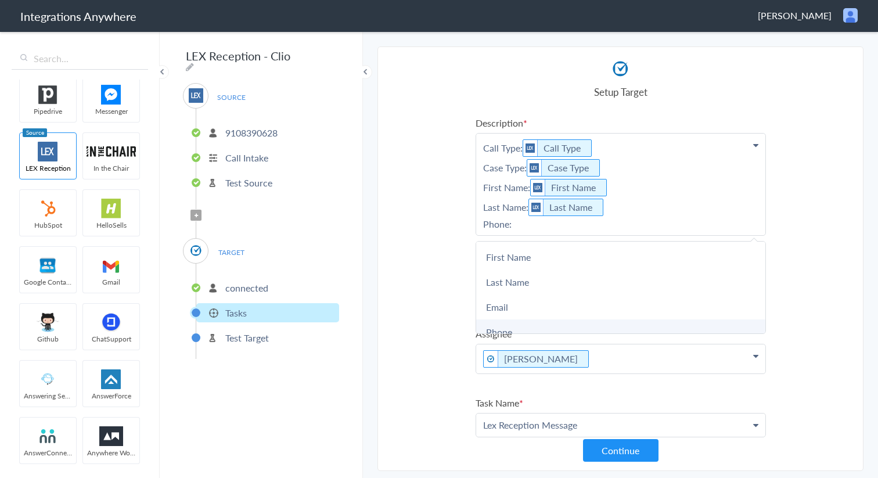
click at [514, 327] on link "Phone" at bounding box center [620, 331] width 289 height 25
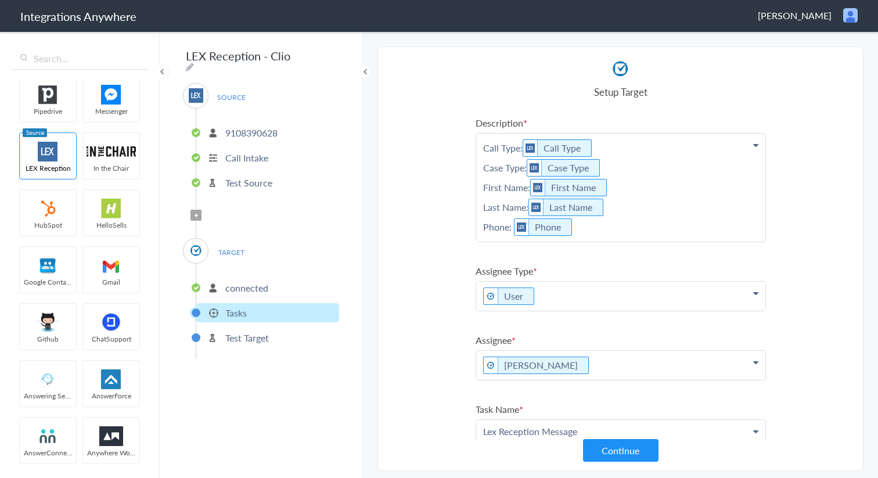
click at [584, 235] on p "Call Type: Call Type Case Type: Case Type First Name: First Name Last Name: Las…" at bounding box center [620, 188] width 289 height 108
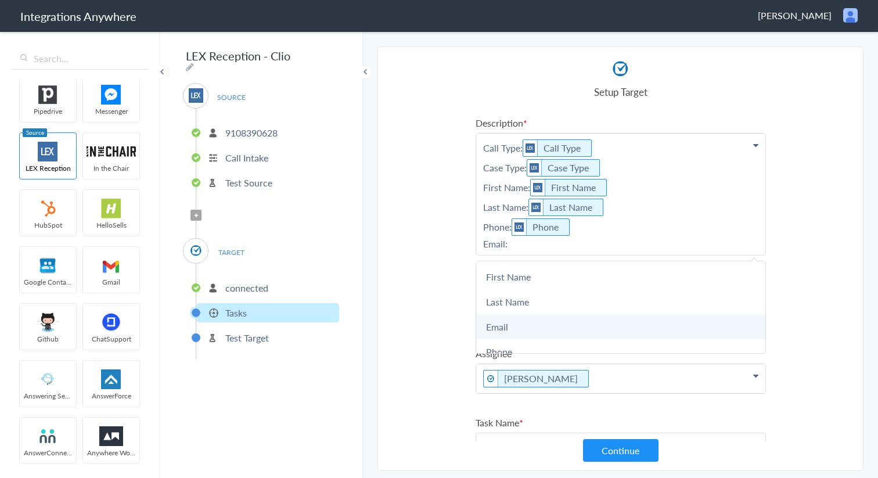
click at [523, 326] on link "Email" at bounding box center [620, 326] width 289 height 25
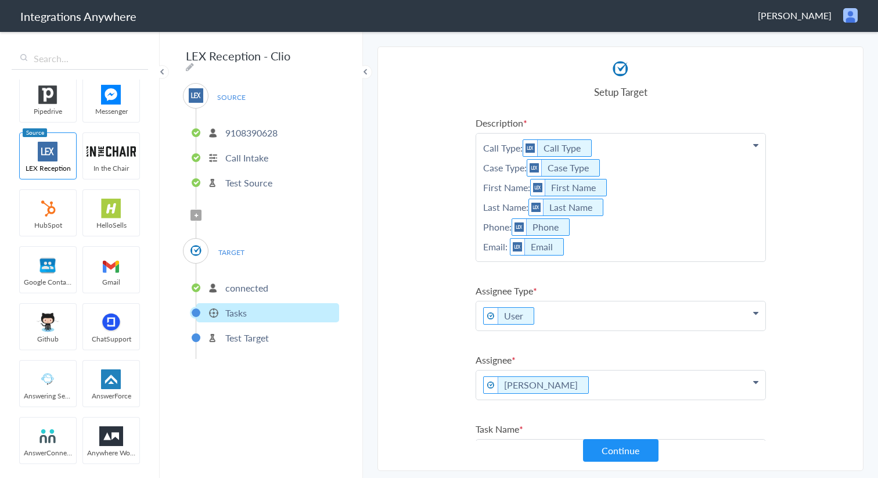
click at [570, 246] on p "Call Type: Call Type Case Type: Case Type First Name: First Name Last Name: Las…" at bounding box center [620, 198] width 289 height 128
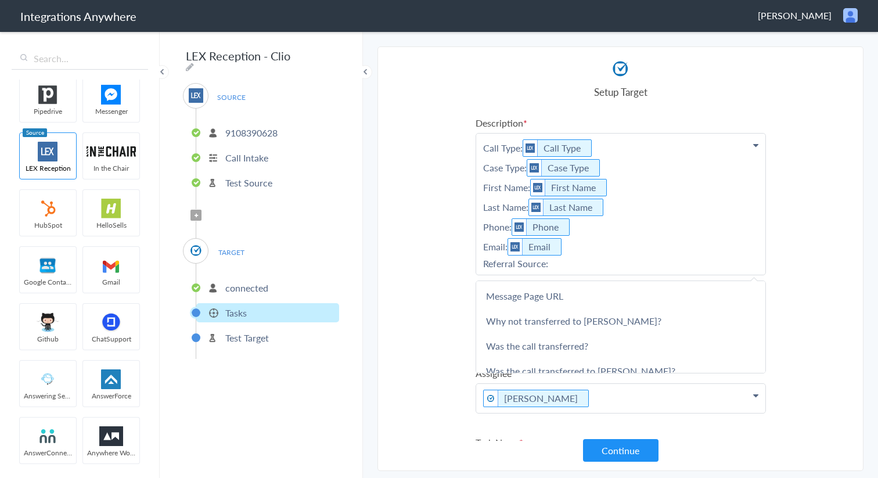
scroll to position [860, 0]
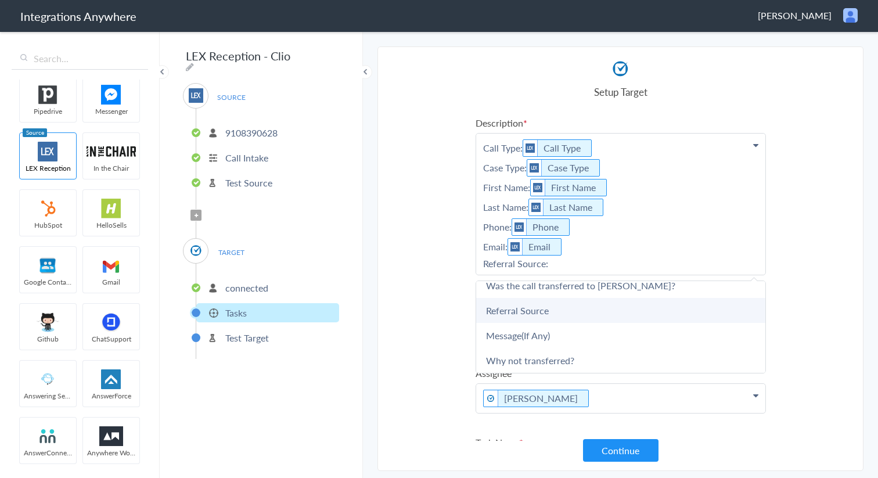
click at [549, 311] on link "Referral Source" at bounding box center [620, 310] width 289 height 25
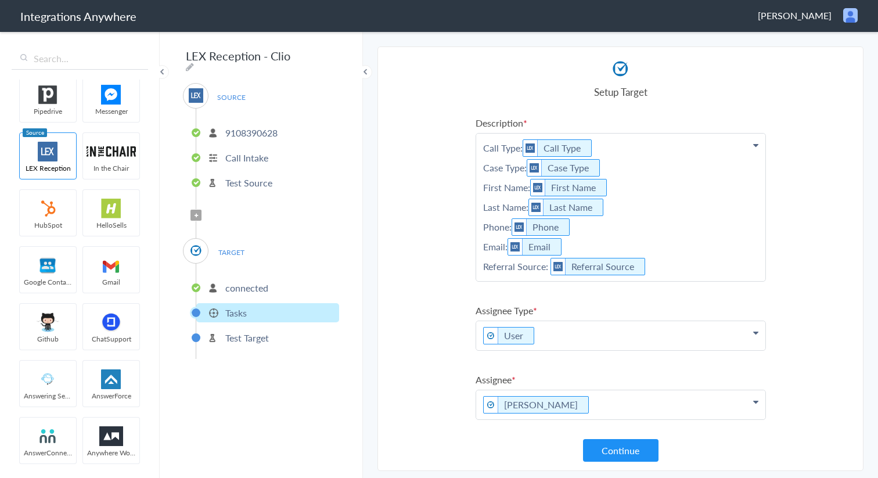
click at [655, 268] on p "Call Type: Call Type Case Type: Case Type First Name: First Name Last Name: Las…" at bounding box center [620, 207] width 289 height 147
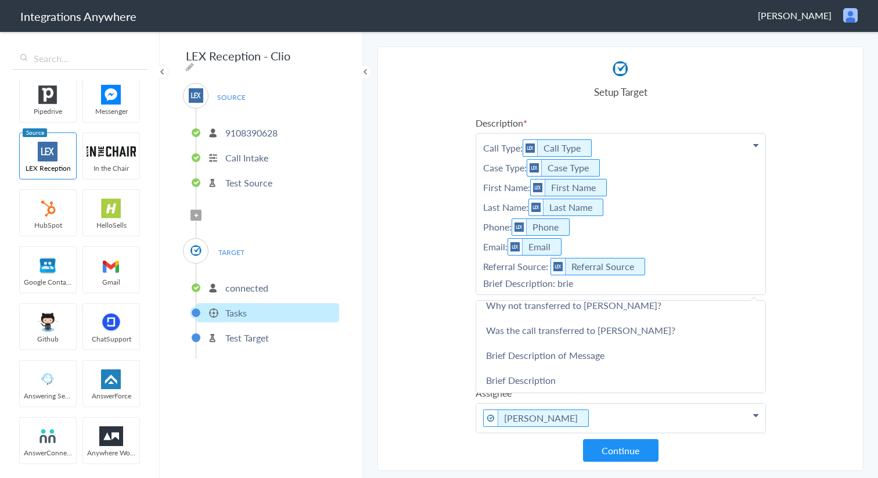
scroll to position [0, 0]
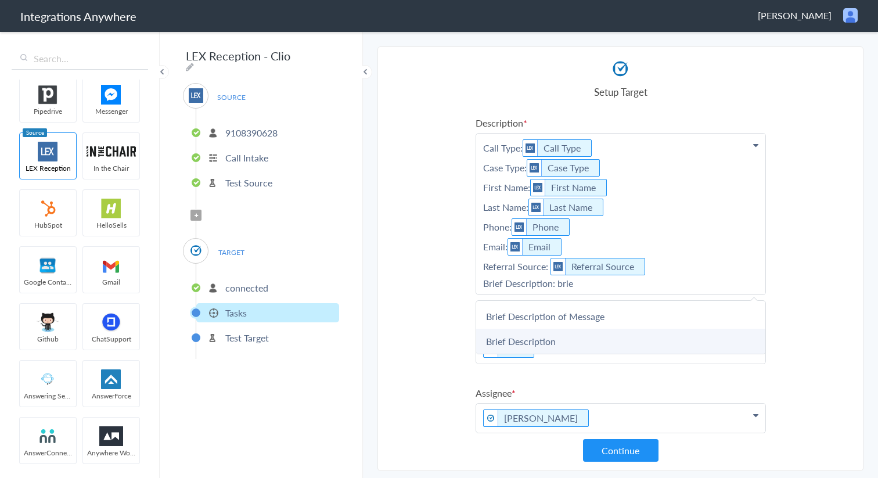
click at [527, 343] on link "Brief Description" at bounding box center [620, 341] width 289 height 25
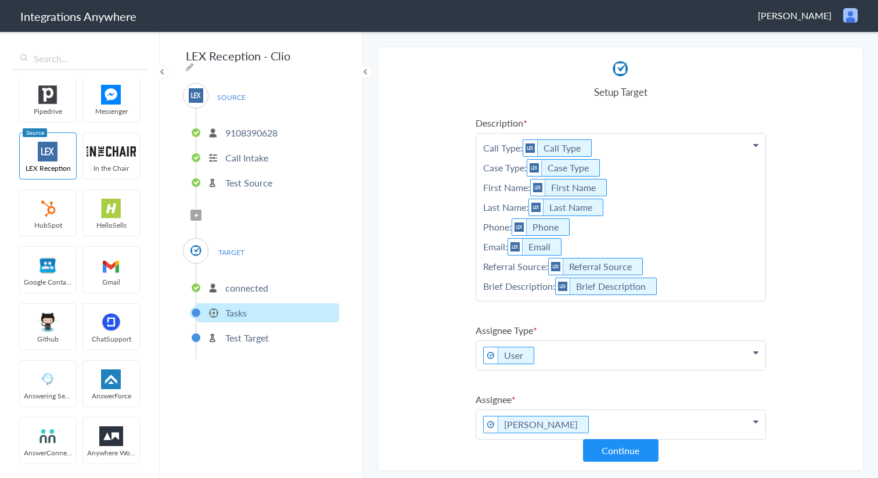
click at [669, 287] on p "Call Type: Call Type Case Type: Case Type First Name: First Name Last Name: Las…" at bounding box center [620, 217] width 289 height 167
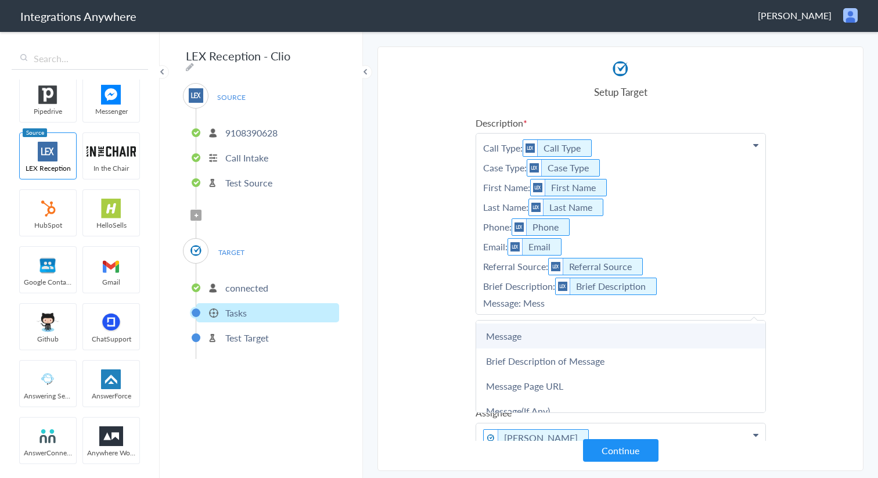
click at [589, 338] on link "Message" at bounding box center [620, 335] width 289 height 25
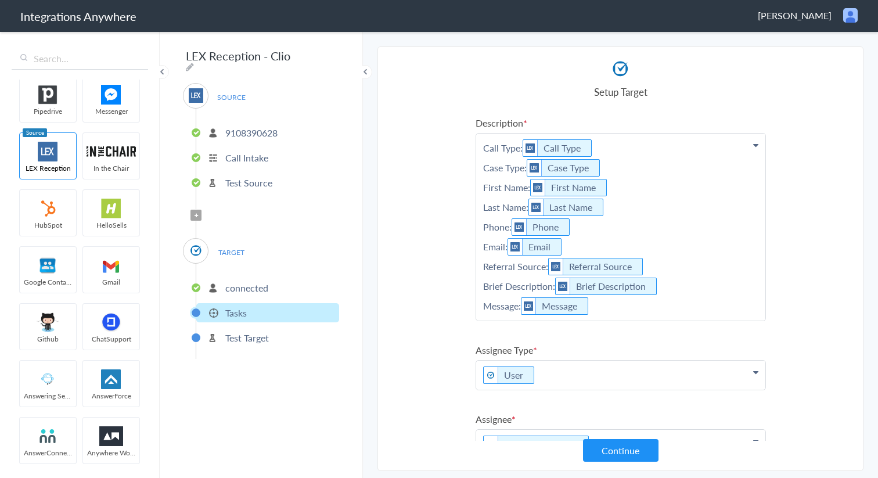
click at [611, 312] on p "Call Type: Call Type Case Type: Case Type First Name: First Name Last Name: Las…" at bounding box center [620, 227] width 289 height 187
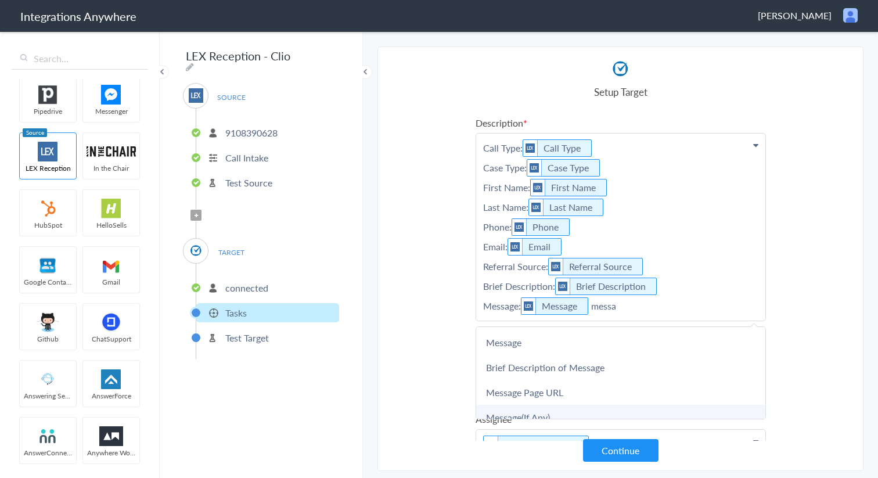
click at [516, 410] on link "Message(If Any)" at bounding box center [620, 417] width 289 height 25
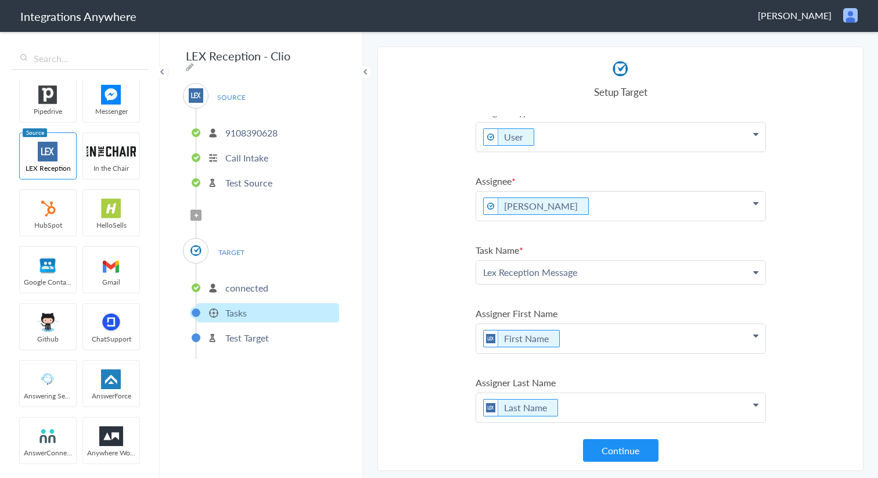
scroll to position [316, 0]
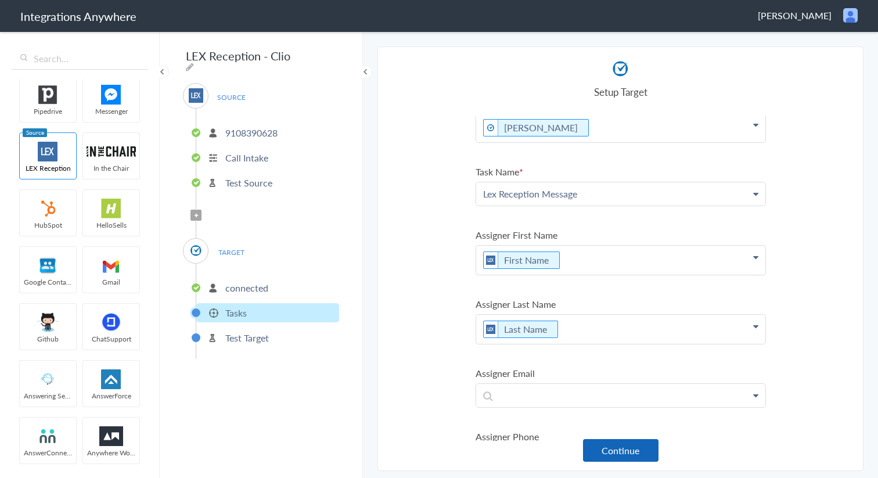
click at [630, 455] on button "Continue" at bounding box center [620, 450] width 75 height 23
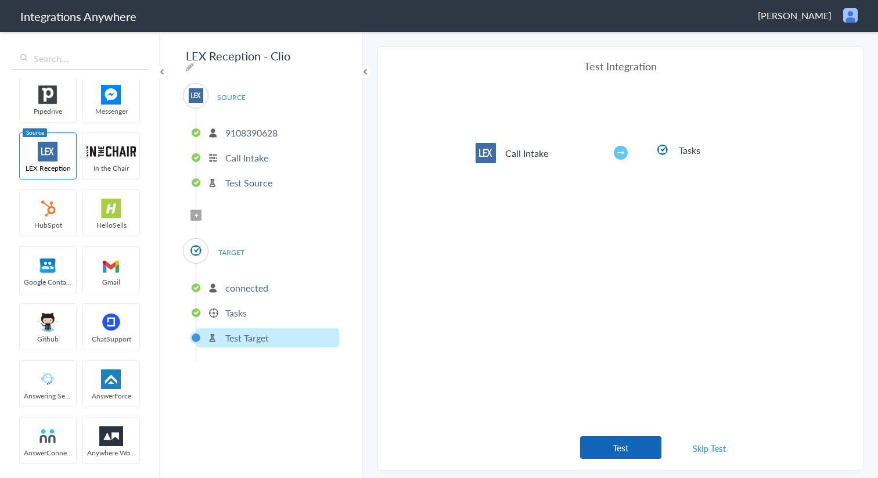
click at [635, 439] on button "Test" at bounding box center [620, 447] width 81 height 23
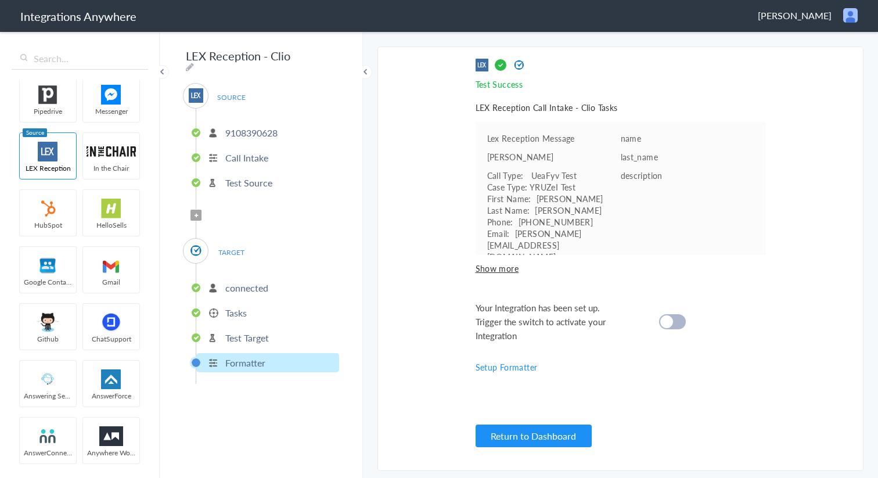
click at [675, 306] on div "Your Integration has been set up. Trigger the switch to activate your Integrati…" at bounding box center [605, 322] width 261 height 42
click at [675, 317] on div at bounding box center [672, 321] width 27 height 15
click at [517, 438] on button "Return to Dashboard" at bounding box center [533, 435] width 116 height 23
